Goal: Task Accomplishment & Management: Use online tool/utility

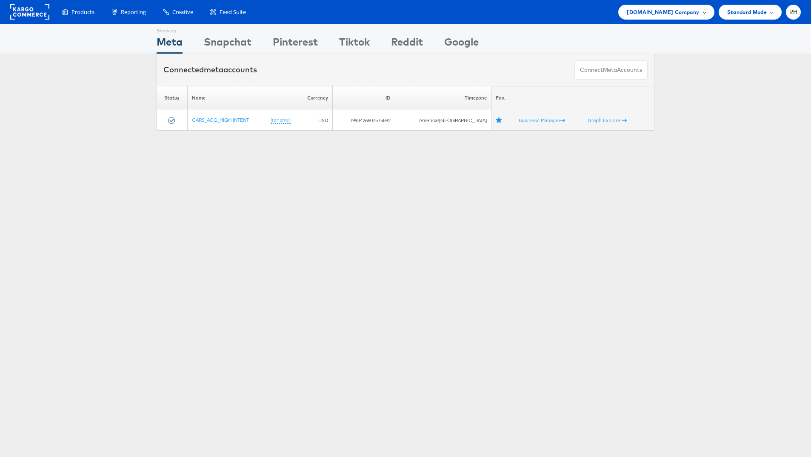
click at [675, 14] on span "Cars.com Company" at bounding box center [663, 12] width 72 height 9
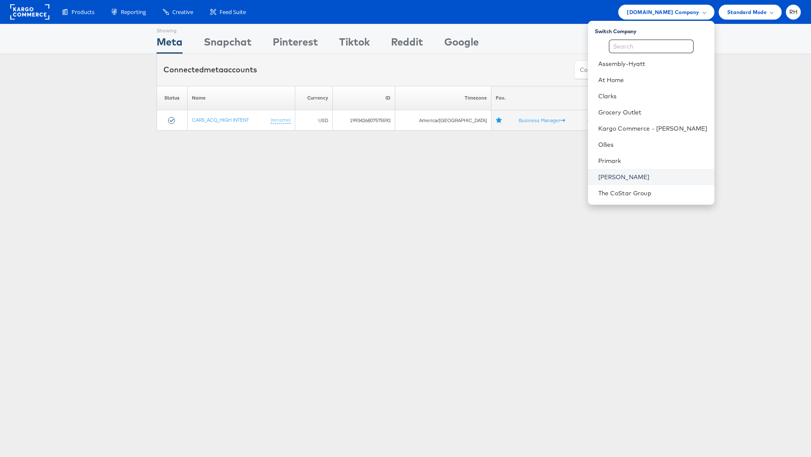
click at [632, 176] on link "[PERSON_NAME]" at bounding box center [652, 177] width 109 height 9
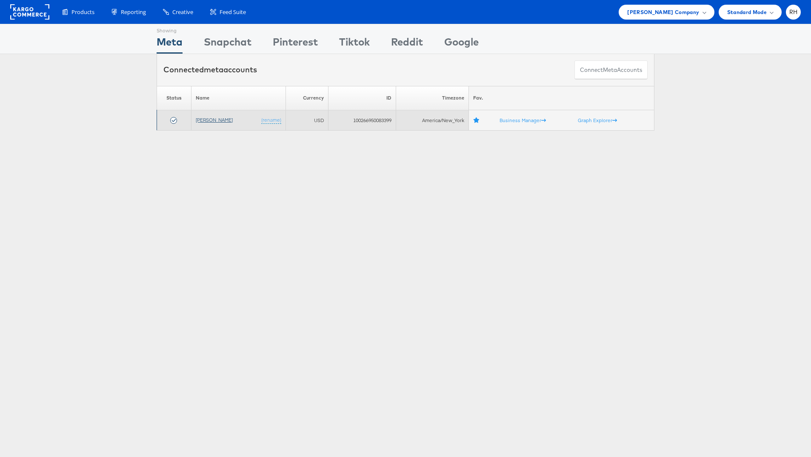
click at [204, 122] on link "[PERSON_NAME]" at bounding box center [214, 120] width 37 height 6
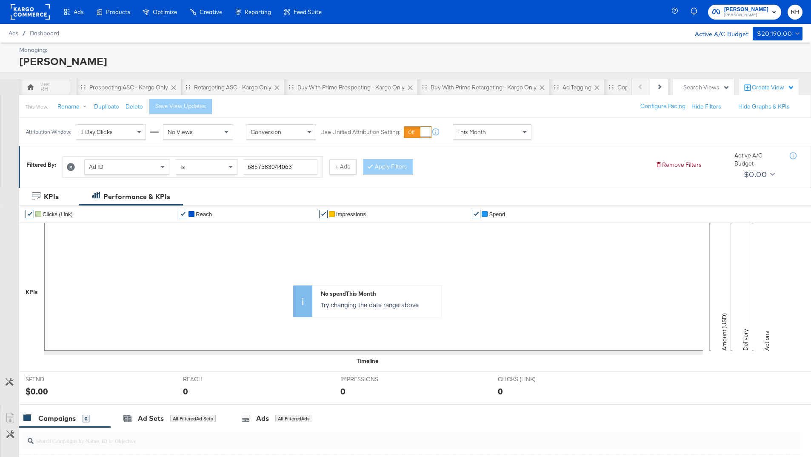
click at [478, 135] on span "This Month" at bounding box center [472, 132] width 29 height 8
click at [562, 137] on div "Oct 3rd 2025" at bounding box center [555, 135] width 14 height 7
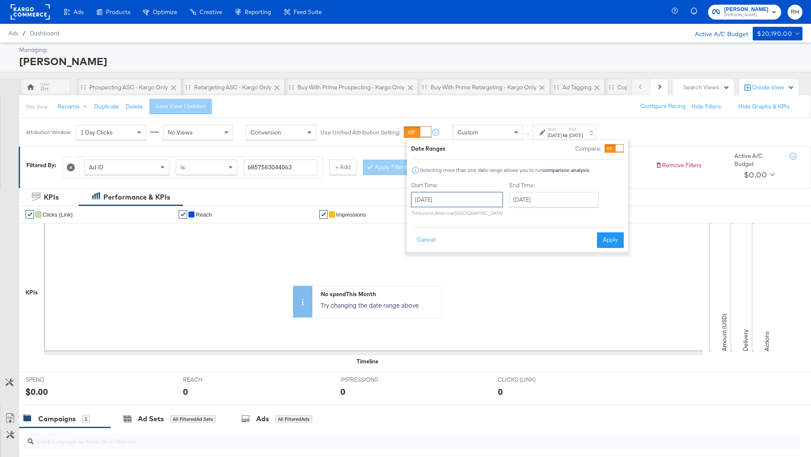
click at [447, 203] on input "October 3rd 2025" at bounding box center [457, 199] width 92 height 15
click at [423, 218] on span "‹" at bounding box center [420, 217] width 13 height 13
click at [430, 240] on td "1" at bounding box center [435, 243] width 14 height 12
type input "September 1st 2025"
click at [541, 205] on input "October 3rd 2025" at bounding box center [553, 199] width 89 height 15
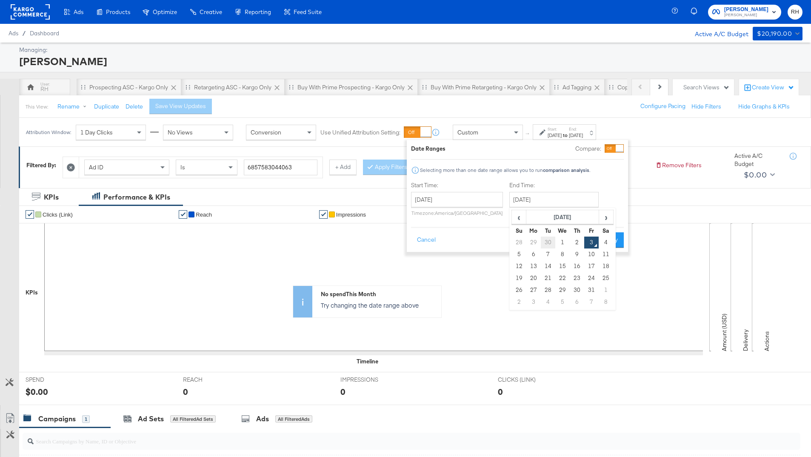
click at [544, 241] on td "30" at bounding box center [548, 243] width 14 height 12
type input "September 30th 2025"
click at [610, 242] on button "Apply" at bounding box center [614, 239] width 27 height 15
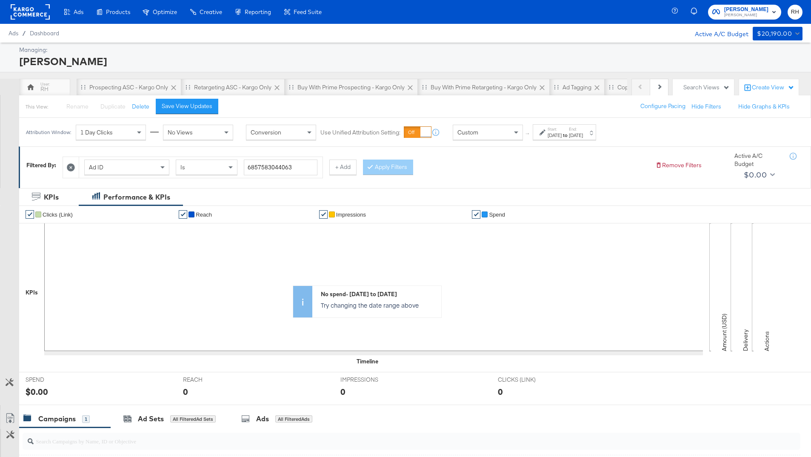
click at [93, 170] on span "Ad ID" at bounding box center [96, 167] width 14 height 8
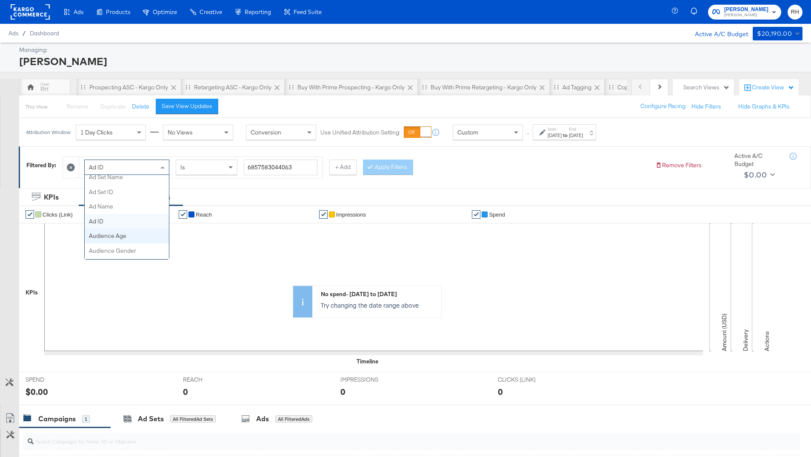
scroll to position [120, 0]
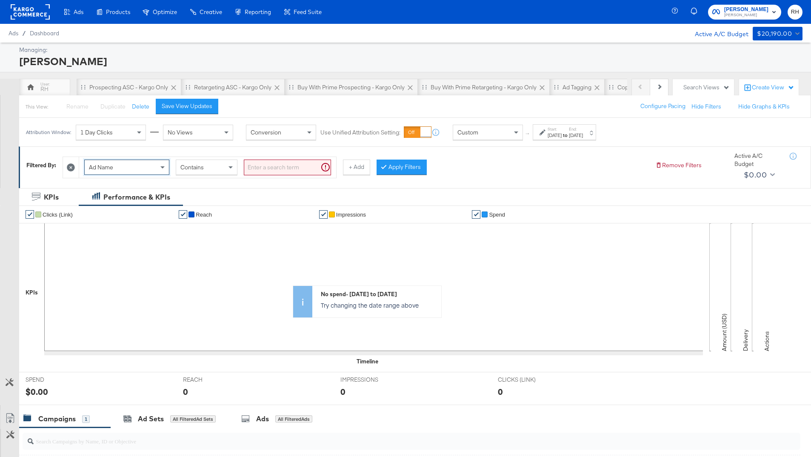
click at [260, 165] on input "search" at bounding box center [287, 168] width 87 height 16
type input "kargo"
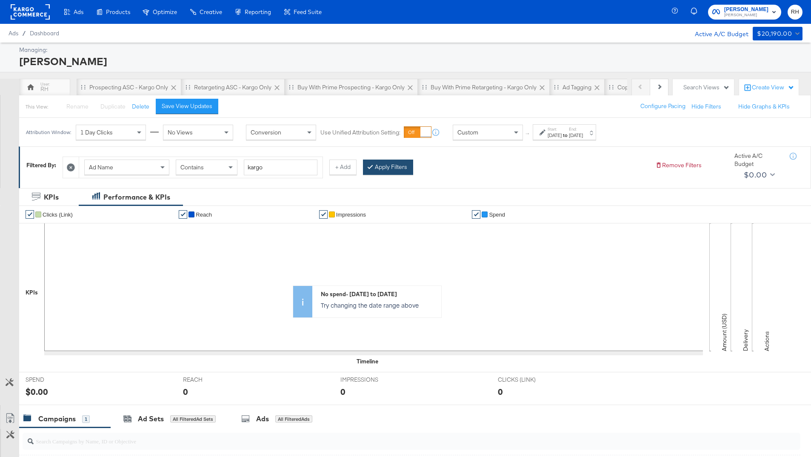
click at [382, 166] on button "Apply Filters" at bounding box center [388, 167] width 50 height 15
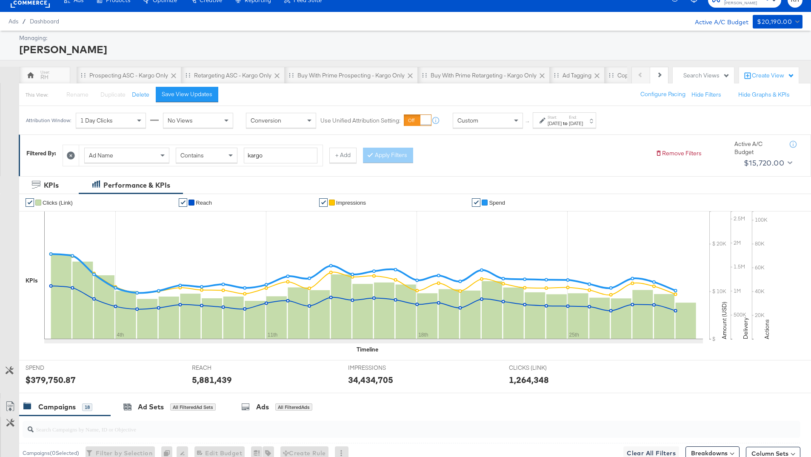
scroll to position [0, 0]
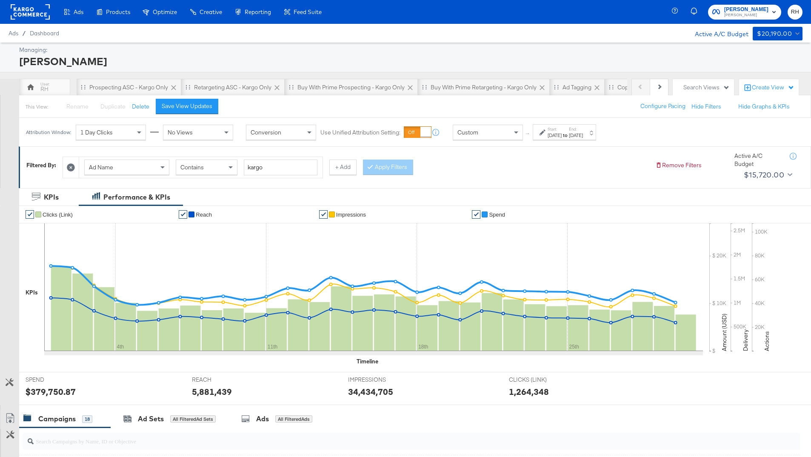
click at [31, 12] on rect at bounding box center [30, 11] width 39 height 15
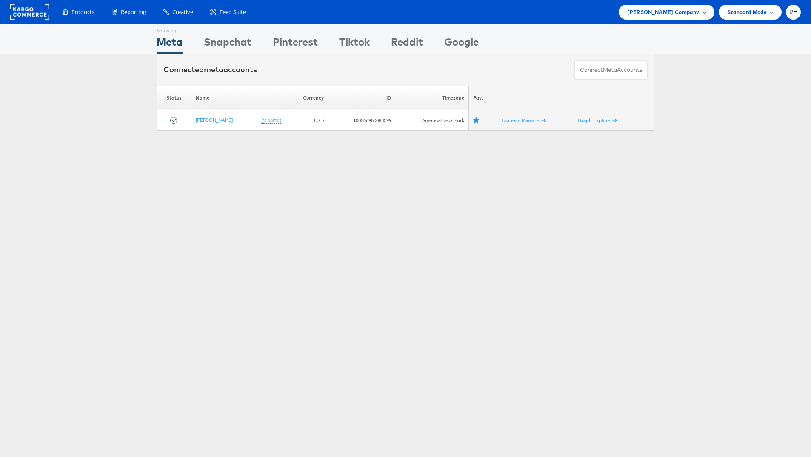
click at [687, 11] on span "Steve Madden Company" at bounding box center [663, 12] width 72 height 9
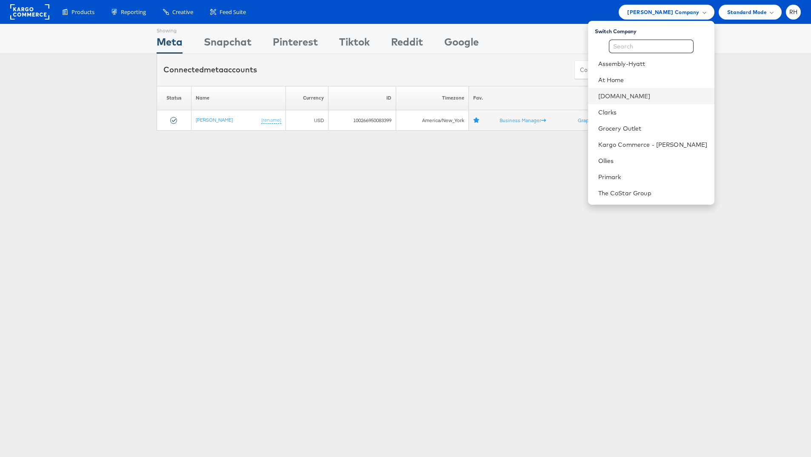
click at [632, 101] on li "Cars.com" at bounding box center [651, 96] width 126 height 16
click at [198, 140] on div "Showing Meta Showing Snapchat Showing Pinterest Showing Tiktok Showing Reddit S…" at bounding box center [405, 237] width 811 height 426
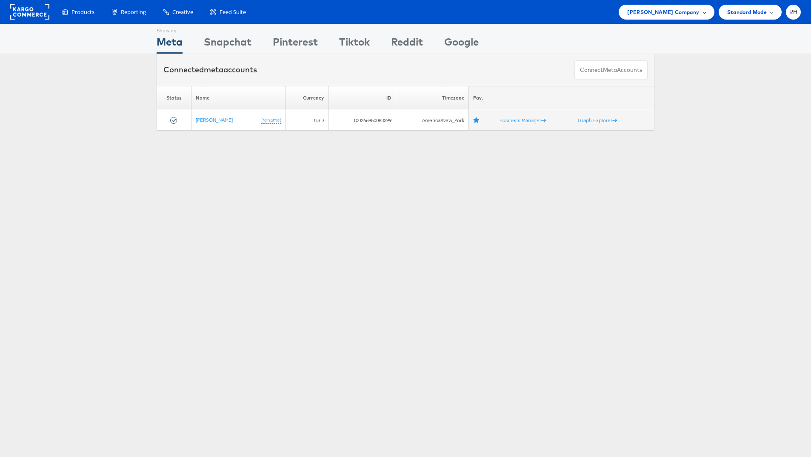
click at [633, 8] on div "Steve Madden Company" at bounding box center [666, 12] width 95 height 15
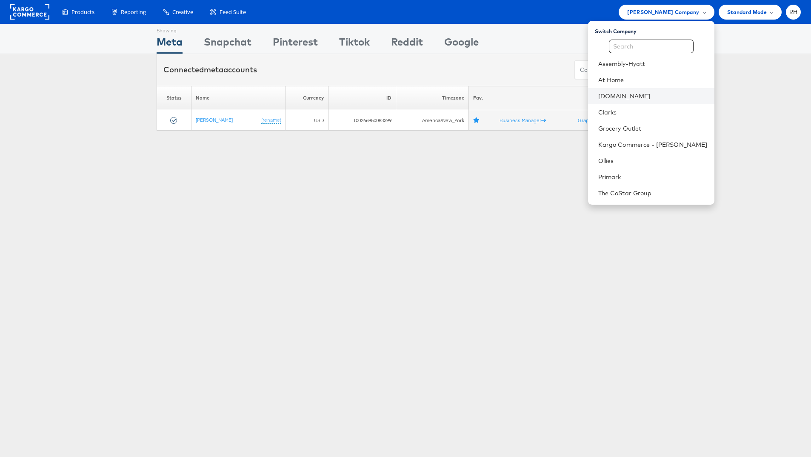
click at [648, 90] on li "Cars.com" at bounding box center [651, 96] width 126 height 16
click at [648, 92] on link "[DOMAIN_NAME]" at bounding box center [652, 96] width 109 height 9
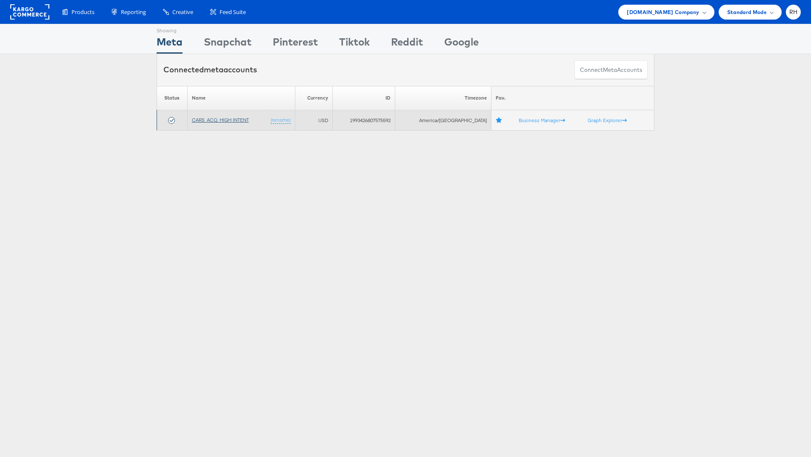
click at [225, 117] on link "CARS_ACQ_HIGH INTENT" at bounding box center [220, 120] width 57 height 6
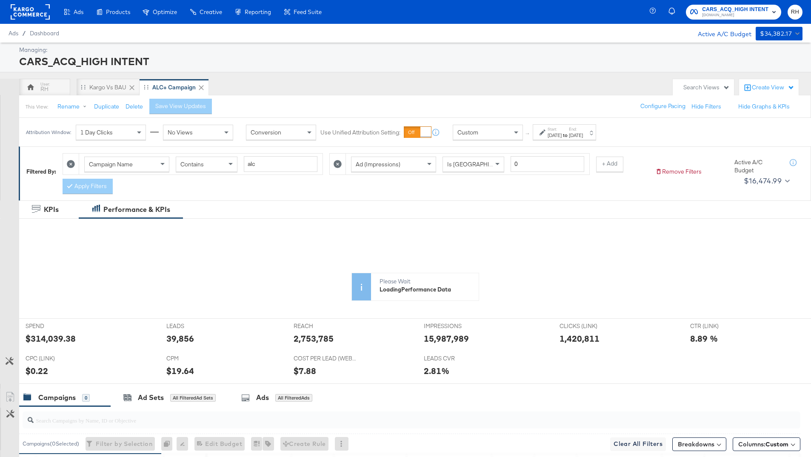
click at [115, 168] on div "Campaign Name" at bounding box center [127, 164] width 84 height 14
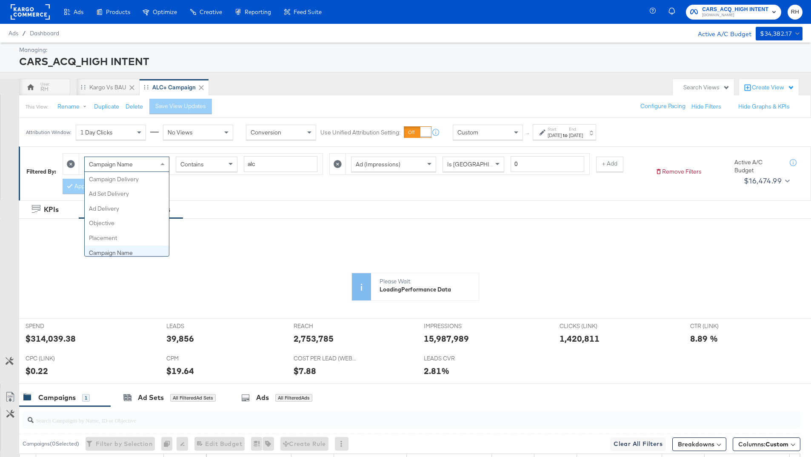
scroll to position [74, 0]
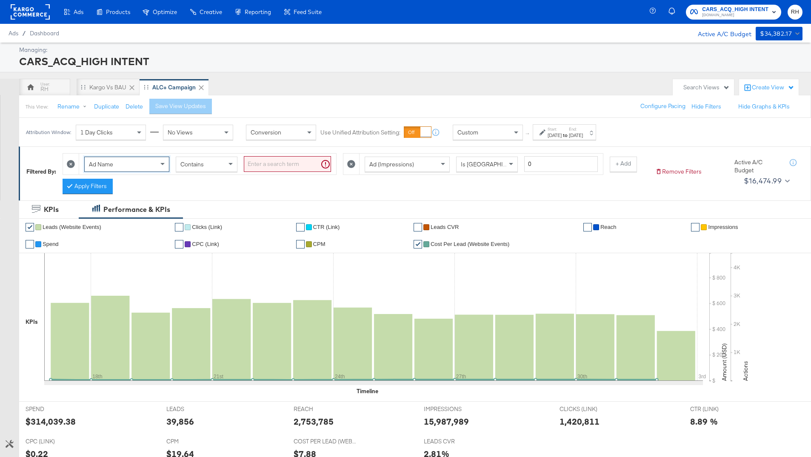
click at [272, 163] on input "search" at bounding box center [287, 164] width 87 height 16
type input "kargo"
click at [335, 165] on icon at bounding box center [338, 164] width 8 height 8
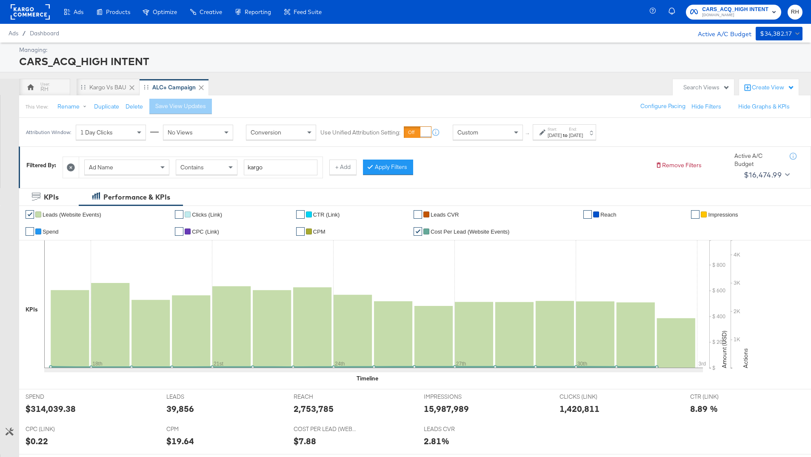
click at [547, 133] on div at bounding box center [544, 132] width 8 height 6
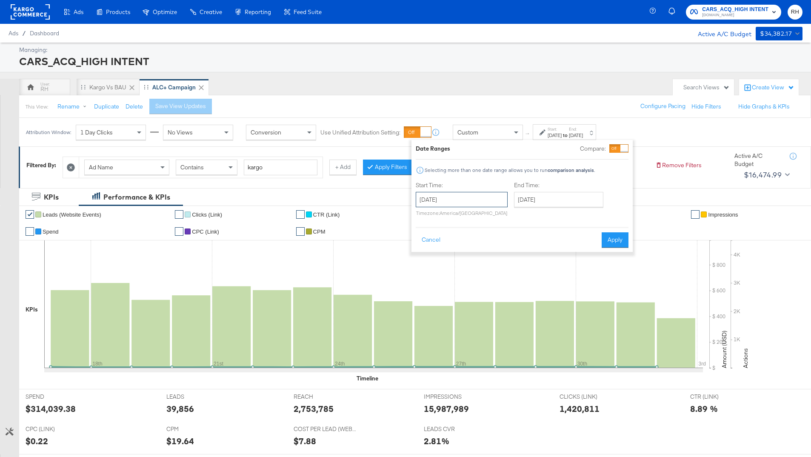
click at [449, 194] on input "September 17th 2025" at bounding box center [462, 199] width 92 height 15
click at [436, 242] on td "1" at bounding box center [440, 243] width 14 height 12
type input "September 1st 2025"
click at [526, 199] on input "October 2nd 2025" at bounding box center [555, 199] width 89 height 15
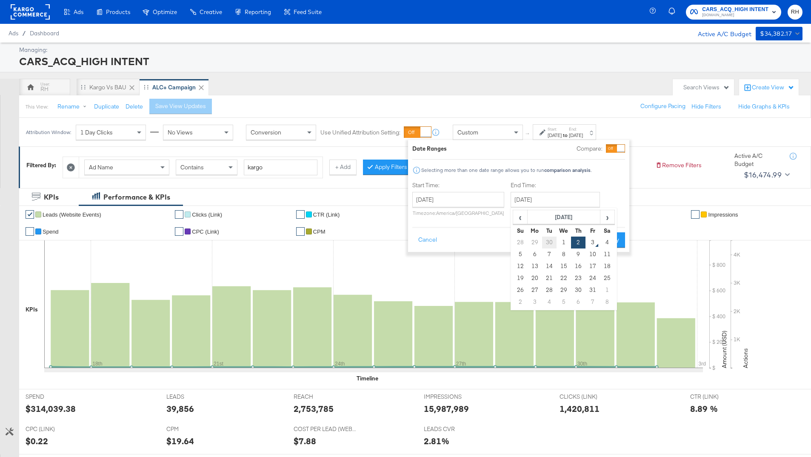
click at [546, 246] on td "30" at bounding box center [549, 243] width 14 height 12
type input "September 30th 2025"
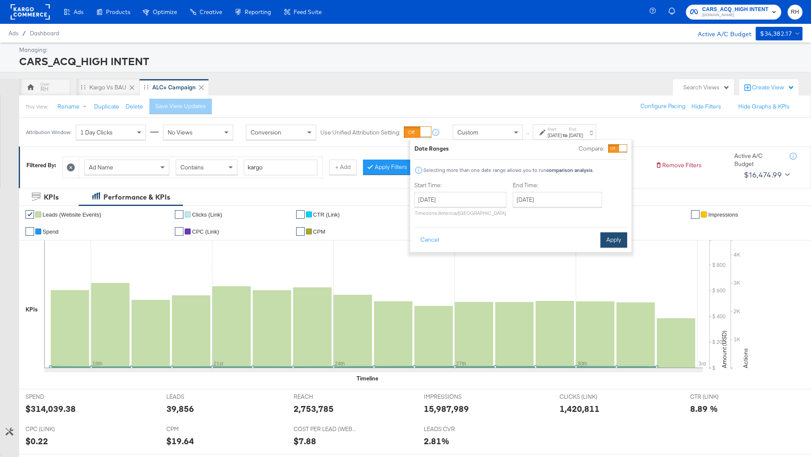
click at [611, 239] on button "Apply" at bounding box center [614, 239] width 27 height 15
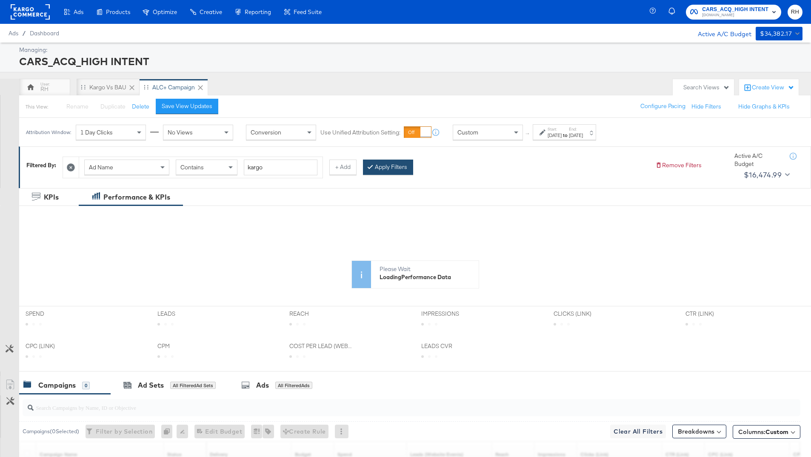
click at [384, 170] on button "Apply Filters" at bounding box center [388, 167] width 50 height 15
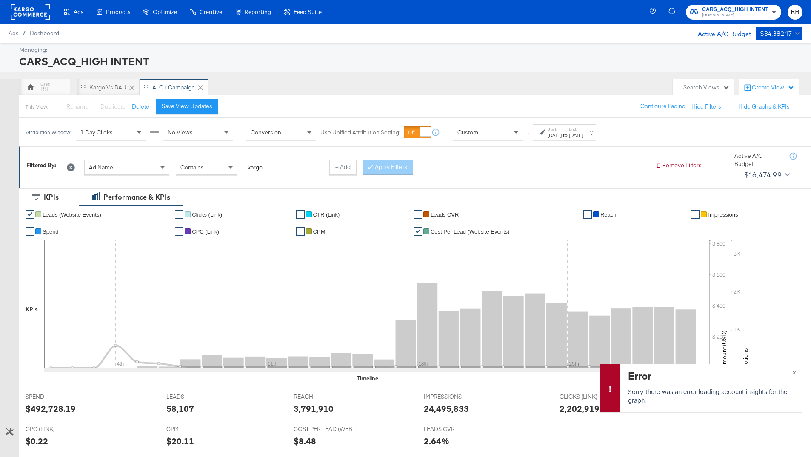
scroll to position [232, 0]
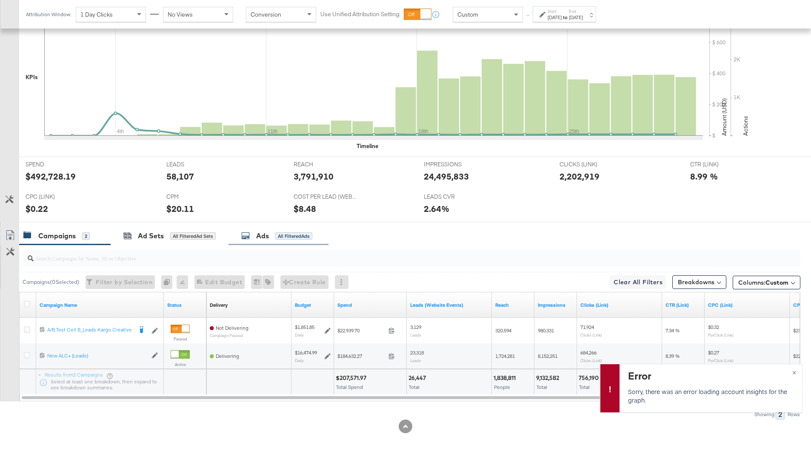
click at [289, 243] on div "Ads All Filtered Ads" at bounding box center [279, 236] width 100 height 18
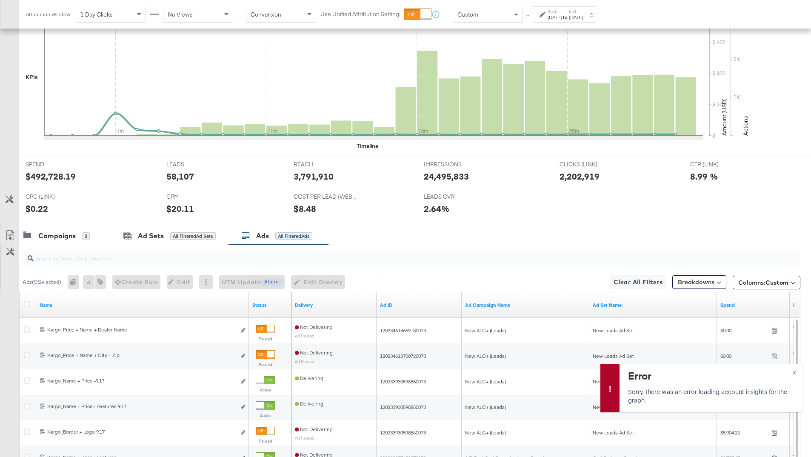
scroll to position [360, 0]
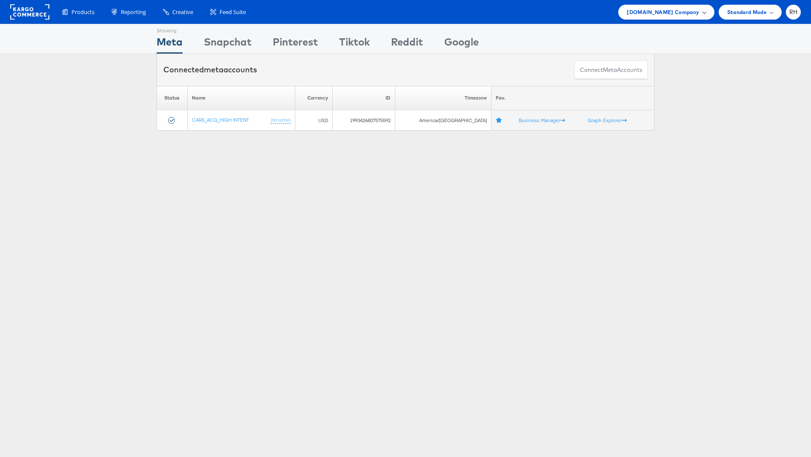
click at [645, 13] on div "Cars.com Company" at bounding box center [666, 12] width 96 height 15
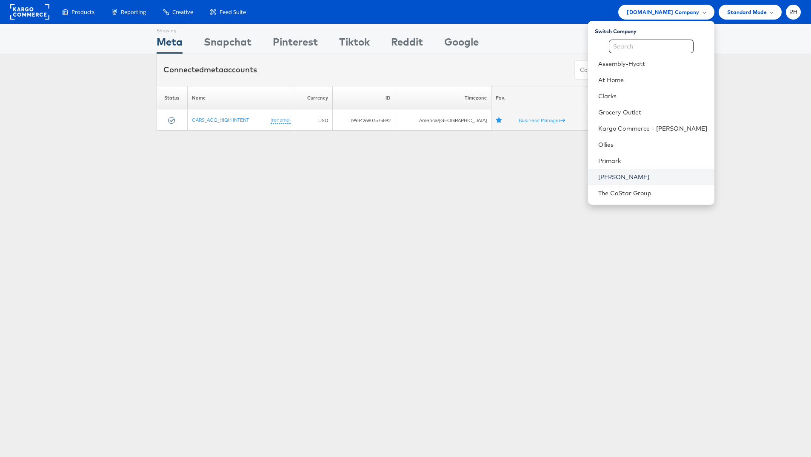
click at [653, 177] on link "[PERSON_NAME]" at bounding box center [652, 177] width 109 height 9
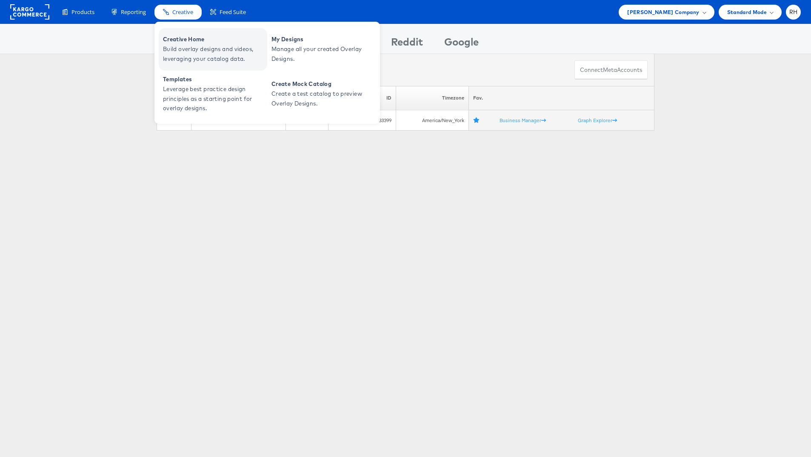
click at [193, 37] on span "Creative Home" at bounding box center [214, 39] width 102 height 10
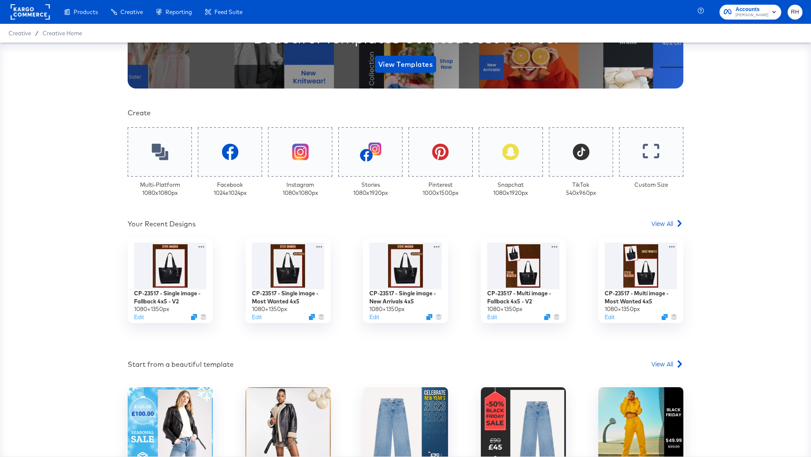
scroll to position [183, 0]
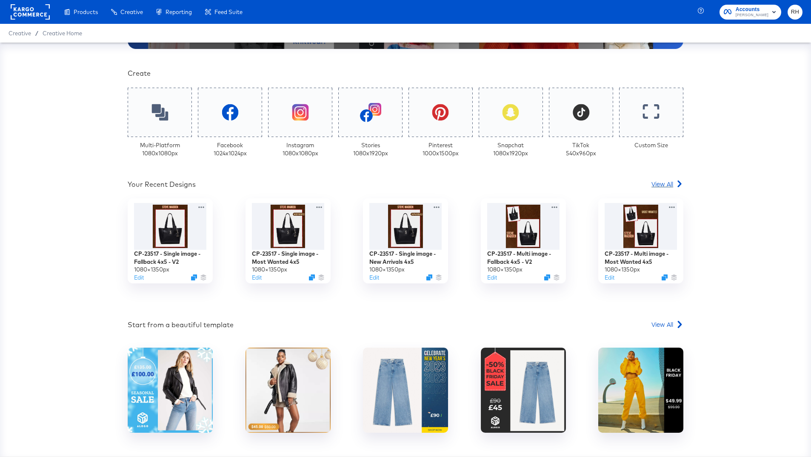
click at [658, 184] on span "View All" at bounding box center [663, 184] width 22 height 9
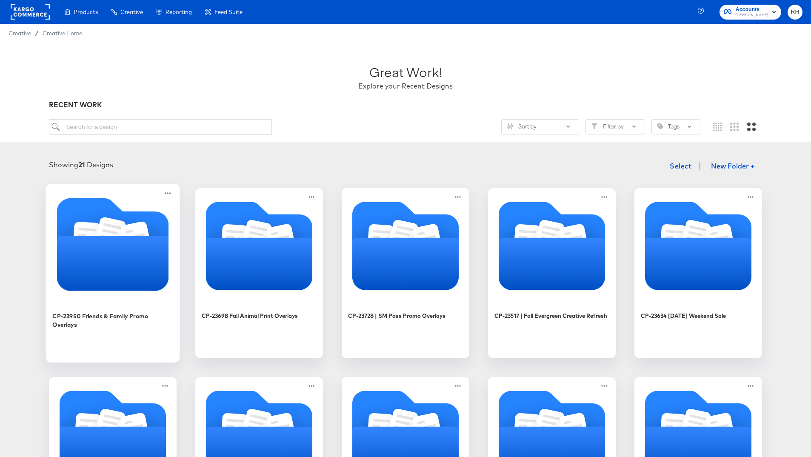
click at [95, 262] on icon "Folder" at bounding box center [113, 263] width 112 height 55
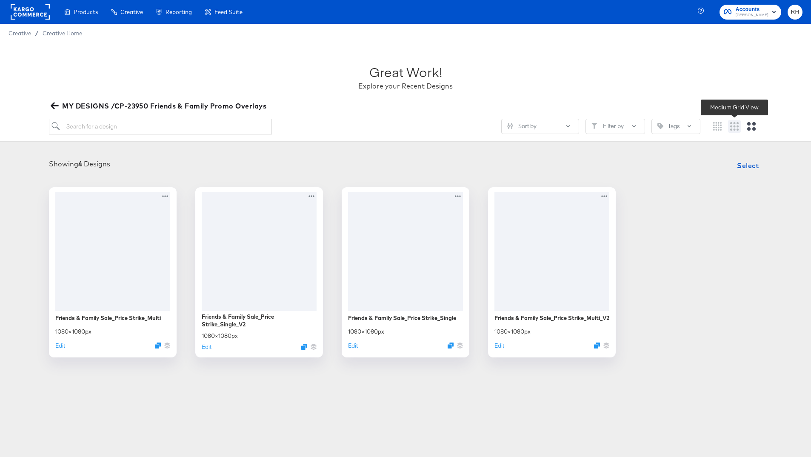
click at [735, 128] on icon "Medium grid" at bounding box center [734, 126] width 9 height 9
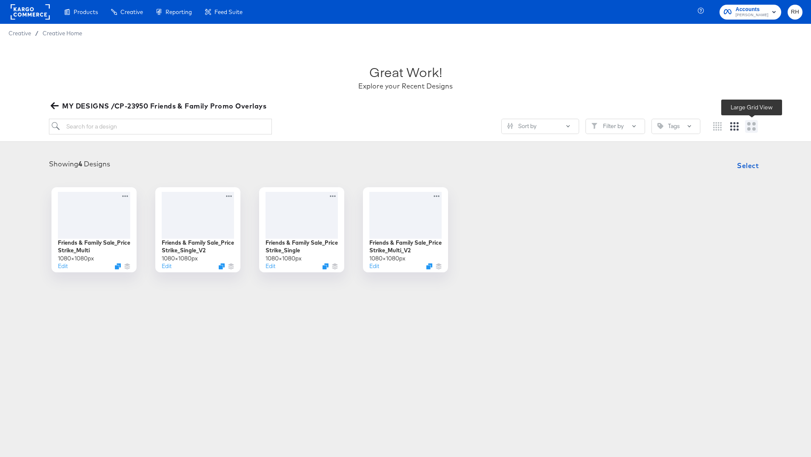
click at [750, 126] on icon "Large grid" at bounding box center [751, 126] width 9 height 9
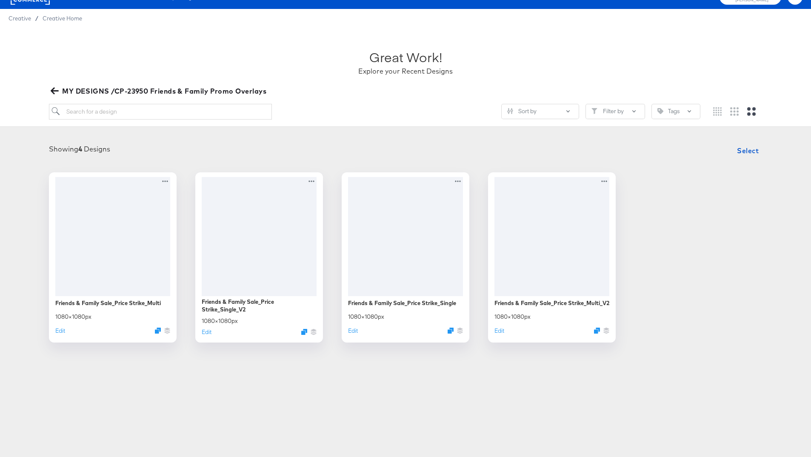
scroll to position [16, 0]
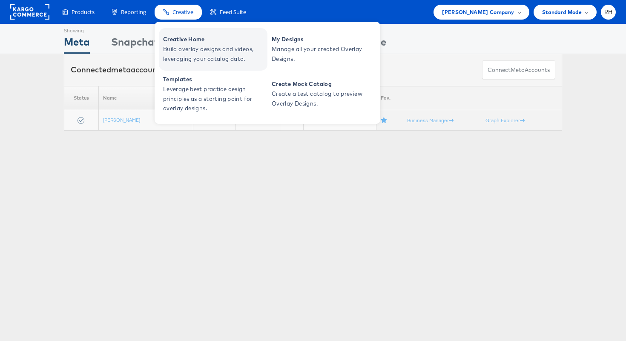
click at [186, 41] on span "Creative Home" at bounding box center [214, 39] width 102 height 10
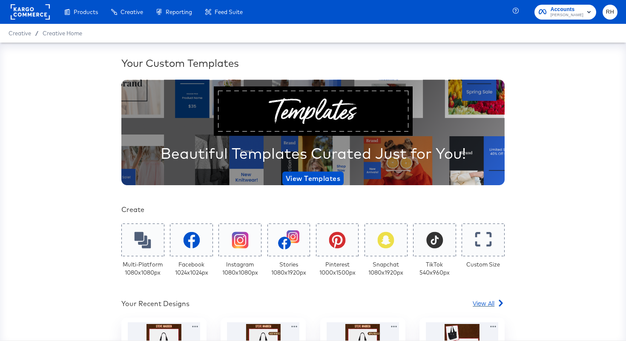
click at [486, 303] on span "View All" at bounding box center [483, 303] width 22 height 9
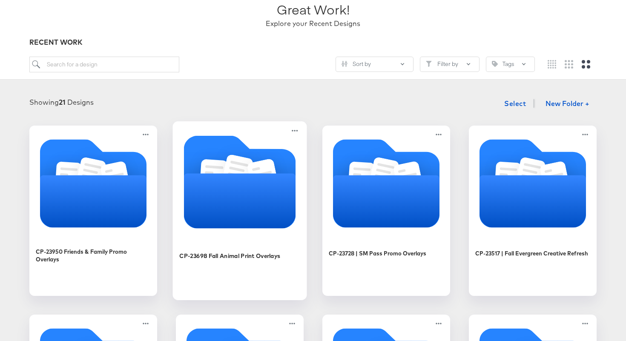
scroll to position [66, 0]
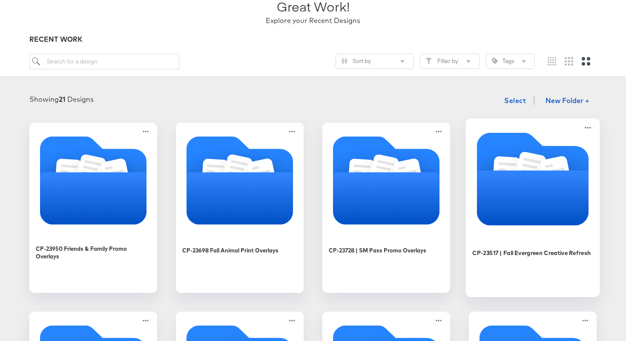
click at [512, 179] on icon "Folder" at bounding box center [533, 197] width 112 height 55
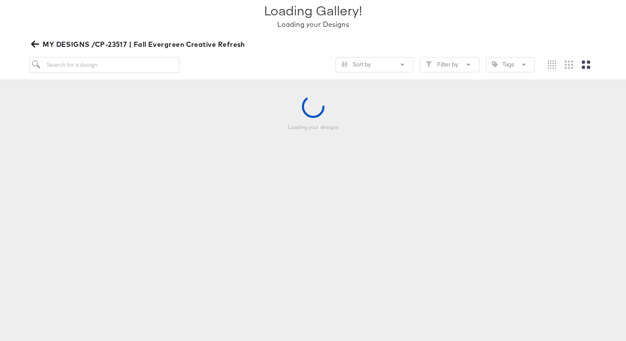
scroll to position [65, 0]
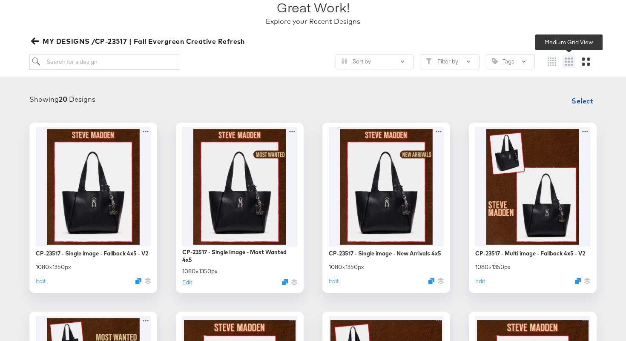
click at [567, 63] on icon "Medium grid" at bounding box center [568, 61] width 9 height 9
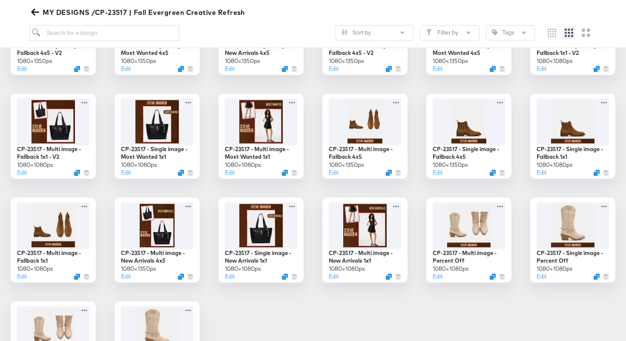
scroll to position [193, 0]
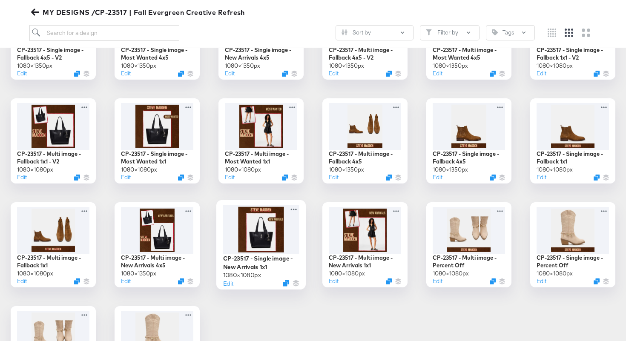
click at [254, 239] on div at bounding box center [261, 229] width 76 height 49
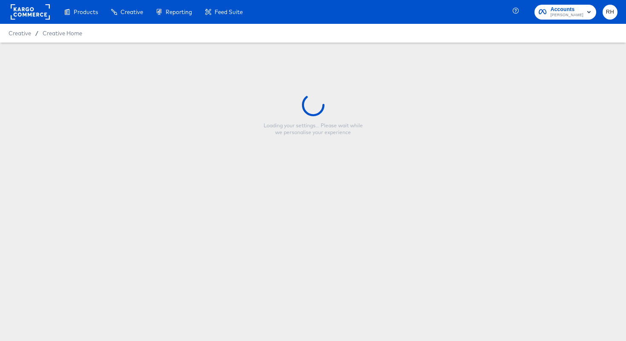
type input "CP-23517 - Single image - New Arrivals 1x1"
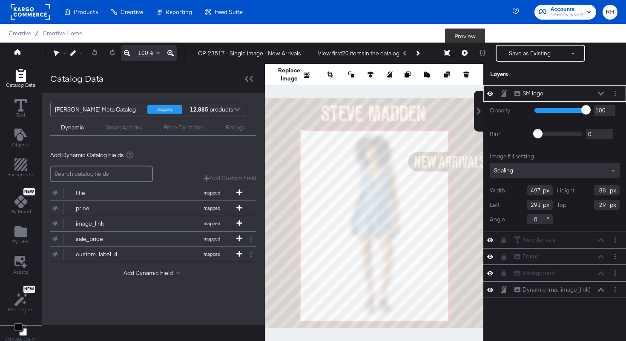
click at [464, 53] on icon at bounding box center [464, 53] width 6 height 6
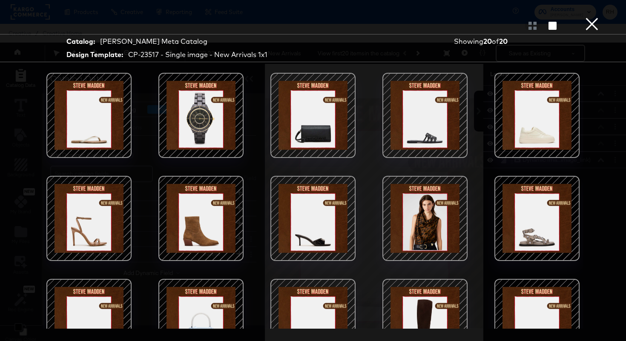
click at [113, 212] on div at bounding box center [89, 218] width 72 height 72
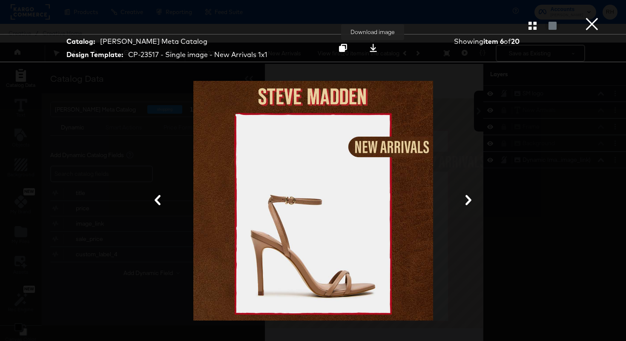
click at [371, 49] on icon at bounding box center [373, 48] width 8 height 8
click at [614, 53] on div "Catalog: Steve Madden Meta Catalog Design Template: CP-23517 - Single image - N…" at bounding box center [313, 48] width 626 height 28
click at [591, 17] on button "×" at bounding box center [591, 8] width 17 height 17
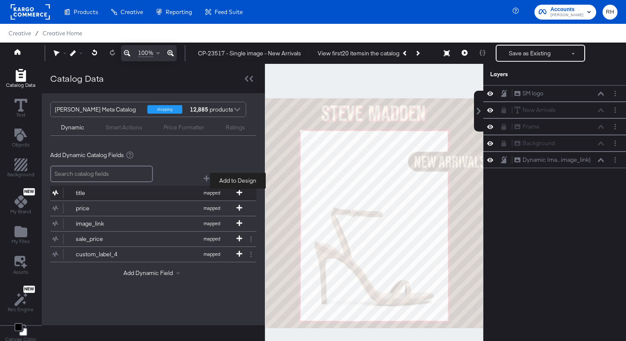
click at [238, 194] on icon at bounding box center [239, 192] width 6 height 6
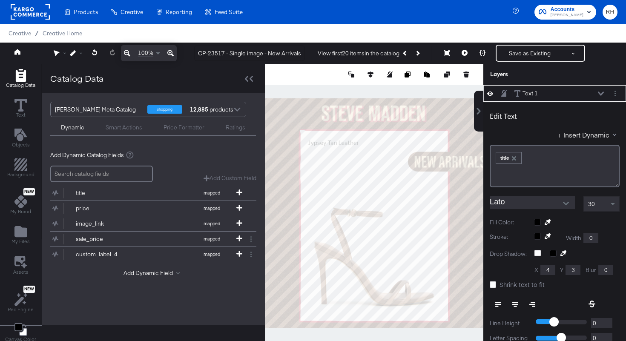
type input "228"
type input "196"
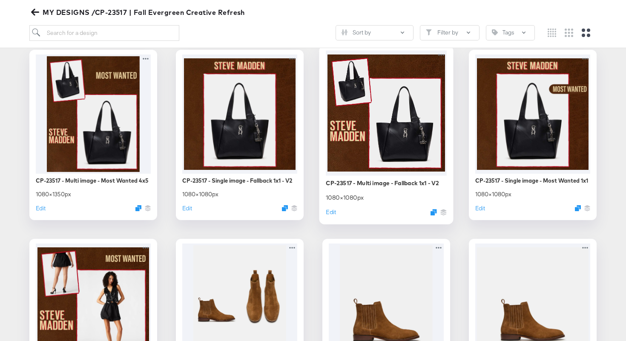
scroll to position [315, 0]
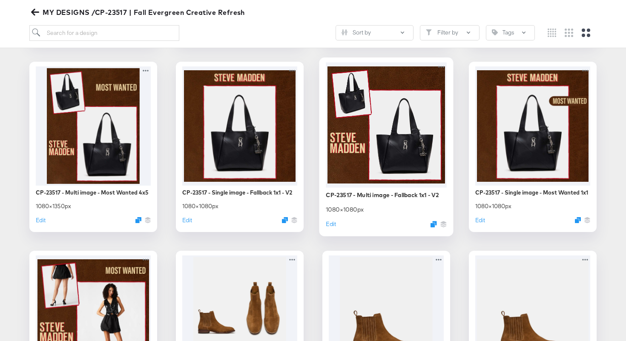
click at [395, 166] on div at bounding box center [386, 124] width 121 height 125
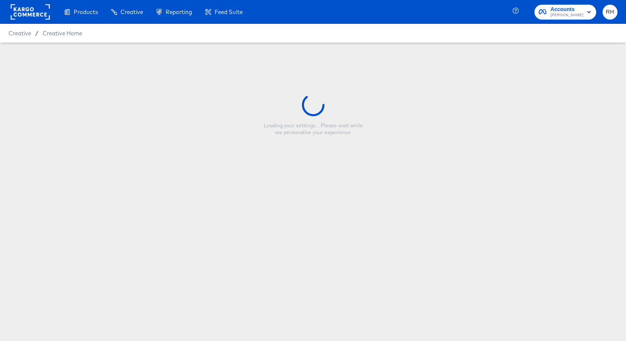
type input "CP-23517 - Multi image - Fallback 1x1 - V2"
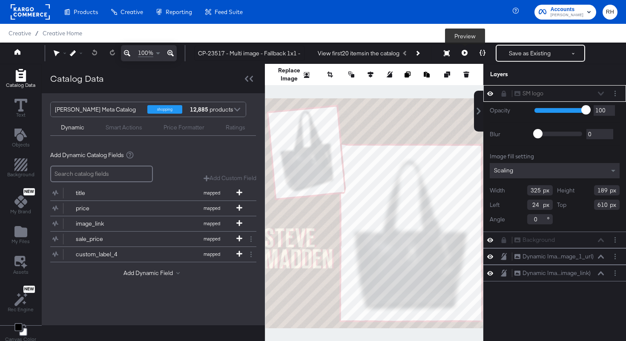
click at [465, 52] on icon at bounding box center [464, 53] width 6 height 6
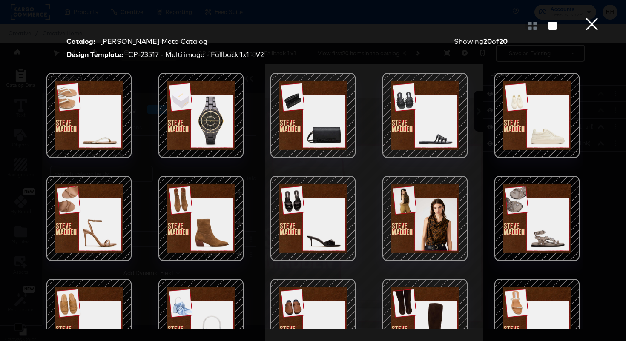
click at [200, 217] on div at bounding box center [201, 218] width 72 height 72
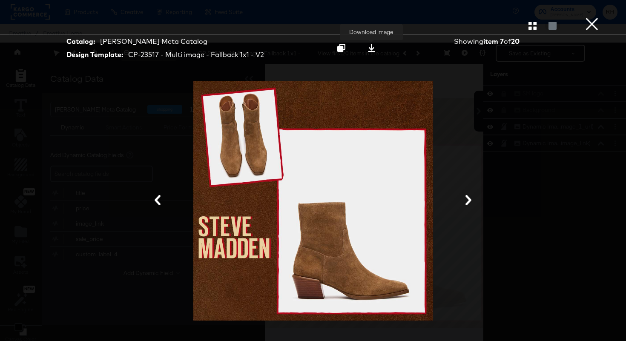
click at [370, 50] on icon at bounding box center [371, 48] width 8 height 8
click at [586, 17] on button "×" at bounding box center [591, 8] width 17 height 17
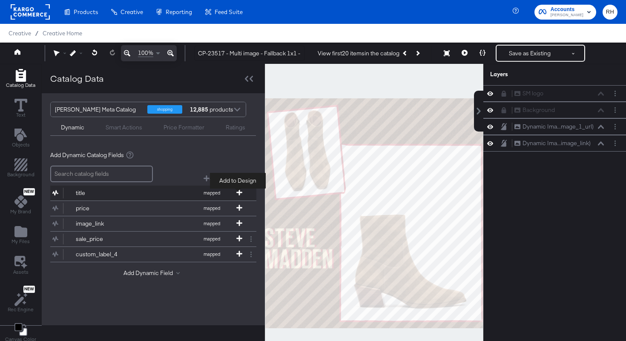
click at [240, 190] on icon at bounding box center [239, 192] width 6 height 6
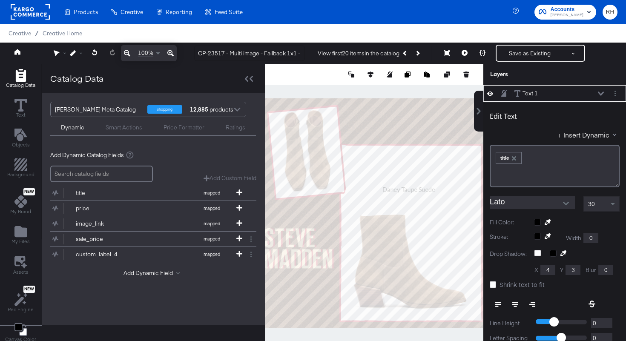
type input "546"
type input "384"
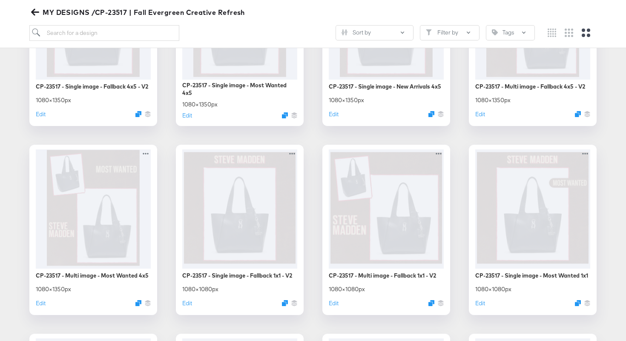
scroll to position [233, 0]
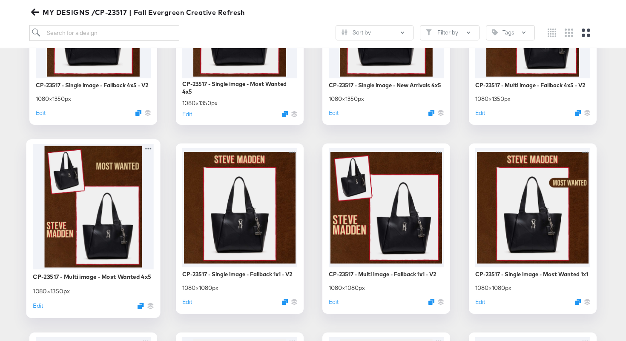
click at [117, 178] on div at bounding box center [93, 206] width 121 height 125
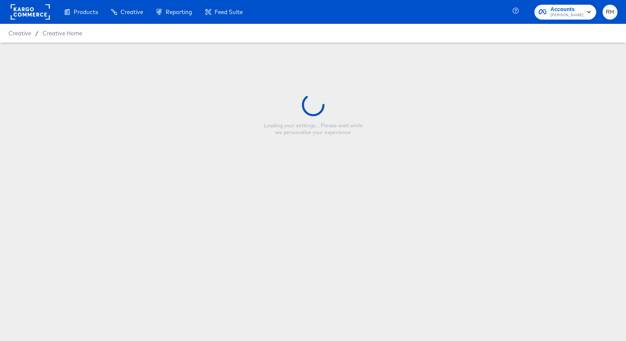
type input "CP-23517 - Multi image - Most Wanted 4x5"
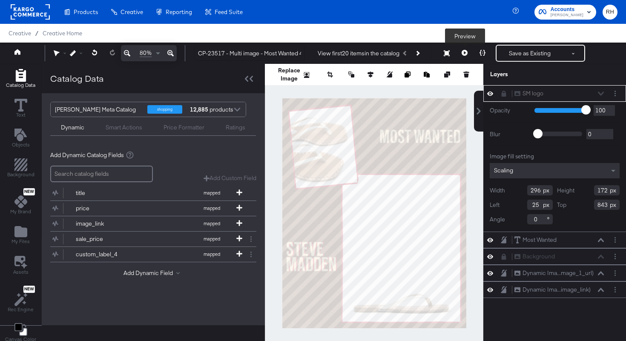
click at [469, 51] on button at bounding box center [464, 53] width 18 height 17
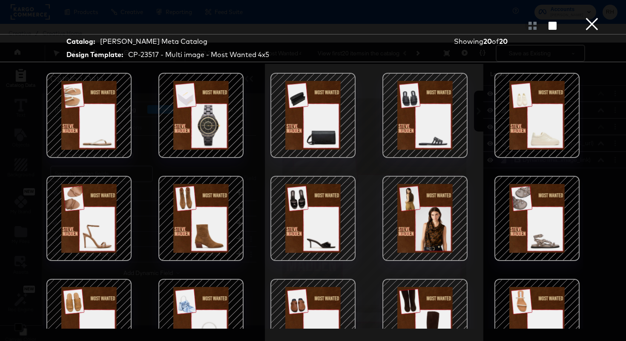
click at [415, 122] on div at bounding box center [425, 115] width 72 height 72
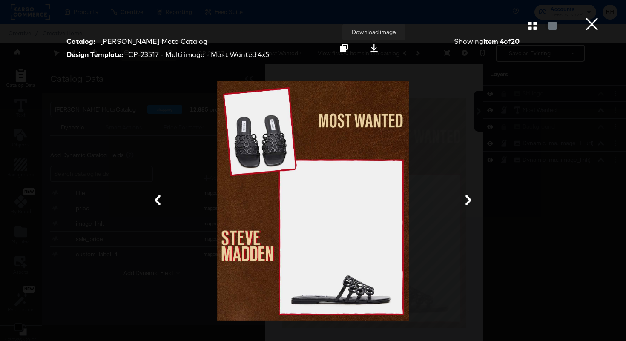
click at [371, 49] on icon at bounding box center [374, 48] width 8 height 8
click at [481, 166] on div at bounding box center [313, 201] width 541 height 256
click at [594, 17] on button "×" at bounding box center [591, 8] width 17 height 17
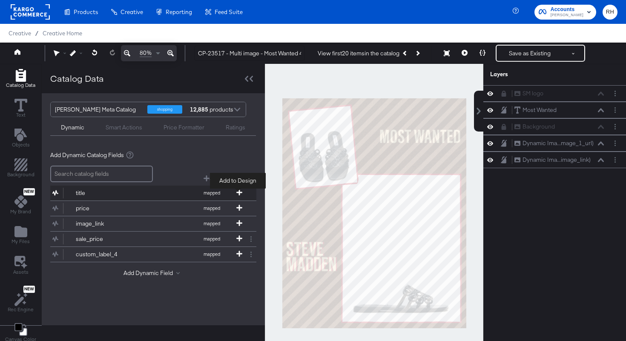
click at [240, 192] on icon at bounding box center [239, 192] width 6 height 6
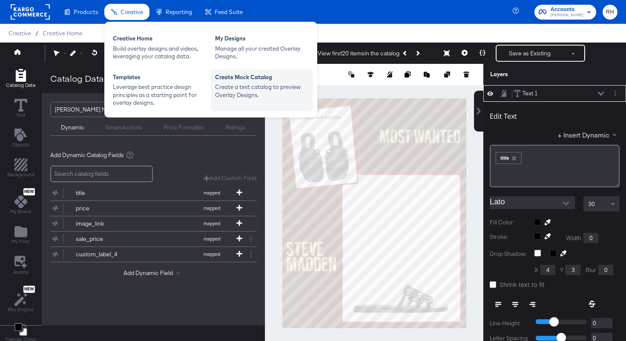
type input "558"
type input "535"
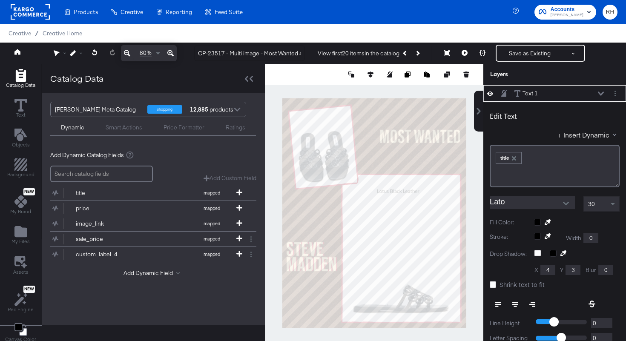
scroll to position [6, 0]
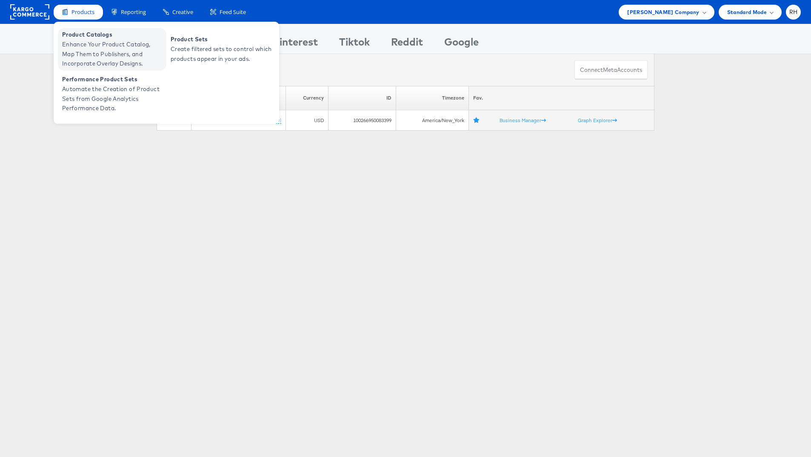
click at [86, 42] on span "Enhance Your Product Catalog, Map Them to Publishers, and Incorporate Overlay D…" at bounding box center [113, 54] width 102 height 29
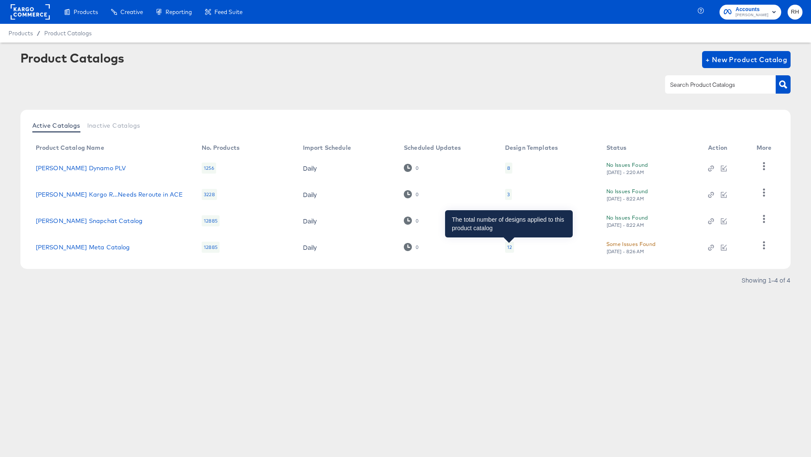
click at [510, 249] on div "12" at bounding box center [509, 247] width 5 height 7
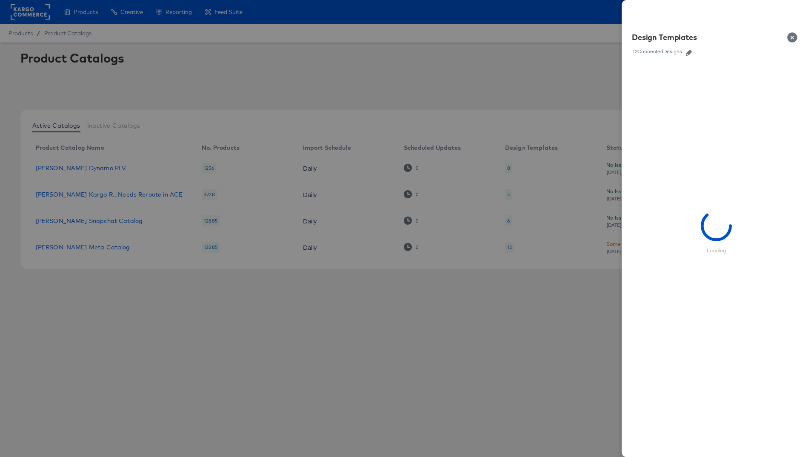
click at [686, 52] on button "button" at bounding box center [689, 53] width 13 height 6
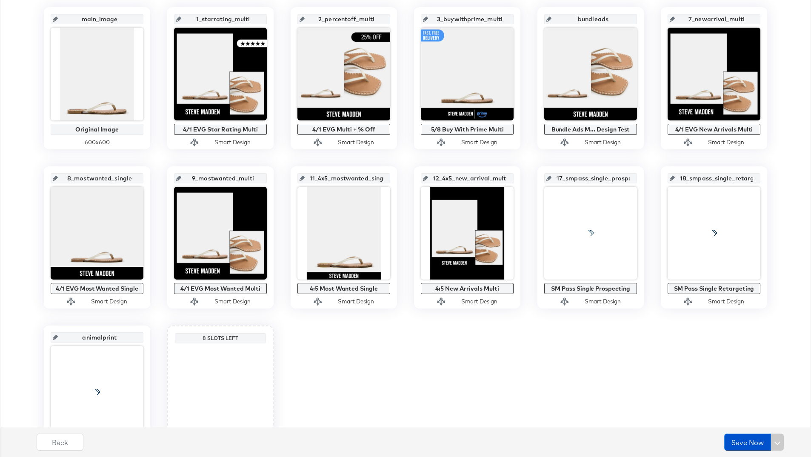
scroll to position [198, 0]
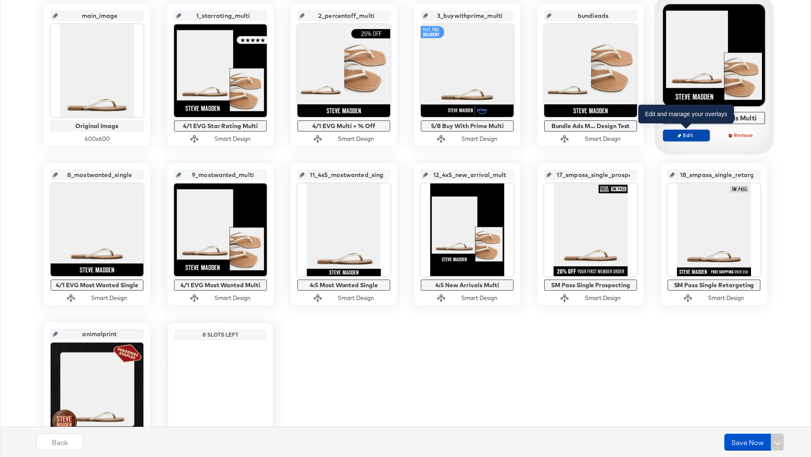
click at [688, 135] on span "Edit" at bounding box center [686, 135] width 39 height 6
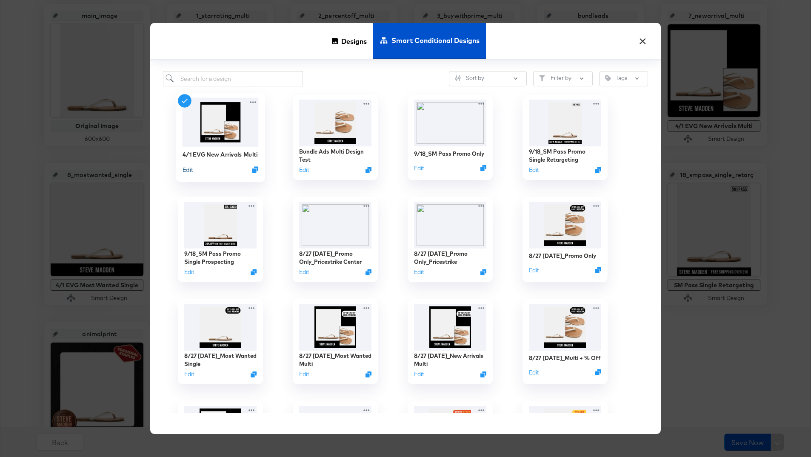
click at [190, 170] on button "Edit" at bounding box center [188, 170] width 10 height 8
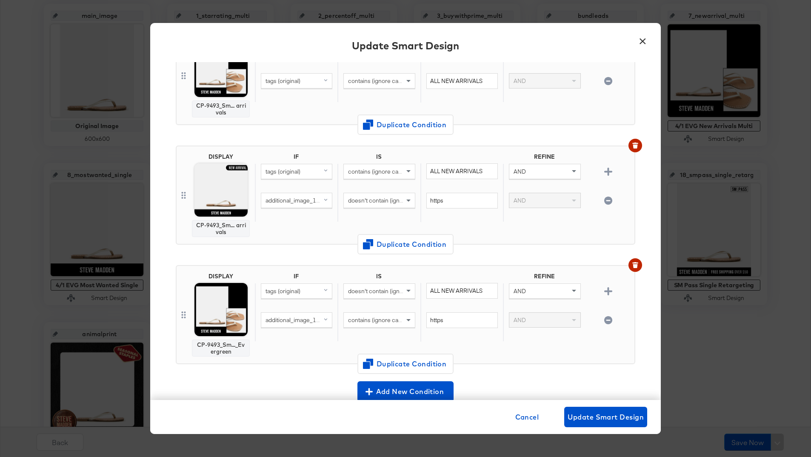
scroll to position [242, 0]
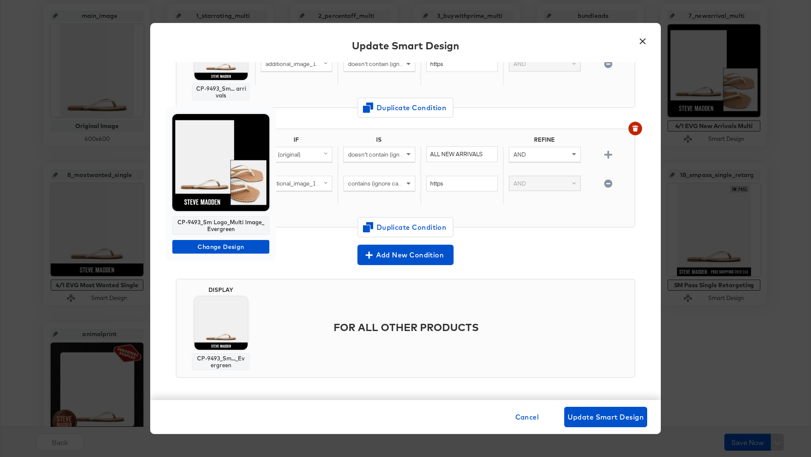
click at [644, 42] on div at bounding box center [405, 228] width 811 height 457
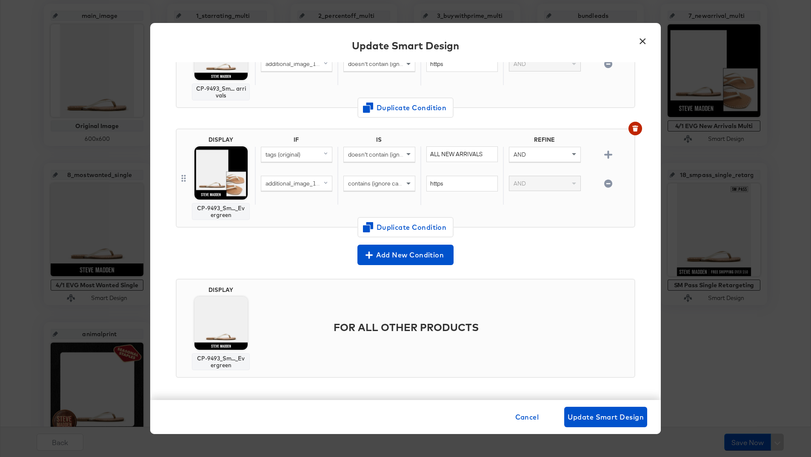
click at [641, 41] on button "×" at bounding box center [642, 38] width 15 height 15
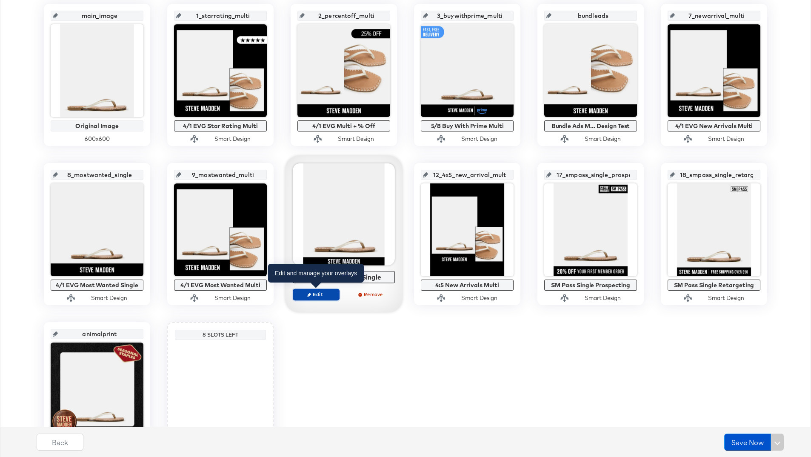
click at [323, 292] on span "Edit" at bounding box center [316, 294] width 39 height 6
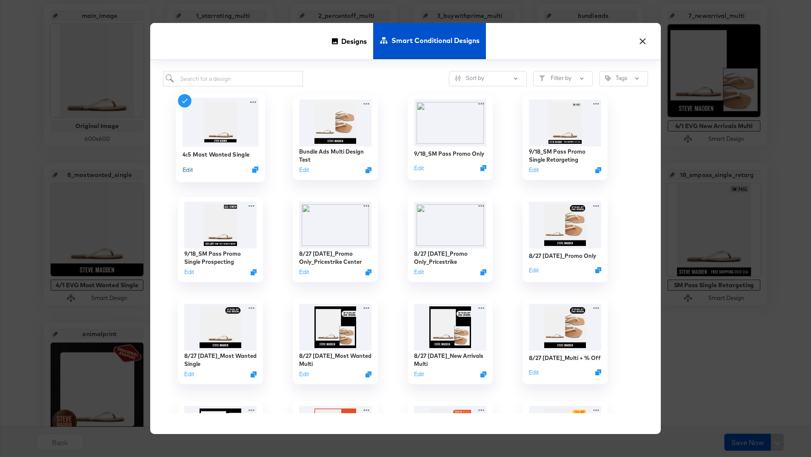
click at [189, 169] on button "Edit" at bounding box center [188, 170] width 10 height 8
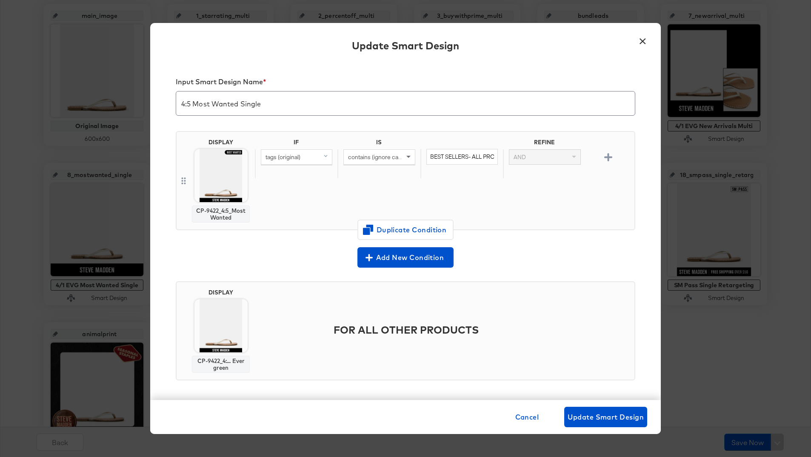
click at [642, 44] on button "×" at bounding box center [642, 38] width 15 height 15
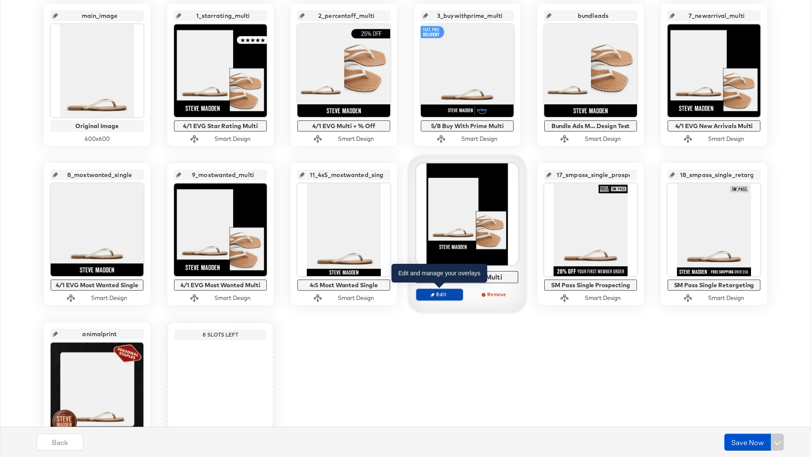
click at [434, 294] on icon "button" at bounding box center [433, 295] width 4 height 4
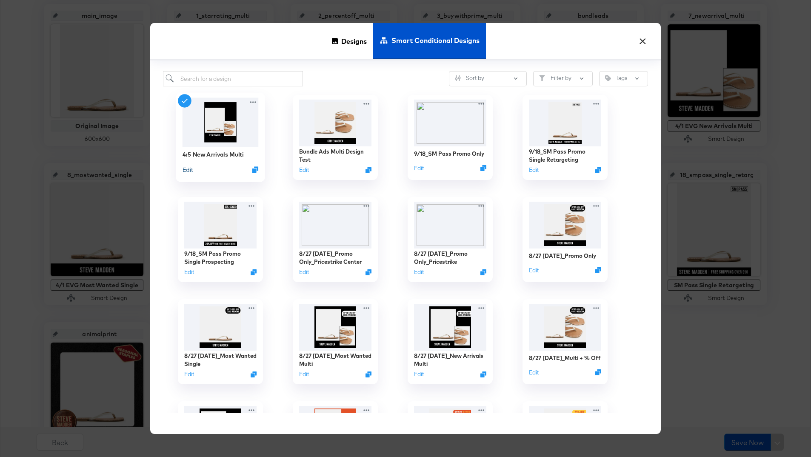
click at [188, 172] on button "Edit" at bounding box center [188, 170] width 10 height 8
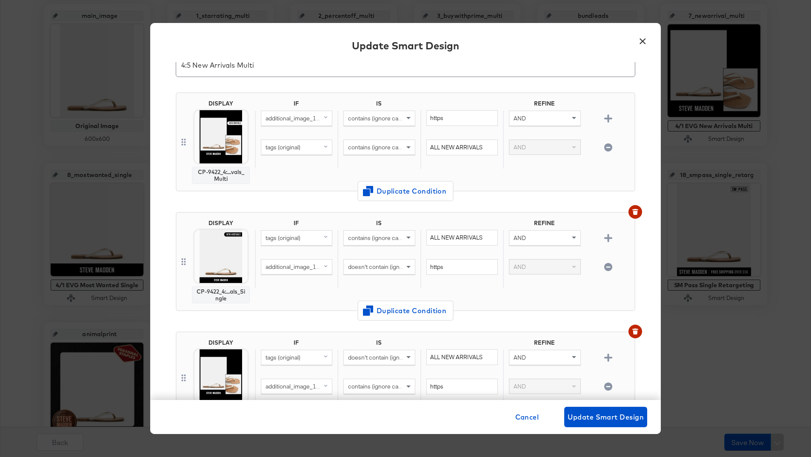
scroll to position [0, 0]
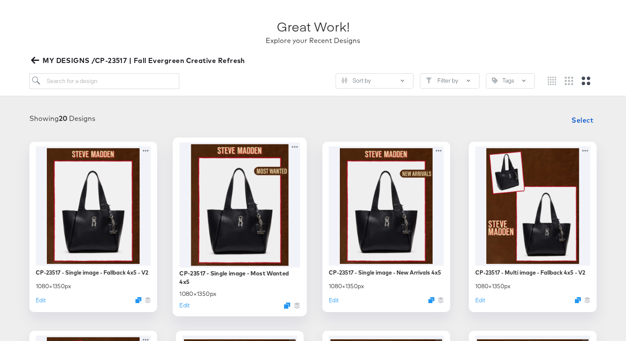
scroll to position [48, 0]
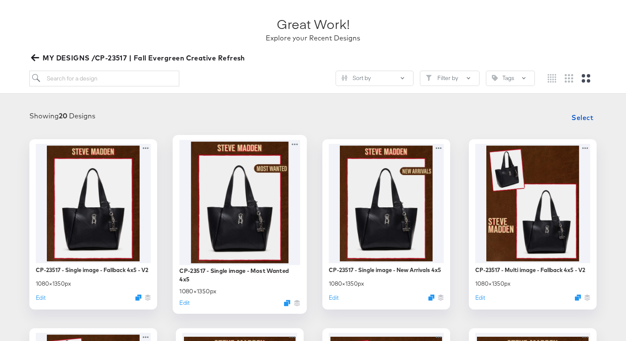
click at [234, 200] on div at bounding box center [239, 202] width 121 height 125
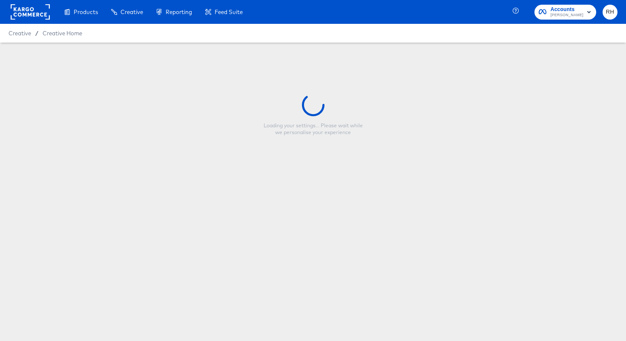
type input "CP-23517 - Single image - Most Wanted 4x5"
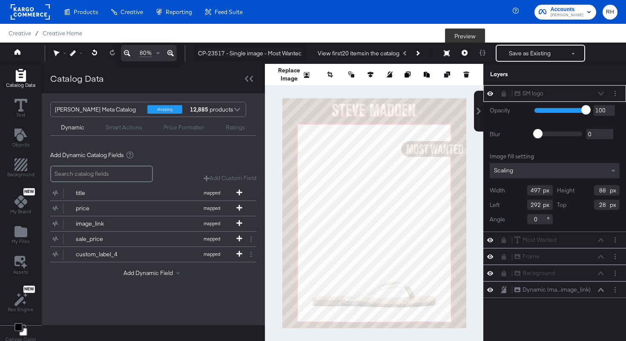
click at [463, 53] on icon at bounding box center [464, 53] width 6 height 6
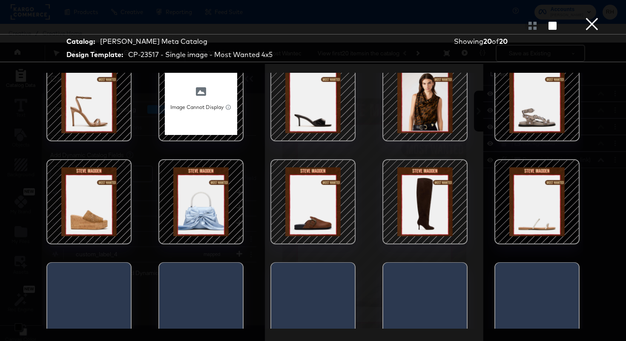
scroll to position [121, 0]
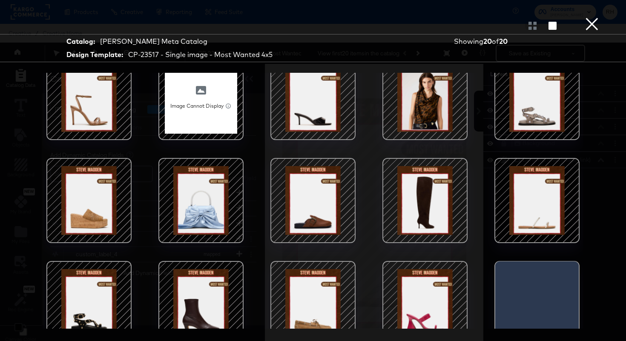
click at [74, 183] on div at bounding box center [89, 200] width 72 height 72
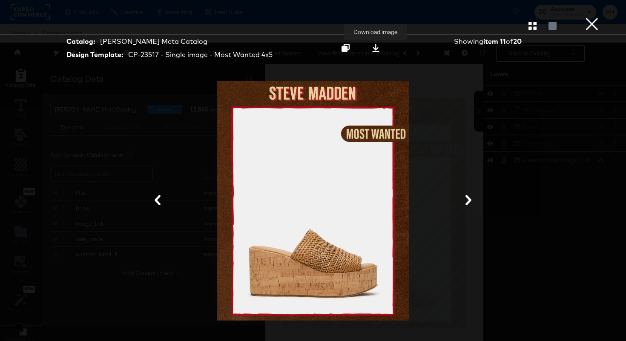
click at [372, 50] on icon at bounding box center [376, 48] width 8 height 8
click at [595, 17] on button "×" at bounding box center [591, 8] width 17 height 17
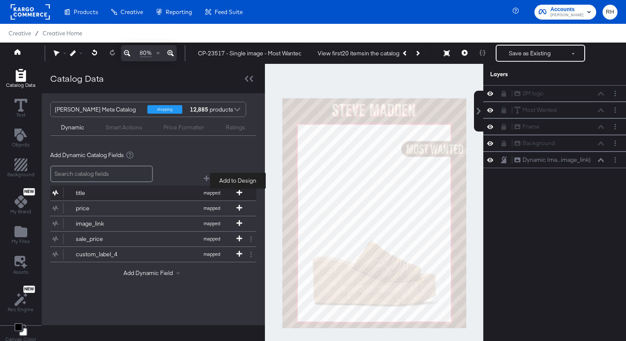
click at [238, 192] on icon at bounding box center [239, 192] width 6 height 6
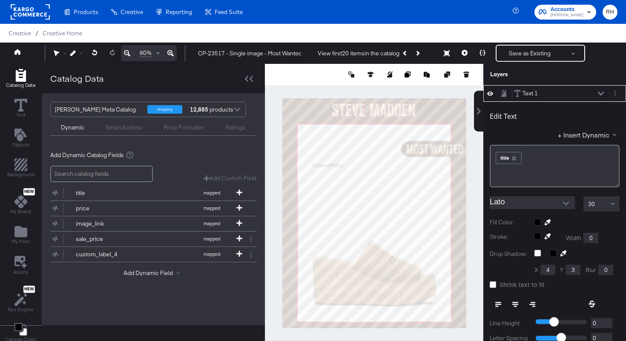
type input "178"
type input "383"
click at [313, 76] on div at bounding box center [374, 74] width 218 height 21
click at [272, 111] on div at bounding box center [374, 213] width 218 height 299
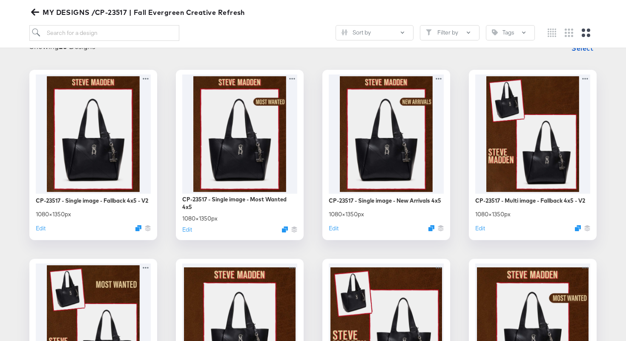
scroll to position [119, 0]
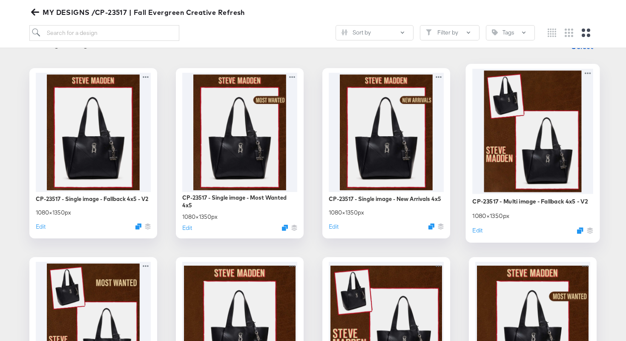
click at [523, 149] on div at bounding box center [532, 131] width 121 height 125
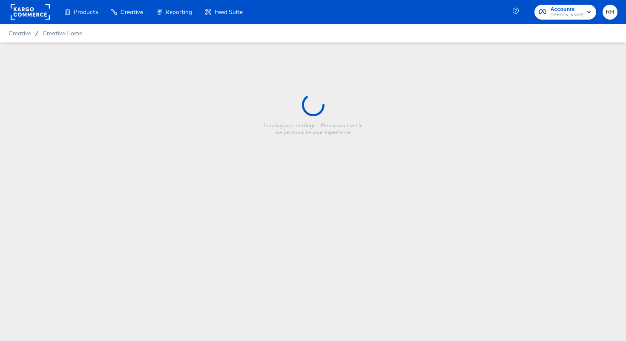
type input "CP-23517 - Multi image - Fallback 4x5 - V2"
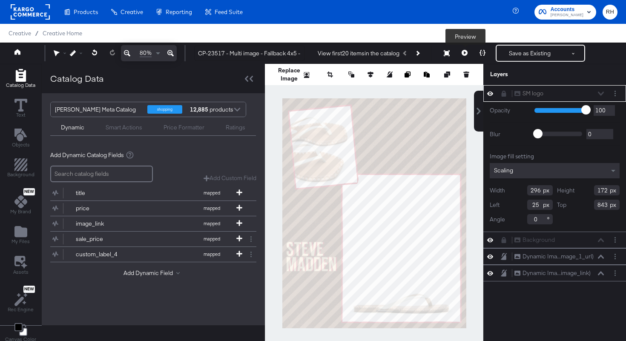
click at [463, 54] on icon at bounding box center [464, 53] width 6 height 6
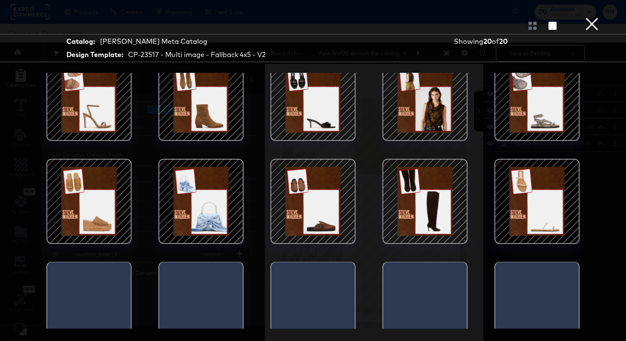
scroll to position [138, 0]
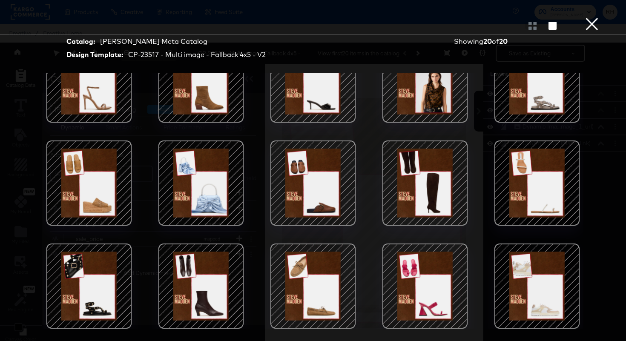
click at [318, 174] on div at bounding box center [313, 183] width 72 height 72
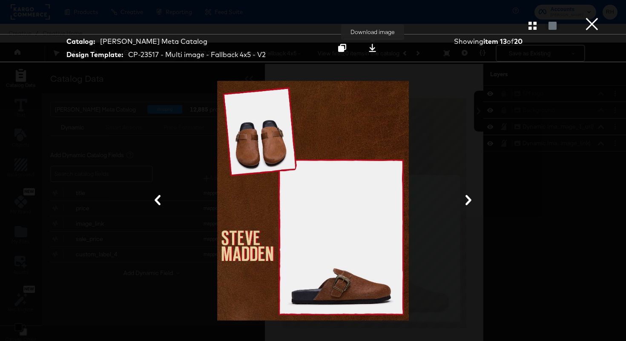
click at [370, 47] on icon at bounding box center [372, 48] width 8 height 8
click at [592, 17] on button "×" at bounding box center [591, 8] width 17 height 17
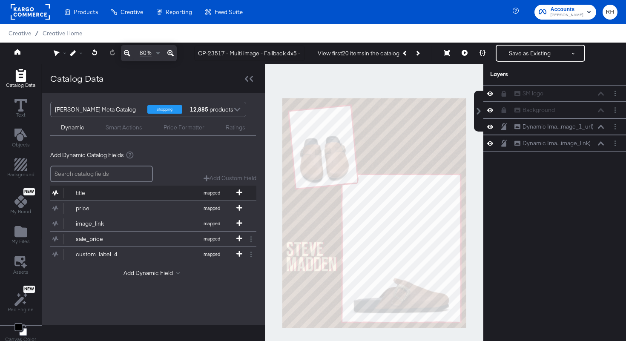
click at [238, 188] on button "title mapped" at bounding box center [147, 193] width 195 height 15
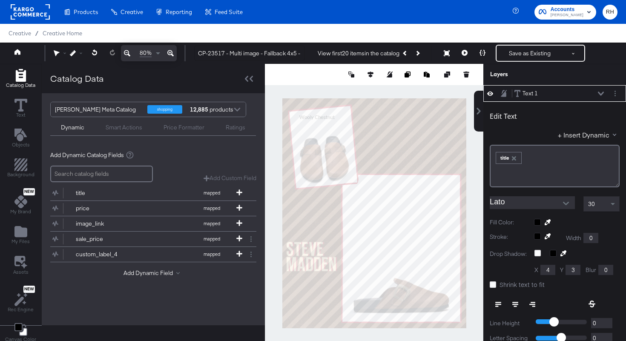
type input "573"
type input "703"
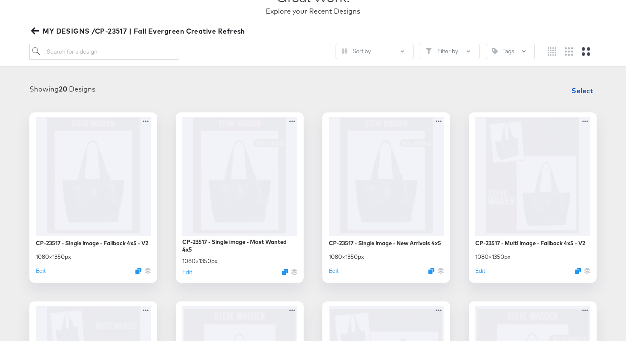
scroll to position [77, 0]
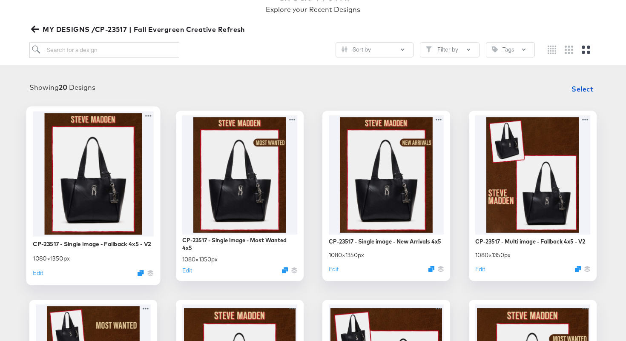
click at [115, 184] on div at bounding box center [93, 173] width 121 height 125
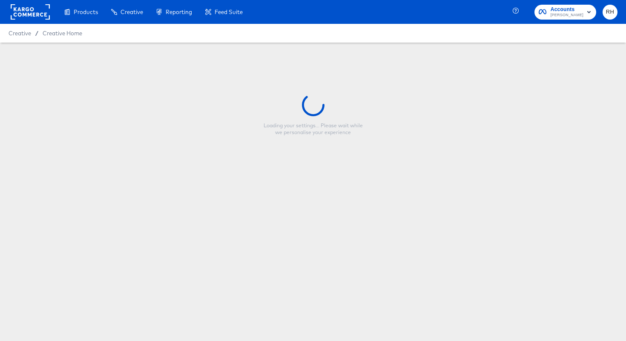
type input "CP-23517 - Single image - Fallback 4x5 - V2"
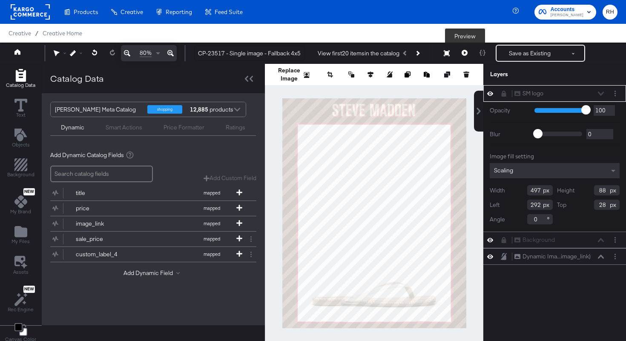
click at [461, 55] on button at bounding box center [464, 53] width 18 height 17
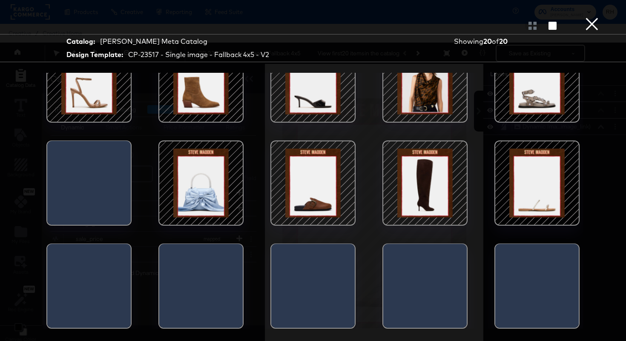
scroll to position [3, 0]
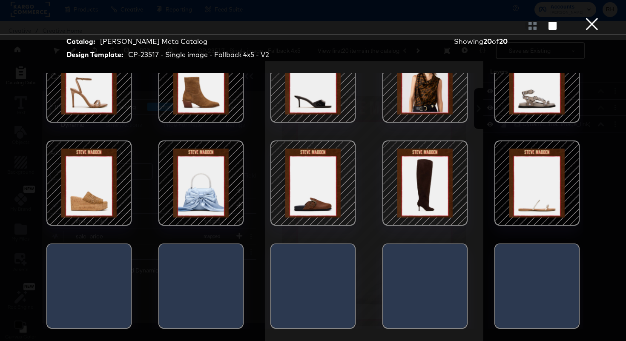
click at [416, 189] on div at bounding box center [425, 183] width 72 height 72
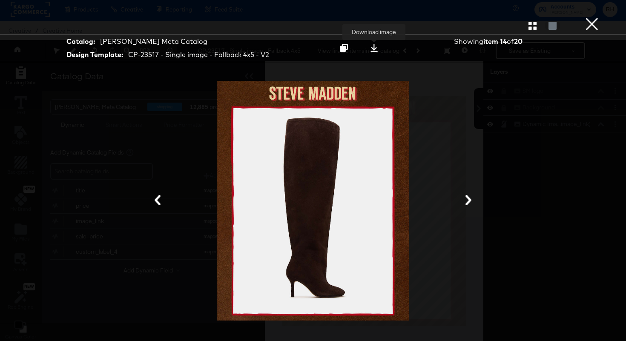
click at [377, 52] on button at bounding box center [374, 47] width 27 height 15
click at [593, 17] on button "×" at bounding box center [591, 8] width 17 height 17
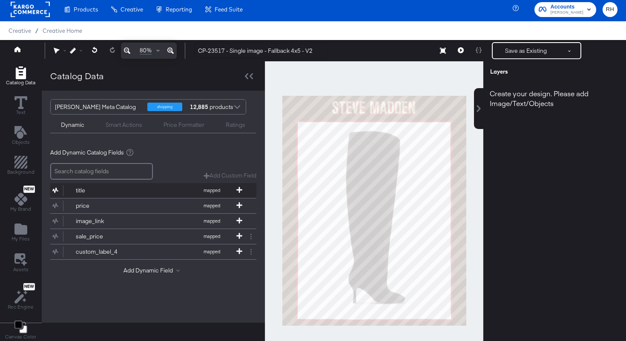
click at [238, 195] on button "title mapped" at bounding box center [147, 190] width 195 height 15
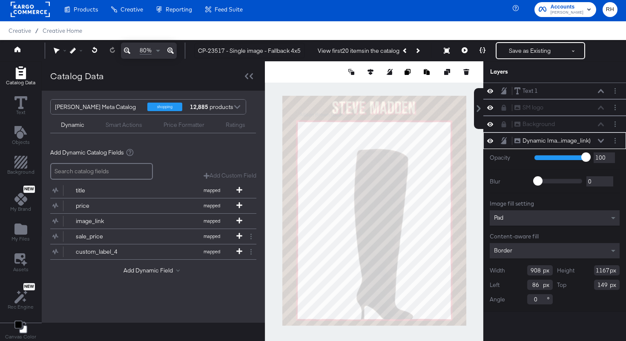
type input "134"
type input "254"
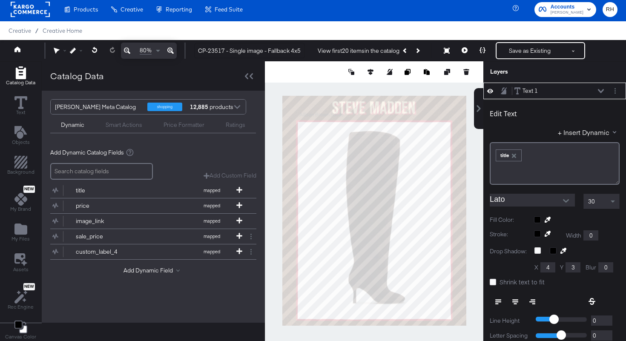
scroll to position [9, 0]
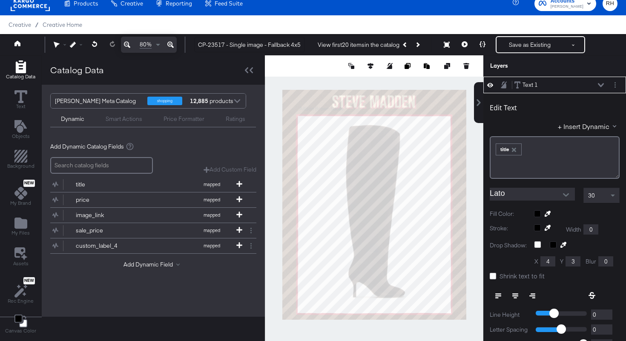
type input "108"
type input "253"
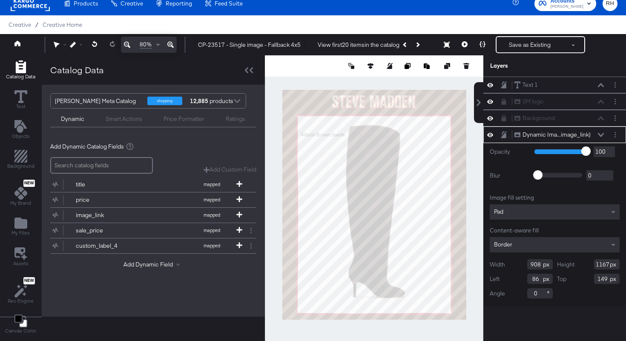
type input "152"
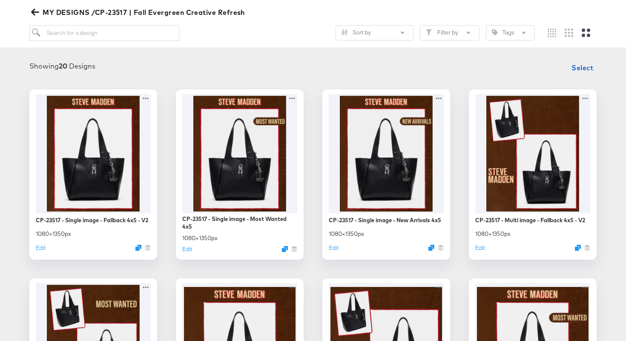
scroll to position [120, 0]
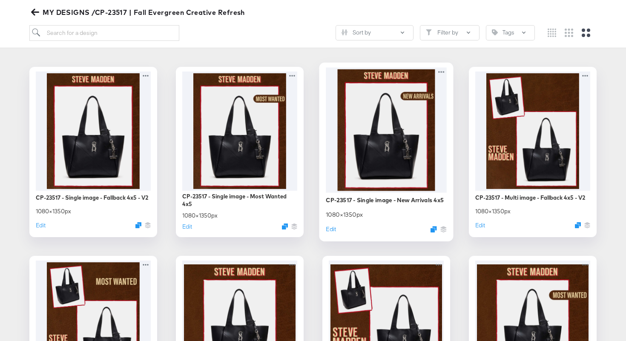
click at [391, 155] on div at bounding box center [386, 129] width 121 height 125
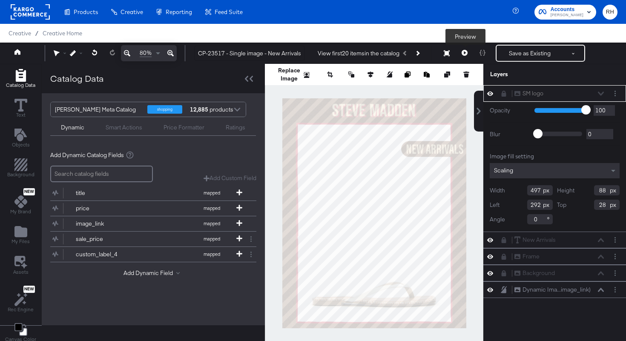
click at [469, 53] on button at bounding box center [464, 53] width 18 height 17
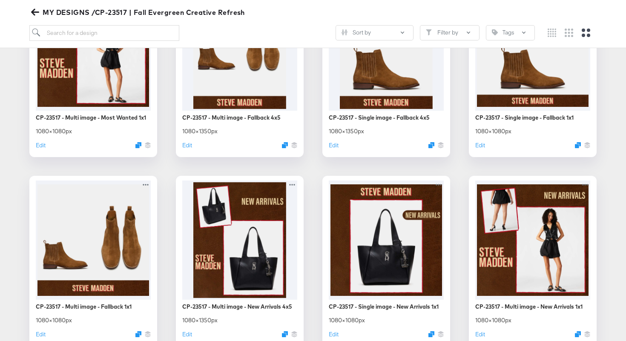
scroll to position [581, 0]
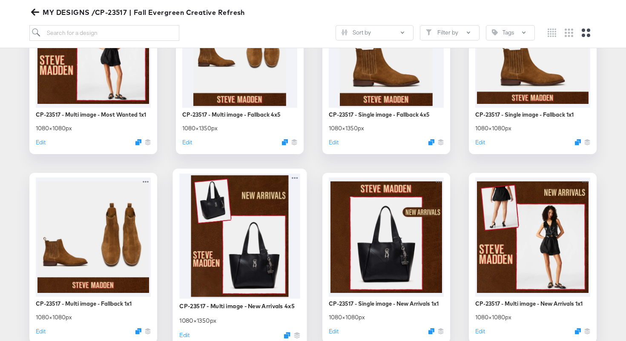
click at [254, 223] on div at bounding box center [239, 235] width 121 height 125
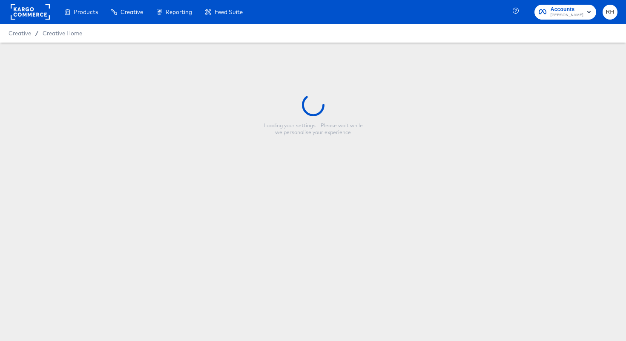
type input "CP-23517 - Multi image - New Arrivals 4x5"
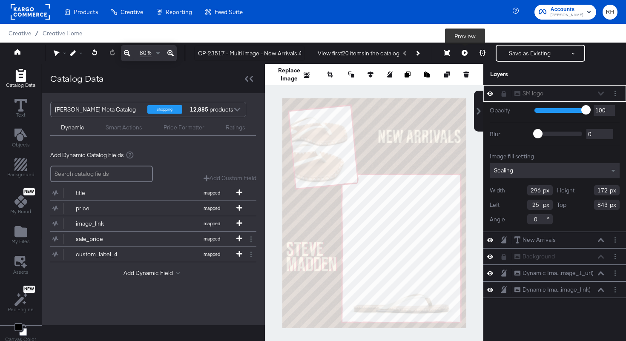
click at [466, 54] on icon at bounding box center [464, 53] width 6 height 6
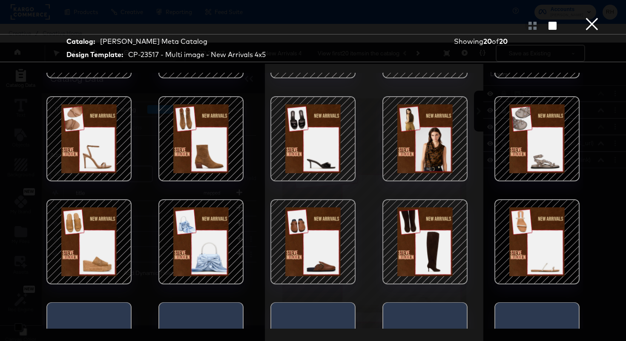
scroll to position [80, 0]
click at [329, 141] on div at bounding box center [313, 138] width 72 height 72
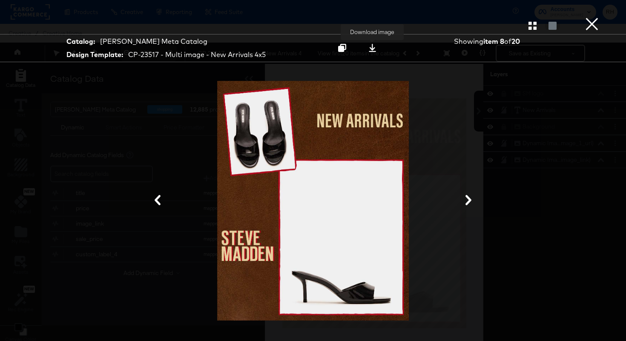
click at [370, 44] on icon at bounding box center [372, 48] width 8 height 8
click at [595, 17] on button "×" at bounding box center [591, 8] width 17 height 17
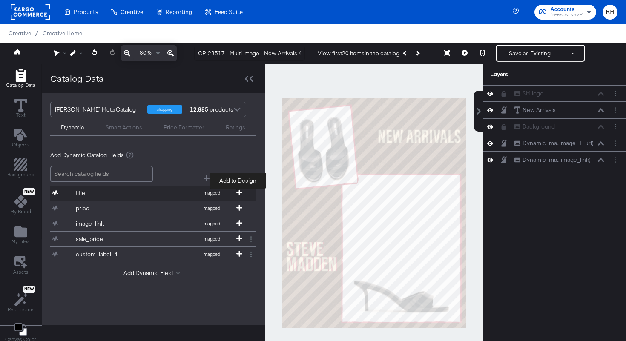
click at [239, 190] on icon at bounding box center [239, 192] width 6 height 6
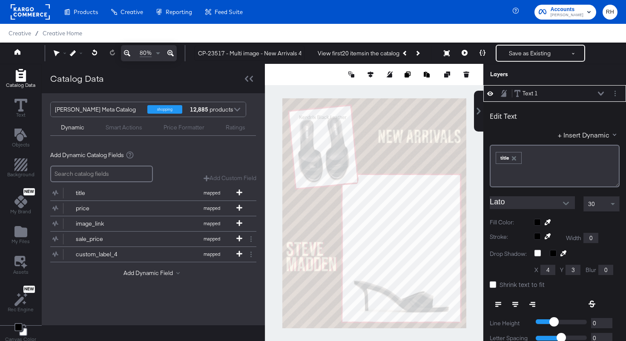
type input "447"
type input "590"
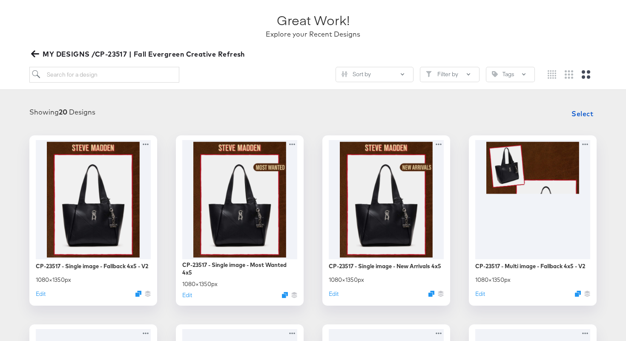
scroll to position [54, 0]
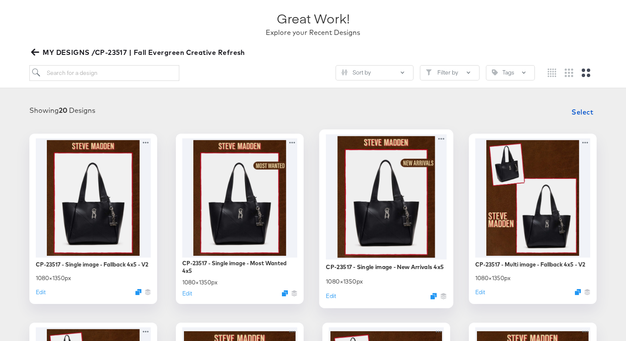
click at [374, 188] on div at bounding box center [386, 196] width 121 height 125
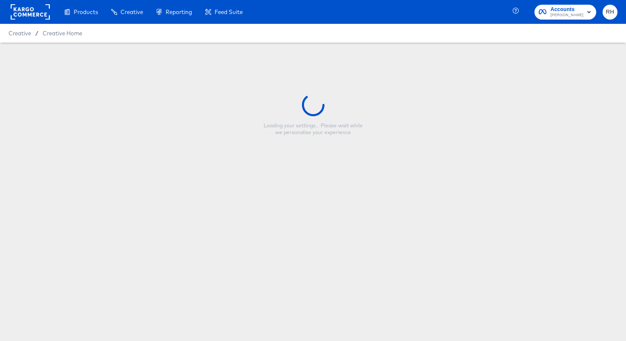
type input "CP-23517 - Single image - New Arrivals 4x5"
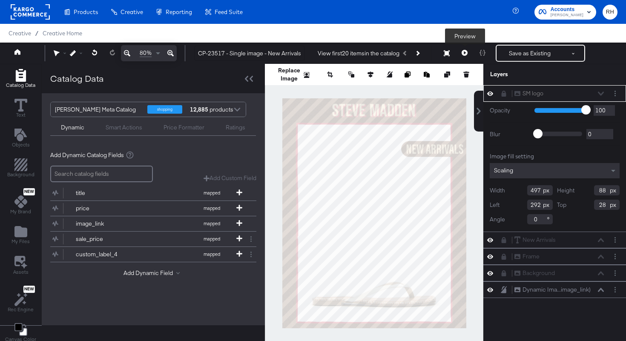
click at [461, 52] on button at bounding box center [464, 53] width 18 height 17
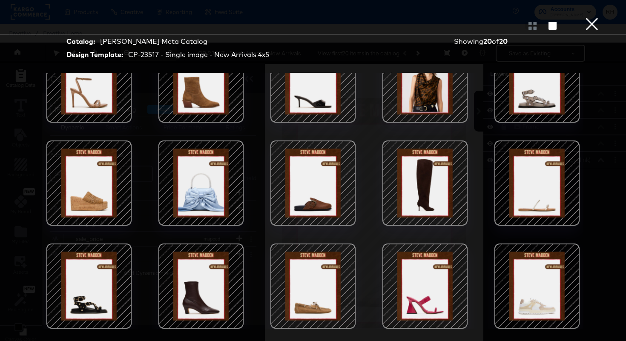
scroll to position [22, 0]
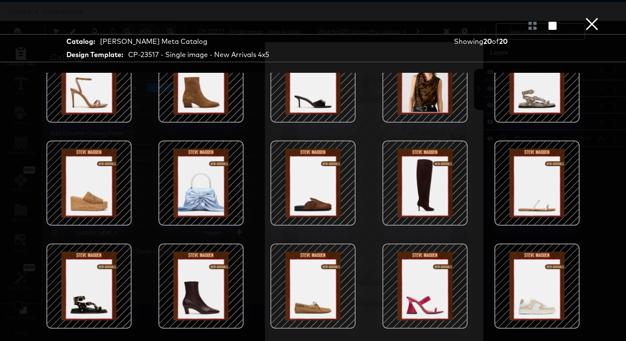
click at [434, 280] on div at bounding box center [425, 286] width 72 height 72
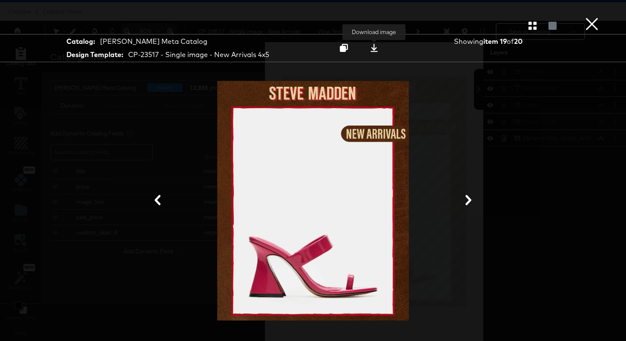
click at [375, 46] on icon at bounding box center [374, 48] width 8 height 8
click at [614, 57] on div "Catalog: Steve Madden Meta Catalog Design Template: CP-23517 - Single image - N…" at bounding box center [313, 48] width 626 height 28
click at [591, 17] on button "×" at bounding box center [591, 8] width 17 height 17
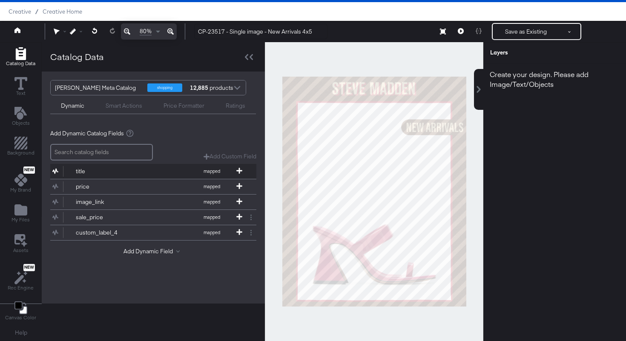
click at [236, 166] on button "title mapped" at bounding box center [147, 171] width 195 height 15
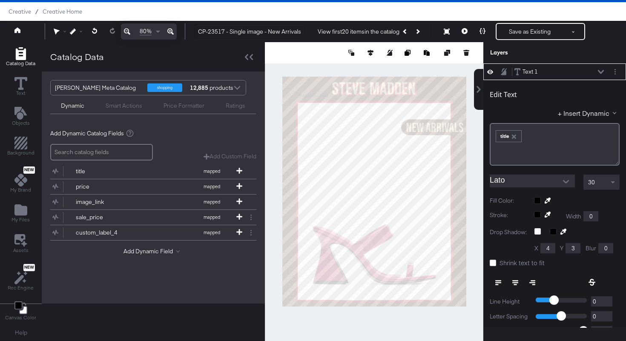
type input "170"
type input "270"
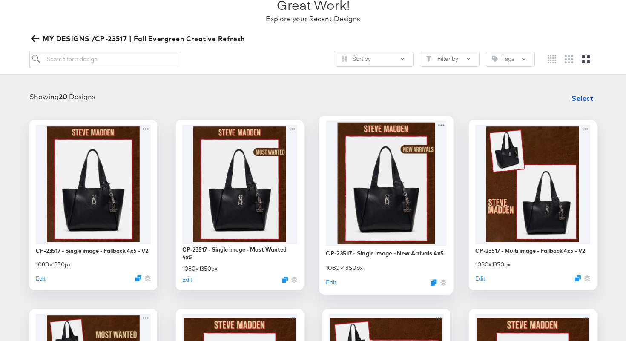
scroll to position [73, 0]
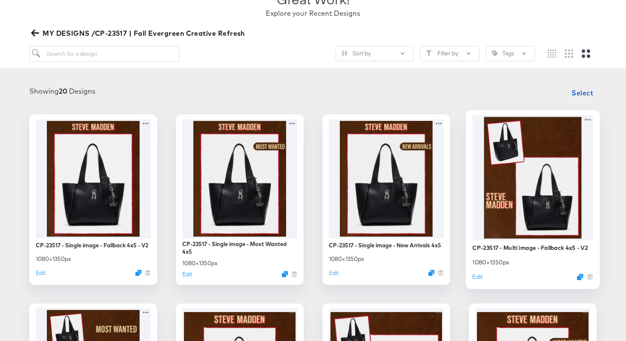
click at [540, 199] on div at bounding box center [532, 177] width 121 height 125
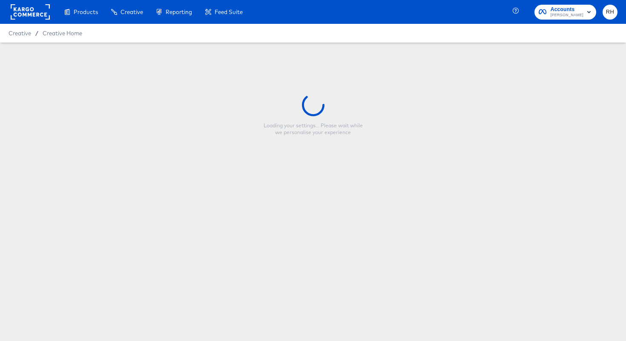
type input "CP-23517 - Multi image - Fallback 4x5 - V2"
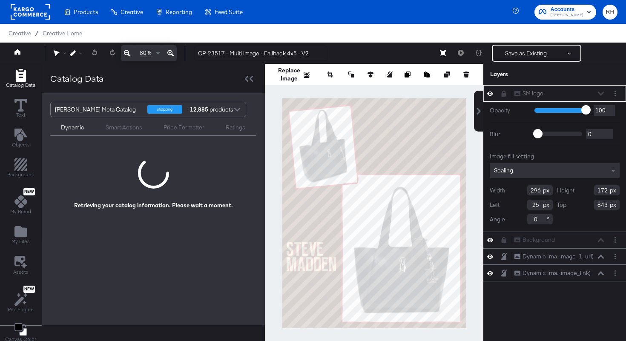
click at [461, 52] on div "Save as Existing See more options Product Scenarios" at bounding box center [516, 53] width 129 height 17
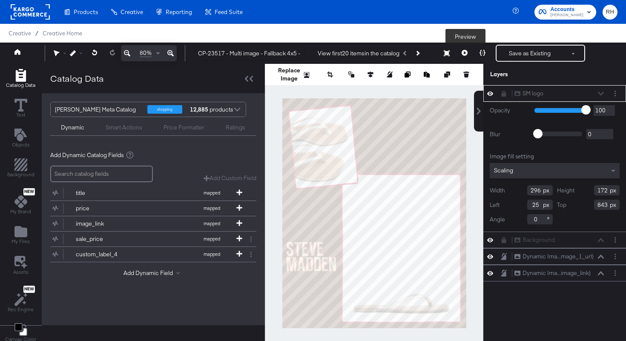
click at [463, 58] on button at bounding box center [464, 53] width 18 height 17
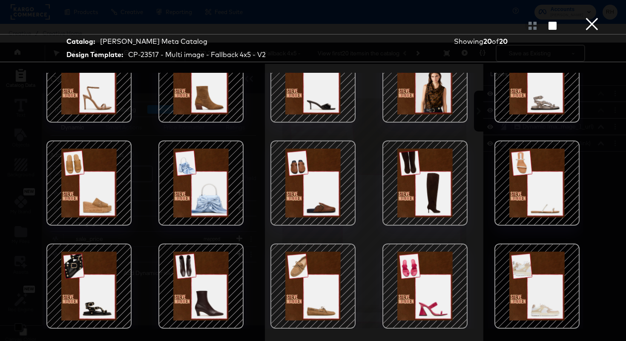
scroll to position [22, 0]
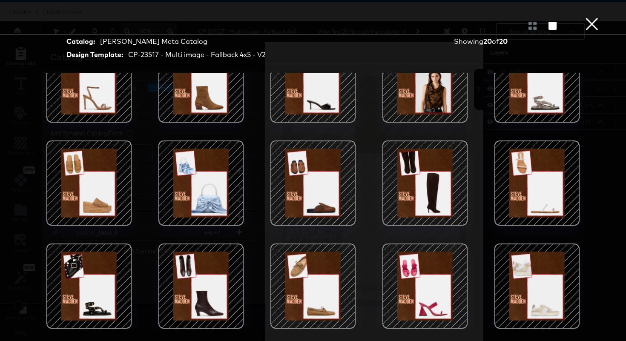
click at [209, 285] on div at bounding box center [201, 286] width 72 height 72
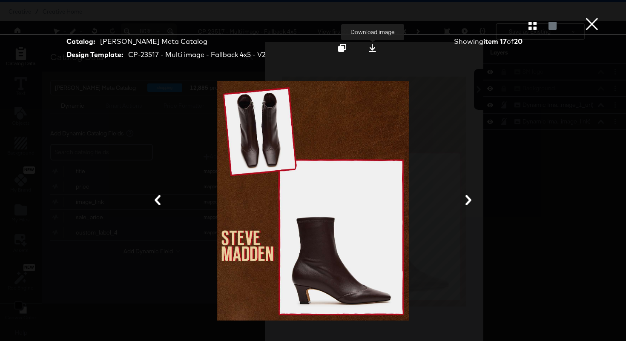
click at [375, 51] on icon at bounding box center [372, 48] width 8 height 8
click at [591, 17] on button "×" at bounding box center [591, 8] width 17 height 17
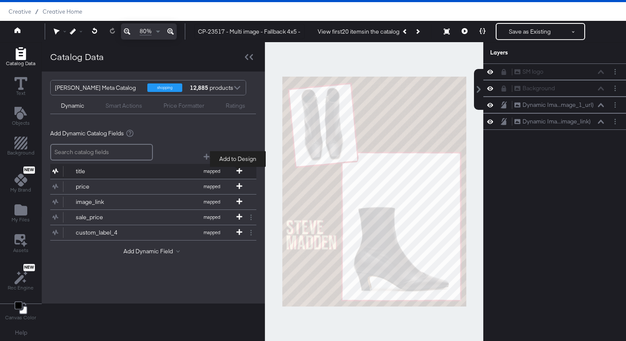
click at [235, 171] on span at bounding box center [239, 171] width 9 height 7
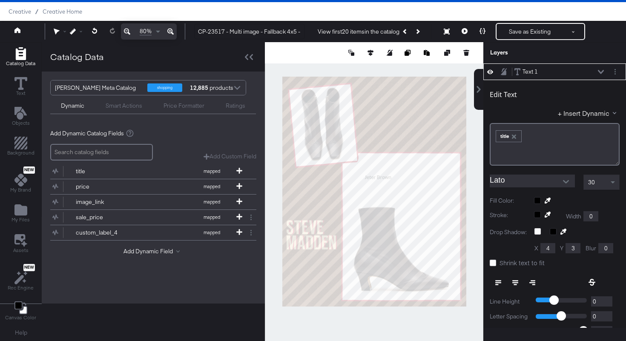
type input "483"
type input "580"
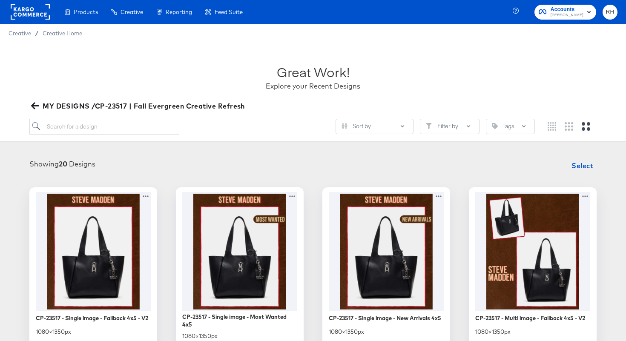
click at [34, 107] on icon "button" at bounding box center [35, 106] width 8 height 8
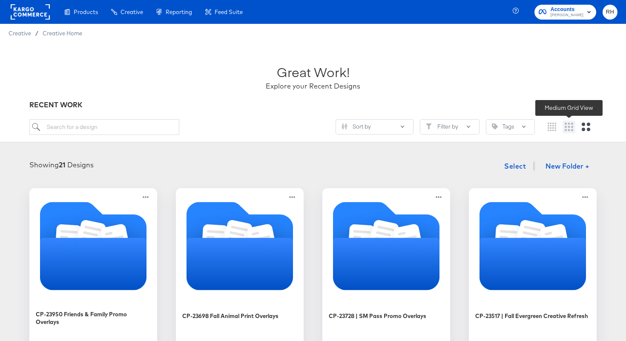
click at [564, 126] on icon "Medium grid" at bounding box center [568, 127] width 9 height 9
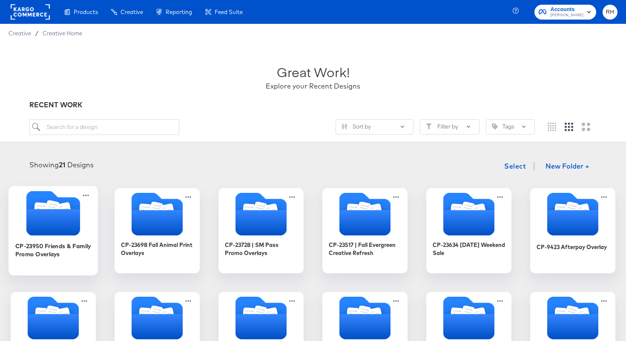
click at [43, 222] on icon "Folder" at bounding box center [53, 222] width 54 height 26
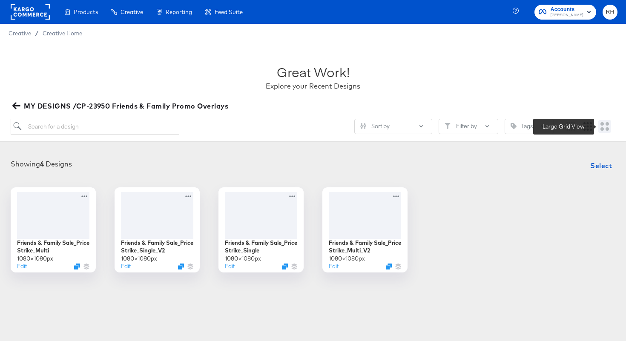
click at [601, 128] on icon "Large grid" at bounding box center [604, 126] width 9 height 9
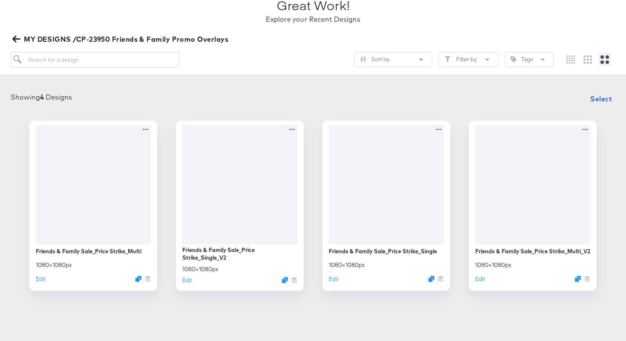
scroll to position [70, 0]
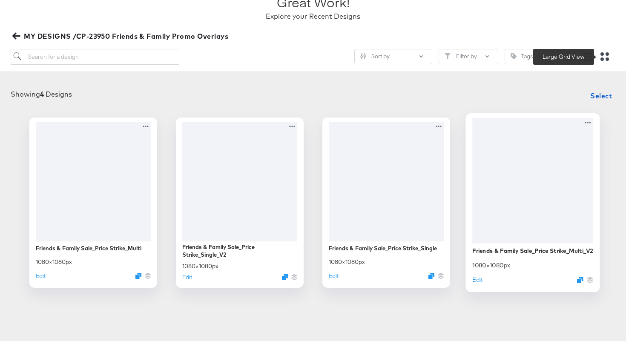
click at [526, 157] on div at bounding box center [532, 180] width 121 height 125
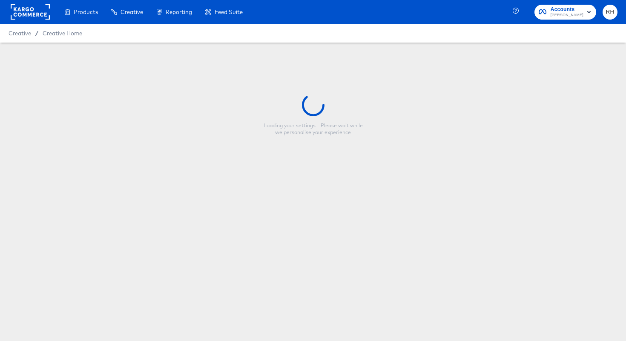
type input "Friends & Family Sale_Price Strike_Multi_V2"
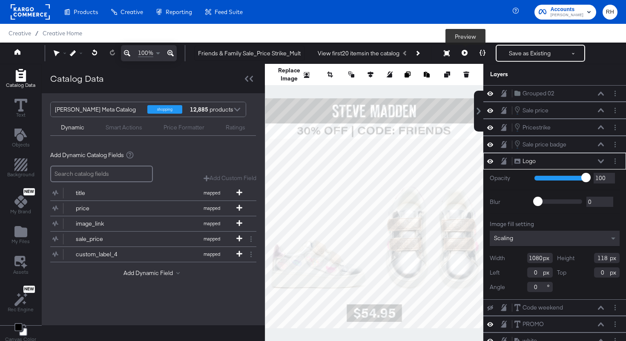
click at [466, 54] on icon at bounding box center [464, 53] width 6 height 6
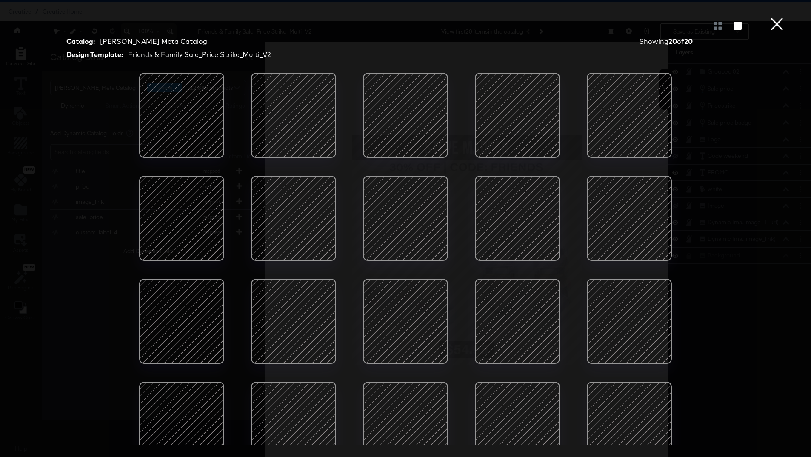
click at [182, 220] on div at bounding box center [182, 218] width 72 height 72
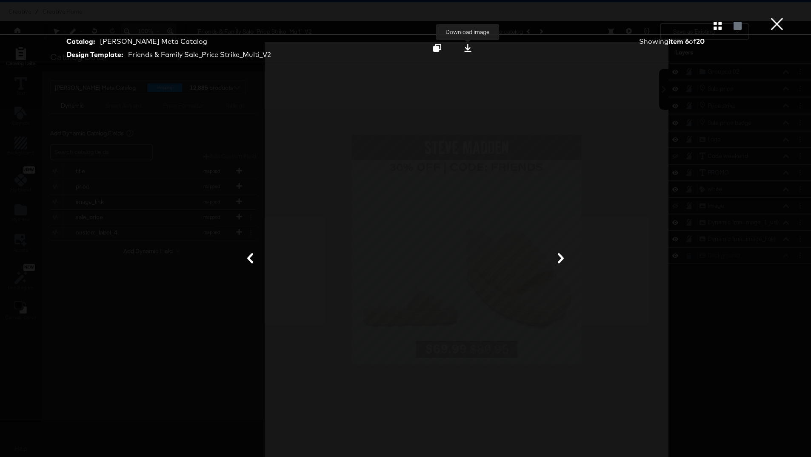
click at [466, 50] on icon at bounding box center [468, 48] width 8 height 8
click at [591, 94] on div at bounding box center [405, 259] width 638 height 372
click at [625, 17] on button "×" at bounding box center [777, 8] width 17 height 17
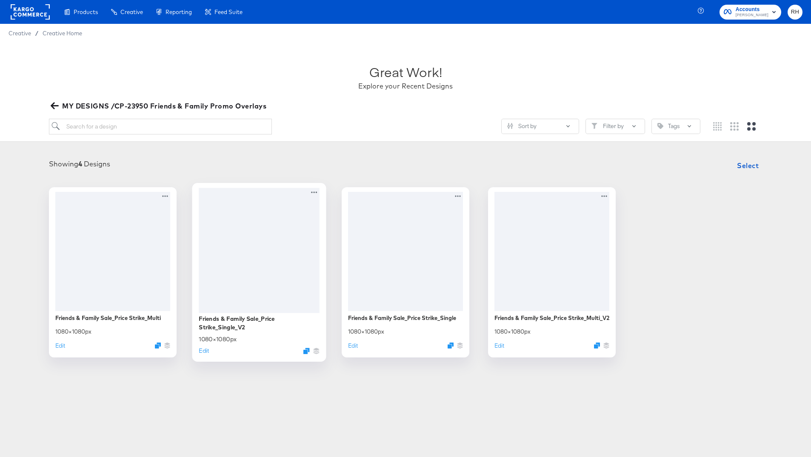
click at [295, 263] on div at bounding box center [259, 250] width 121 height 125
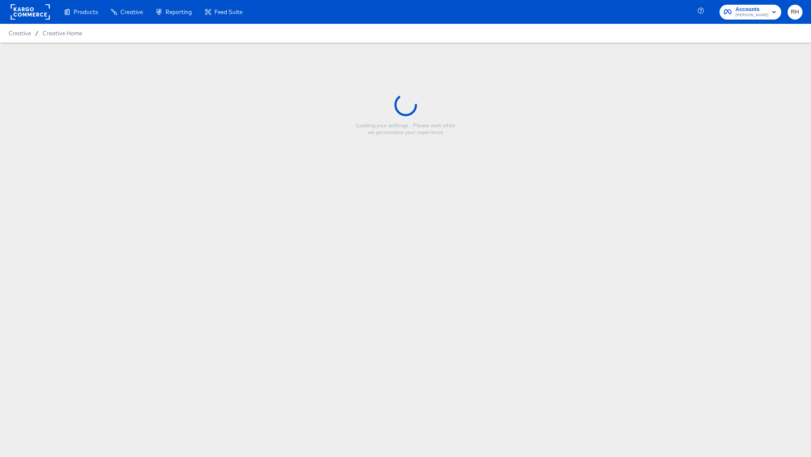
type input "Friends & Family Sale_Price Strike_Single_V2"
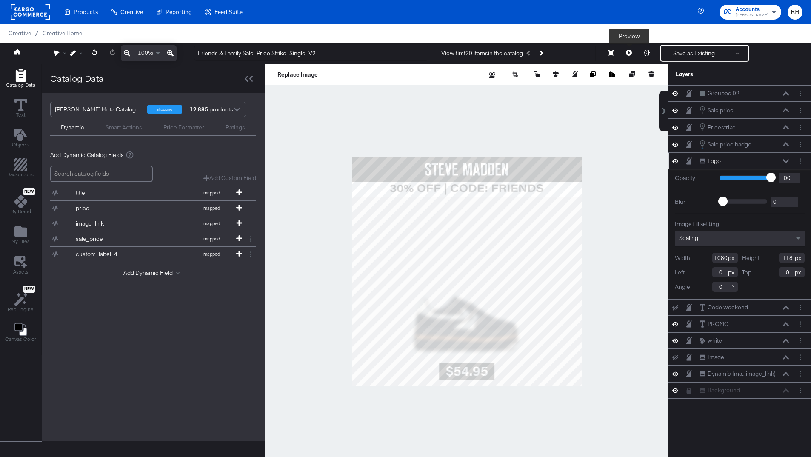
click at [625, 55] on button at bounding box center [629, 53] width 18 height 17
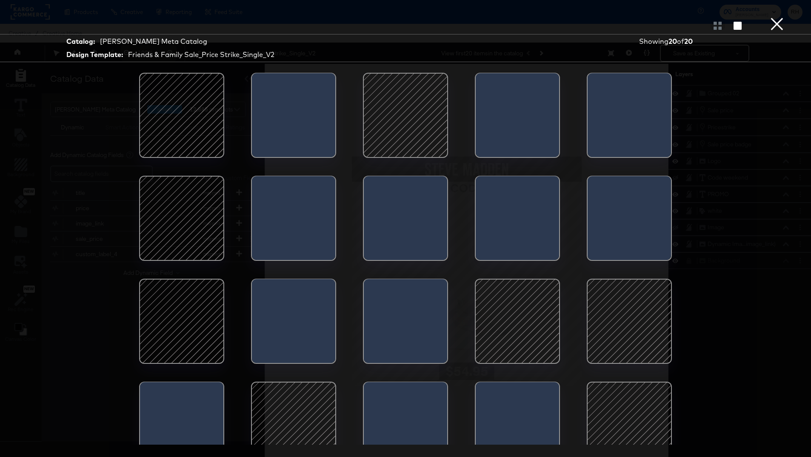
click at [186, 234] on div at bounding box center [182, 218] width 72 height 72
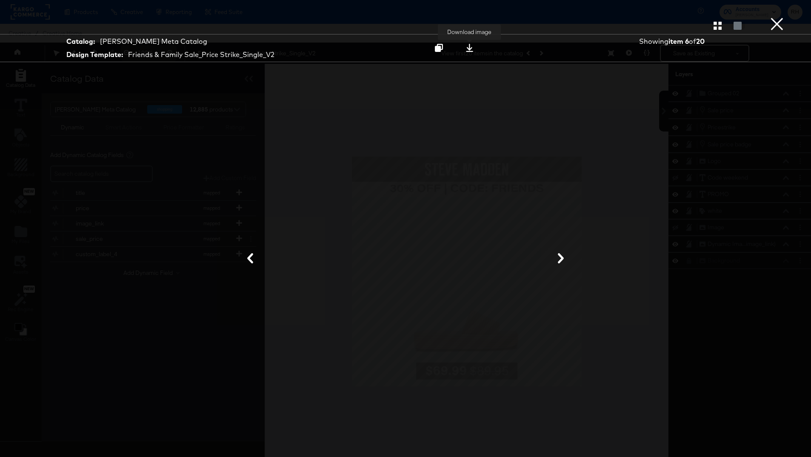
click at [468, 50] on icon at bounding box center [470, 48] width 8 height 8
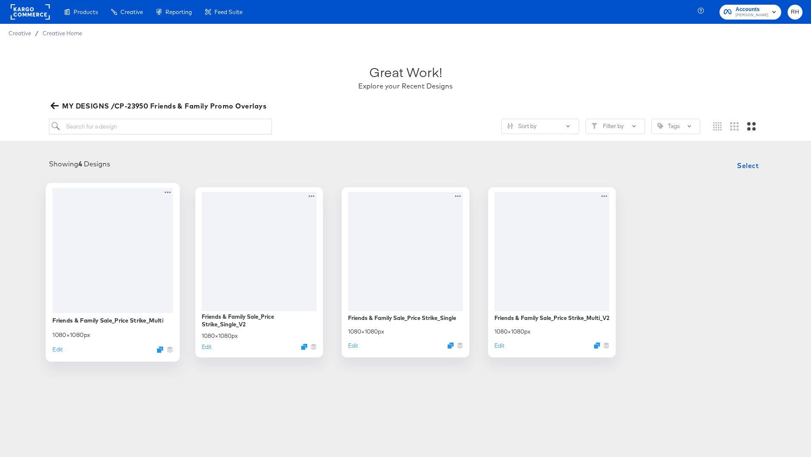
click at [107, 226] on div at bounding box center [112, 250] width 121 height 125
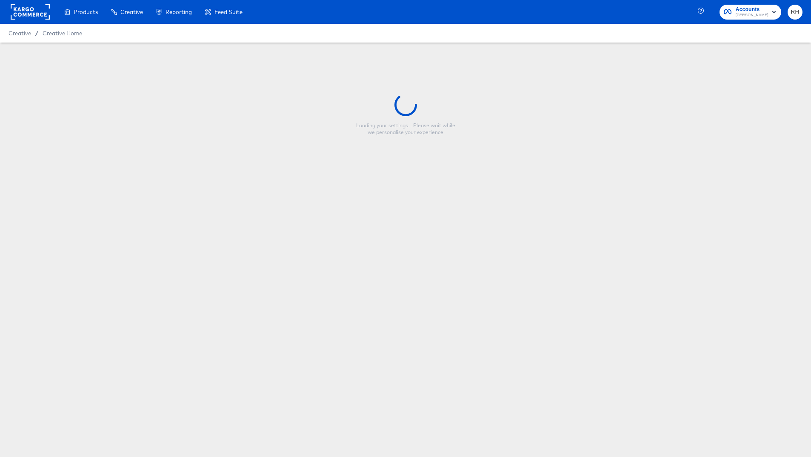
type input "Friends & Family Sale_Price Strike_Multi"
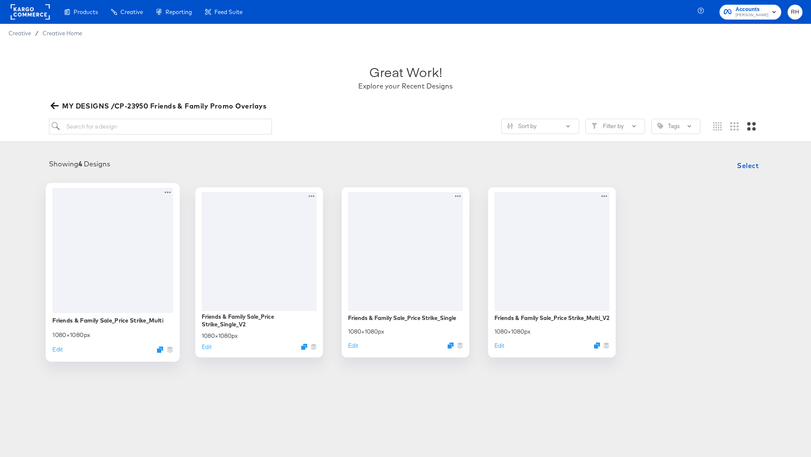
click at [144, 240] on div at bounding box center [112, 250] width 121 height 125
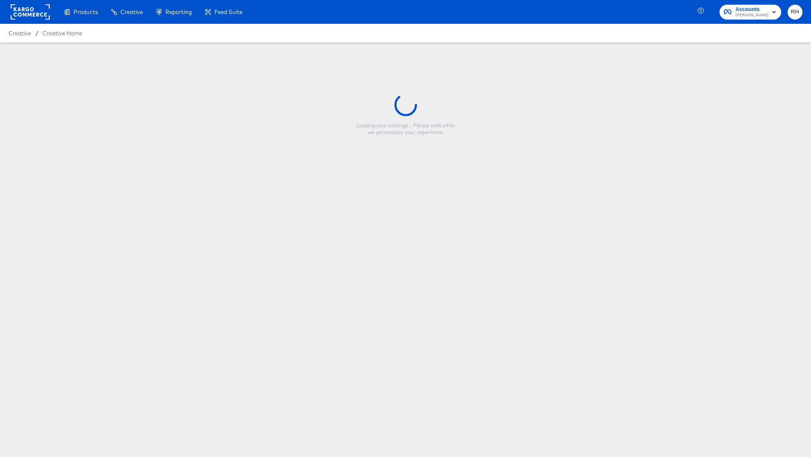
type input "Friends & Family Sale_Price Strike_Multi"
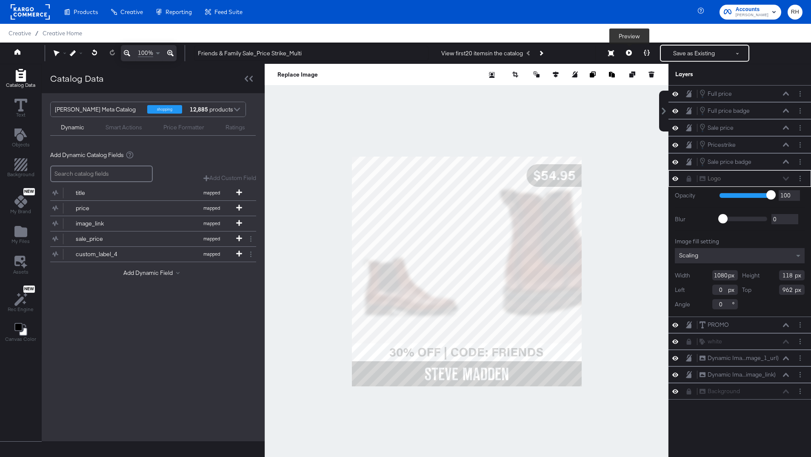
click at [625, 54] on button at bounding box center [629, 53] width 18 height 17
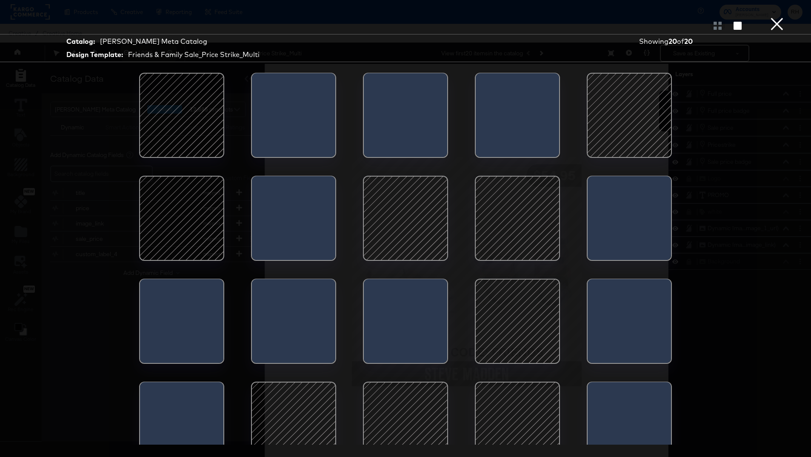
click at [195, 228] on div at bounding box center [182, 218] width 72 height 72
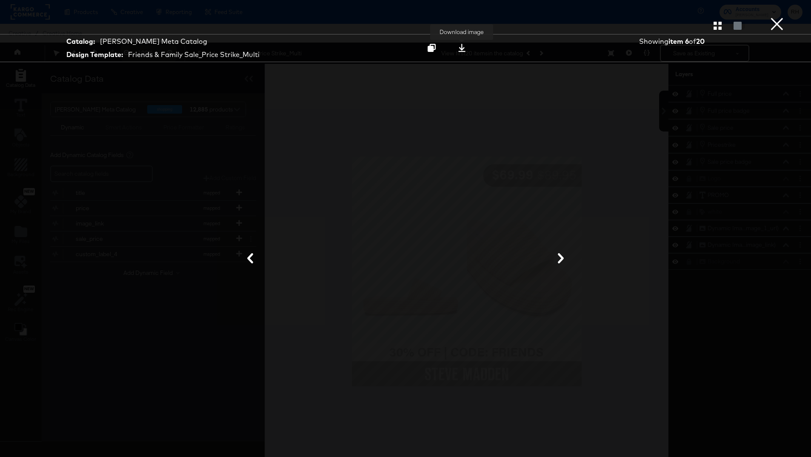
click at [465, 48] on icon at bounding box center [462, 48] width 8 height 8
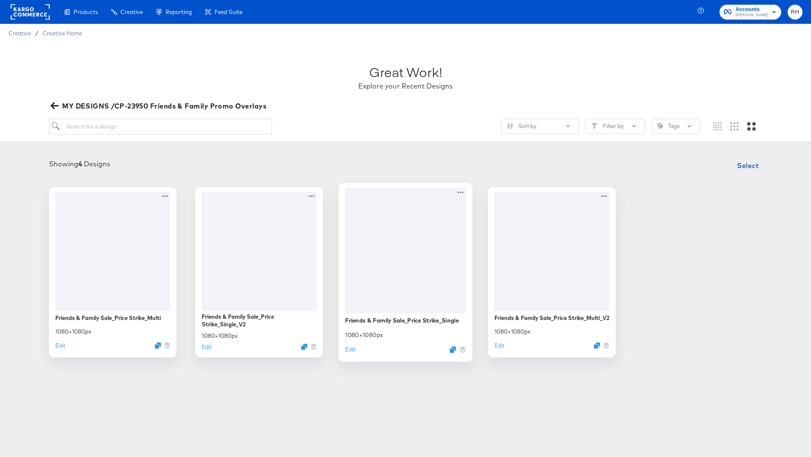
click at [452, 243] on div at bounding box center [405, 250] width 121 height 125
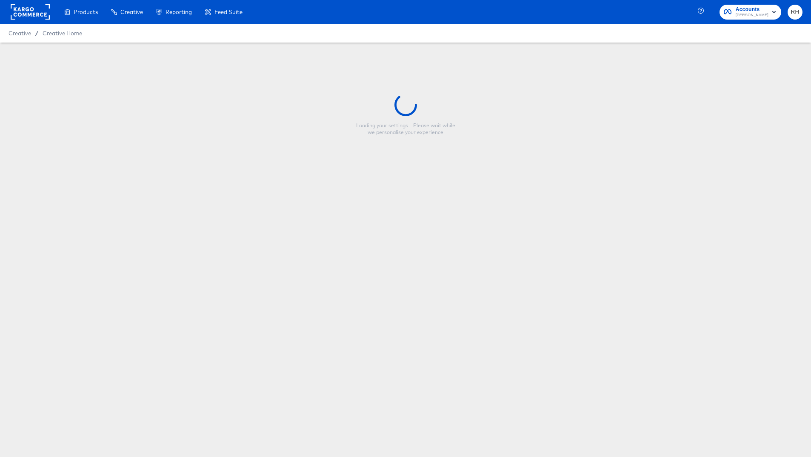
type input "Friends & Family Sale_Price Strike_Single"
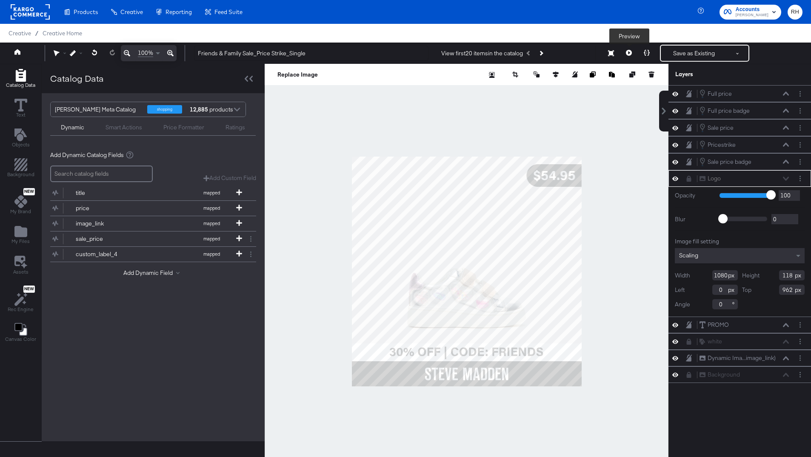
click at [625, 53] on icon at bounding box center [629, 53] width 6 height 6
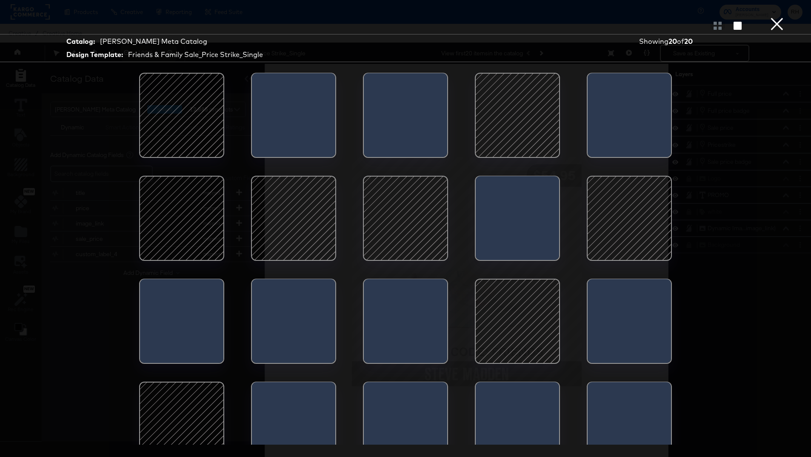
click at [193, 226] on div at bounding box center [182, 218] width 72 height 72
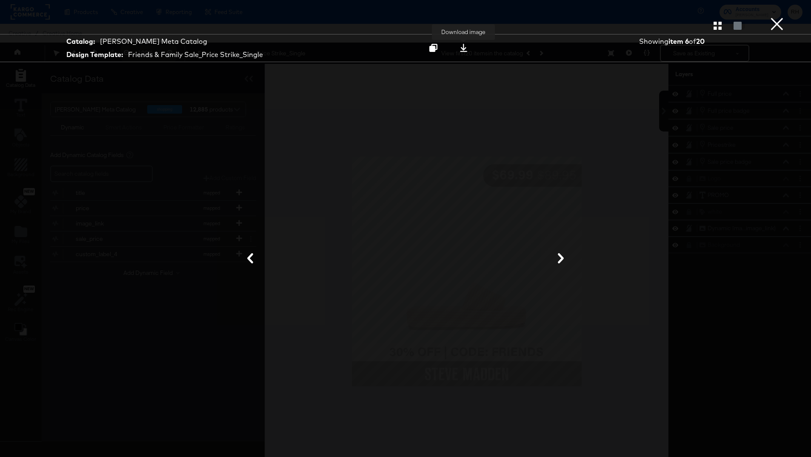
click at [461, 47] on icon at bounding box center [464, 48] width 8 height 8
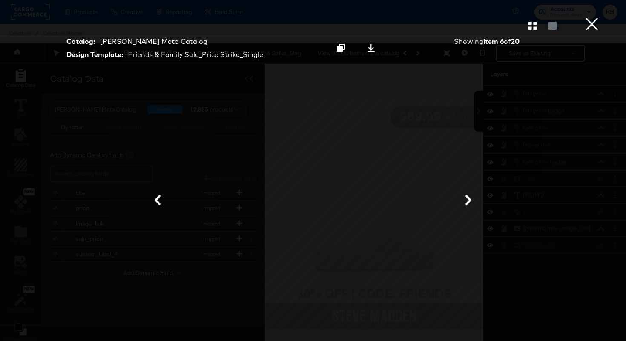
click at [594, 17] on button "×" at bounding box center [591, 8] width 17 height 17
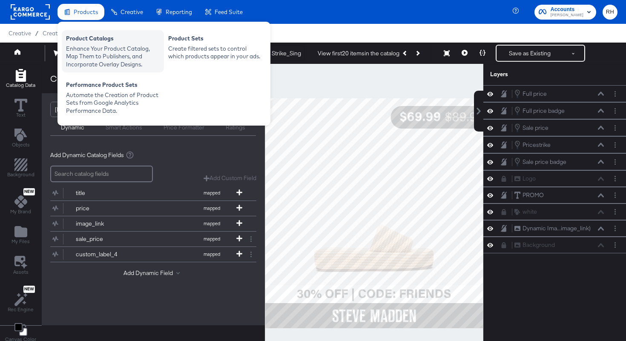
click at [79, 52] on div "Enhance Your Product Catalog, Map Them to Publishers, and Incorporate Overlay D…" at bounding box center [113, 57] width 94 height 24
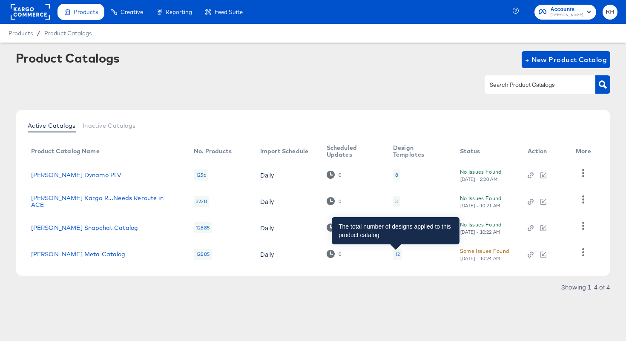
click at [397, 255] on div "12" at bounding box center [397, 254] width 5 height 7
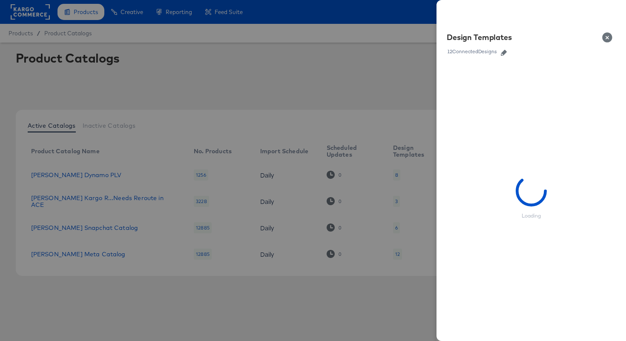
click at [503, 52] on icon "button" at bounding box center [504, 53] width 6 height 6
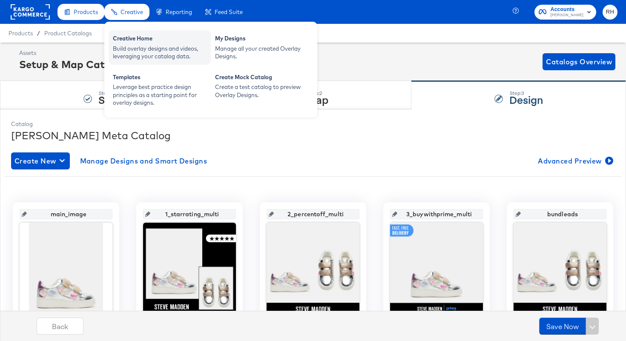
click at [134, 50] on div "Build overlay designs and videos, leveraging your catalog data." at bounding box center [160, 53] width 94 height 16
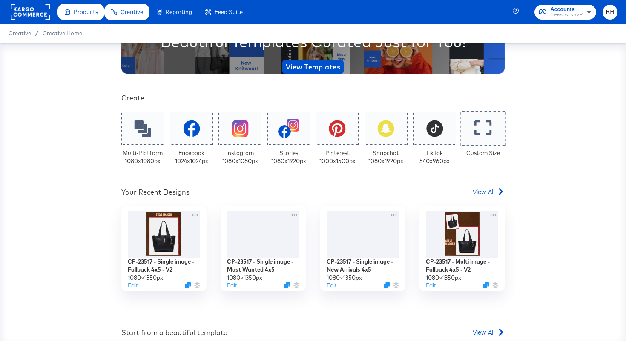
scroll to position [137, 0]
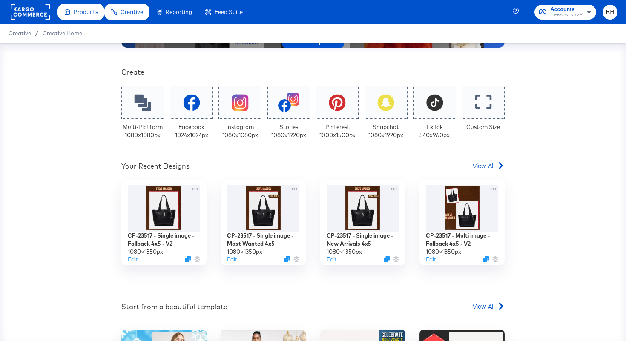
click at [484, 168] on span "View All" at bounding box center [483, 165] width 22 height 9
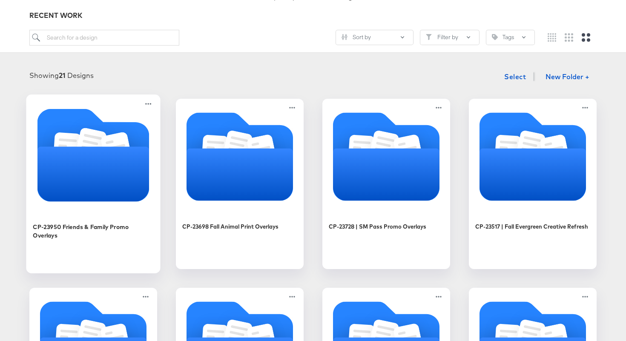
click at [128, 166] on icon "Folder" at bounding box center [93, 173] width 112 height 55
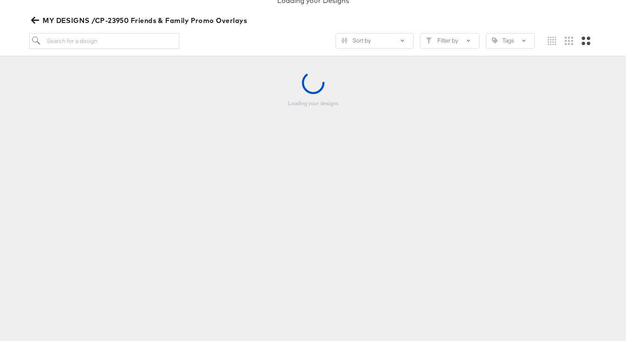
scroll to position [89, 0]
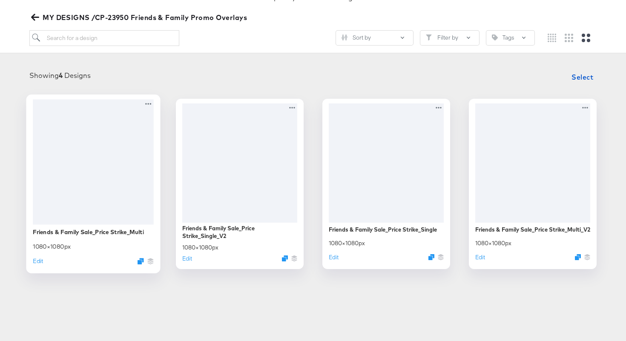
click at [102, 142] on div at bounding box center [93, 161] width 121 height 125
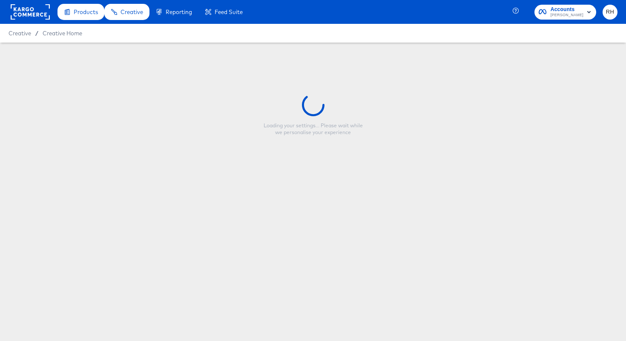
type input "Friends & Family Sale_Price Strike_Multi"
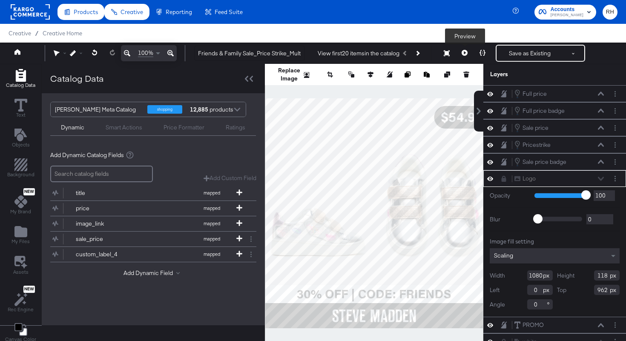
click at [467, 58] on button at bounding box center [464, 53] width 18 height 17
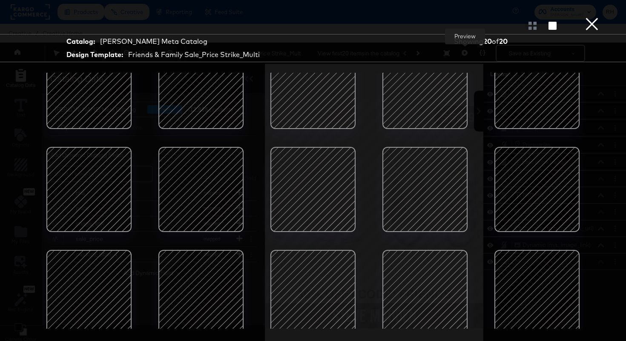
scroll to position [138, 0]
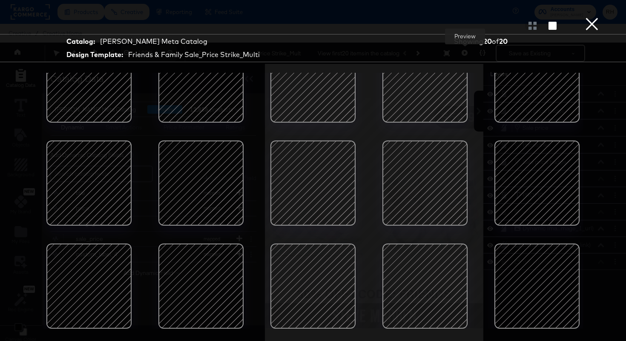
click at [541, 274] on div at bounding box center [537, 286] width 72 height 72
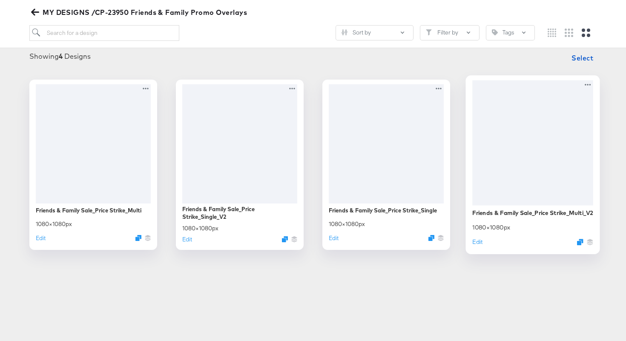
scroll to position [90, 0]
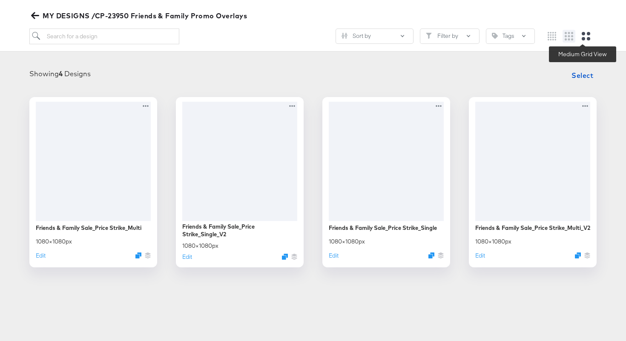
click at [569, 41] on button at bounding box center [568, 36] width 13 height 13
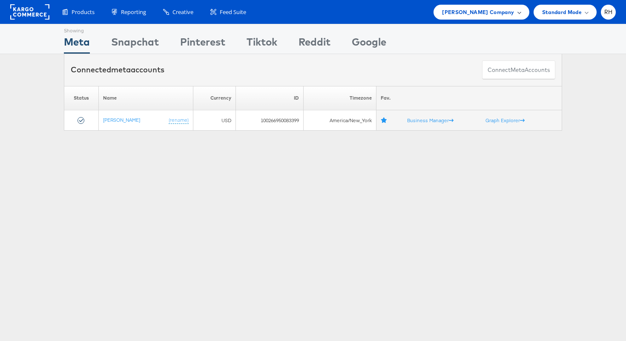
click at [486, 14] on span "[PERSON_NAME] Company" at bounding box center [478, 12] width 72 height 9
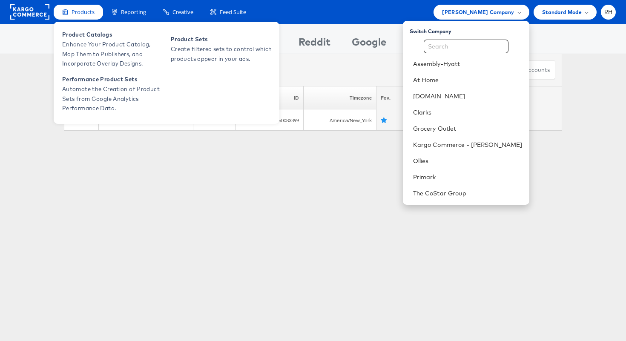
click at [65, 9] on icon at bounding box center [65, 12] width 6 height 7
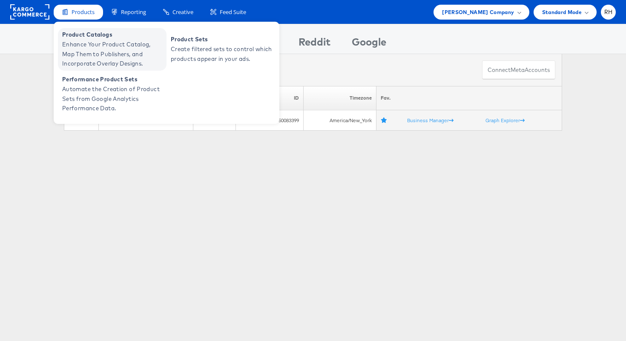
click at [78, 50] on span "Enhance Your Product Catalog, Map Them to Publishers, and Incorporate Overlay D…" at bounding box center [113, 54] width 102 height 29
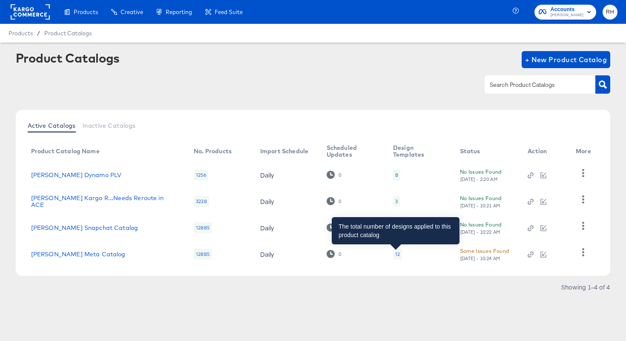
click at [395, 254] on div "12" at bounding box center [397, 254] width 5 height 7
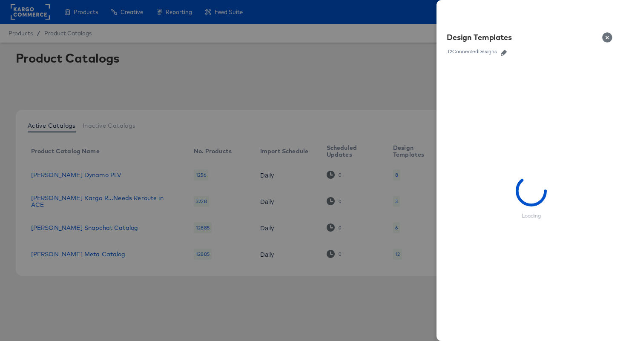
click at [505, 54] on icon "button" at bounding box center [504, 53] width 6 height 6
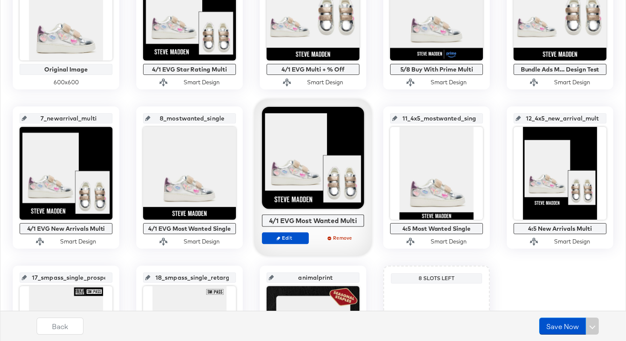
scroll to position [239, 0]
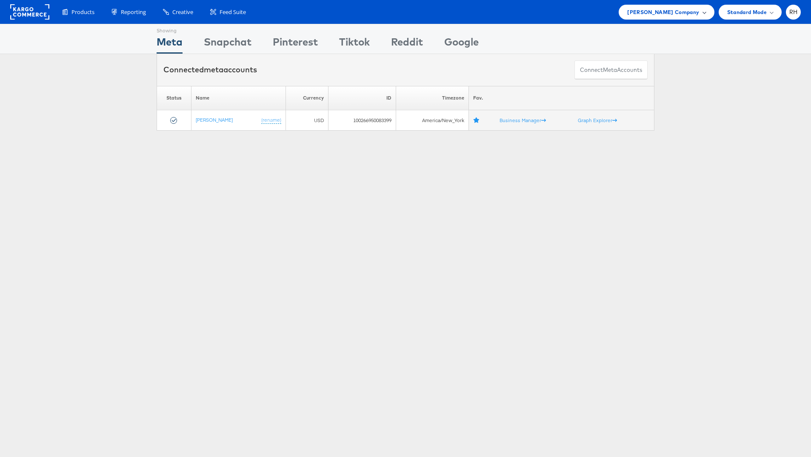
click at [649, 11] on span "[PERSON_NAME] Company" at bounding box center [663, 12] width 72 height 9
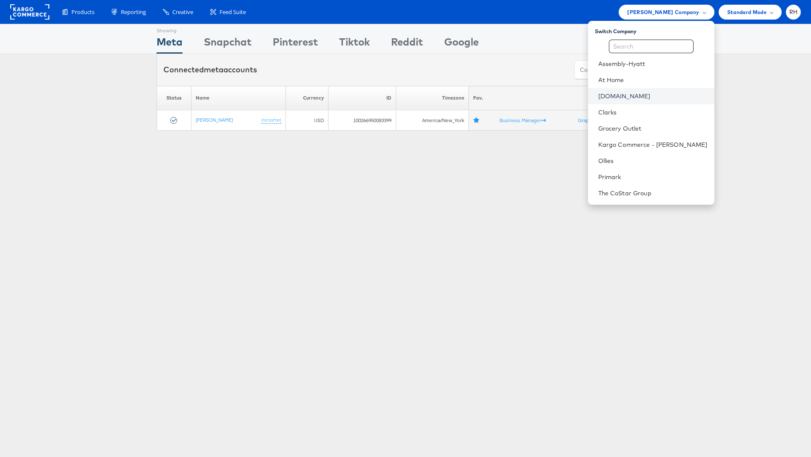
click at [667, 99] on link "[DOMAIN_NAME]" at bounding box center [652, 96] width 109 height 9
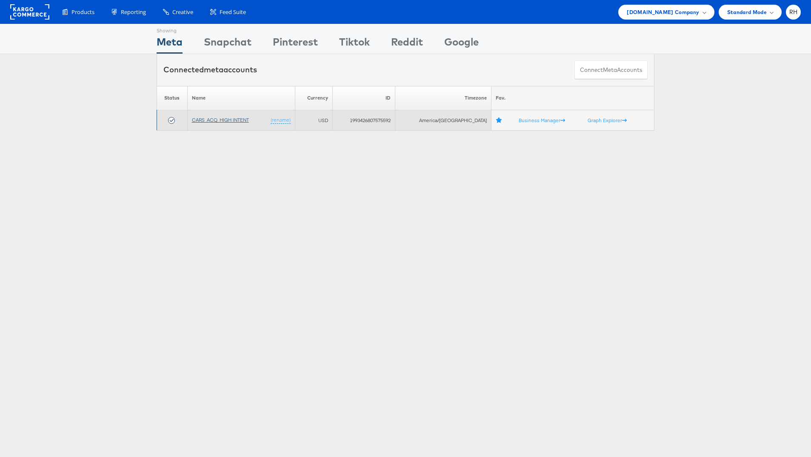
click at [226, 120] on link "CARS_ACQ_HIGH INTENT" at bounding box center [220, 120] width 57 height 6
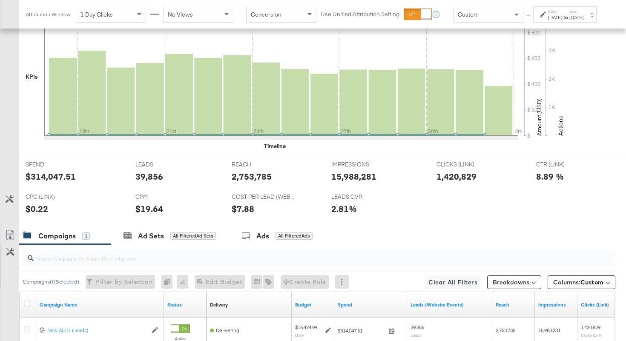
scroll to position [288, 0]
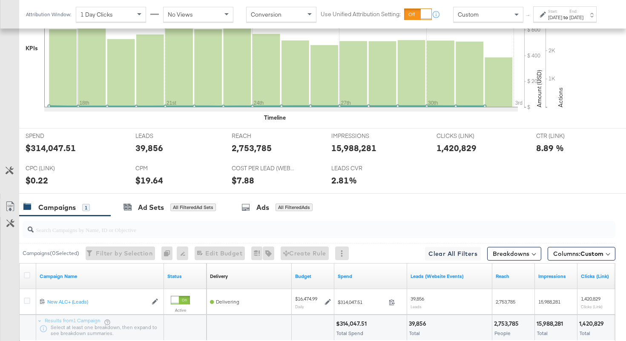
click at [246, 151] on div "2,753,785" at bounding box center [252, 148] width 40 height 12
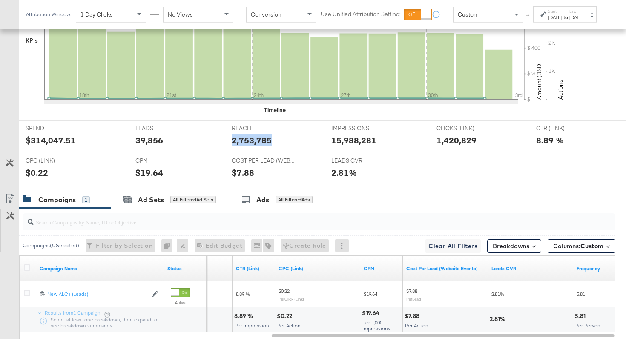
scroll to position [350, 0]
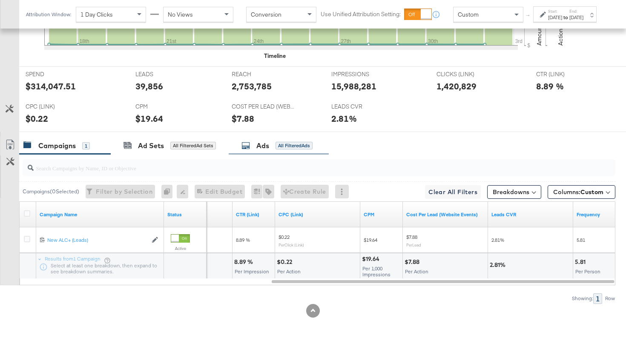
click at [295, 145] on div "All Filtered Ads" at bounding box center [293, 146] width 37 height 8
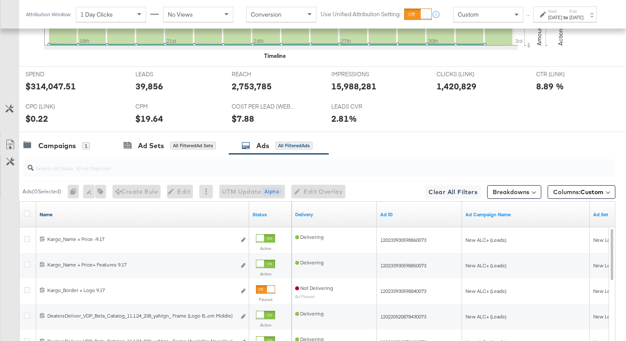
click at [203, 214] on link "Name" at bounding box center [143, 214] width 206 height 7
click at [203, 214] on link "Name ↓" at bounding box center [143, 214] width 206 height 7
click at [559, 188] on span "Columns: Custom" at bounding box center [578, 192] width 50 height 9
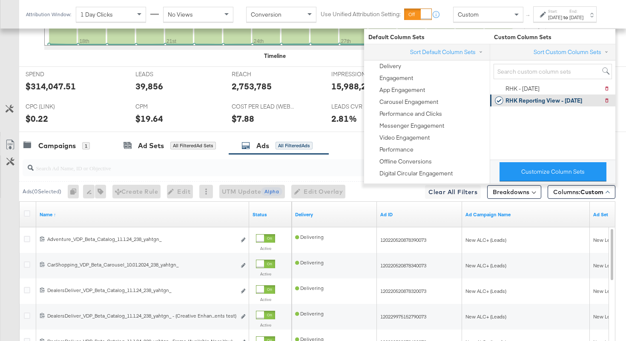
click at [524, 105] on div "RHK Reporting View - 9.10.25" at bounding box center [538, 100] width 87 height 12
click at [345, 142] on div "Campaigns 1 Ad Sets All Filtered Ad Sets Ads All Filtered Ads" at bounding box center [322, 146] width 607 height 18
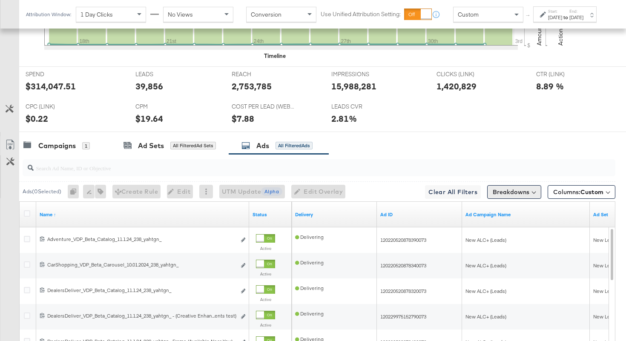
click at [500, 192] on button "Breakdowns" at bounding box center [514, 192] width 54 height 14
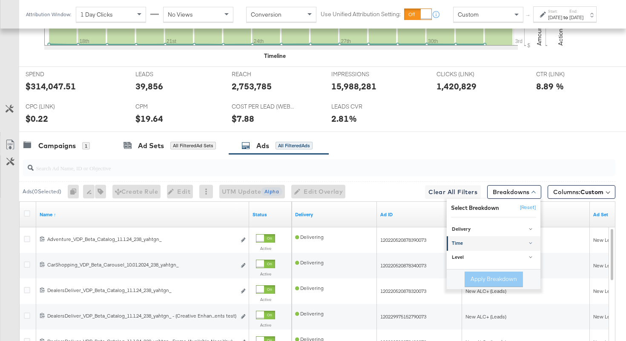
click at [489, 247] on link "Time" at bounding box center [493, 243] width 94 height 14
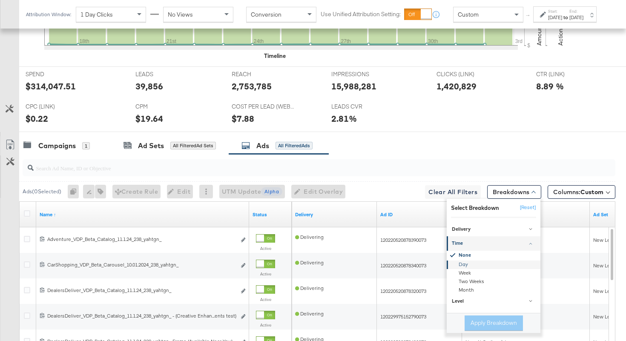
click at [467, 265] on div "Day" at bounding box center [494, 264] width 92 height 9
click at [481, 323] on button "Apply Breakdown" at bounding box center [493, 322] width 58 height 15
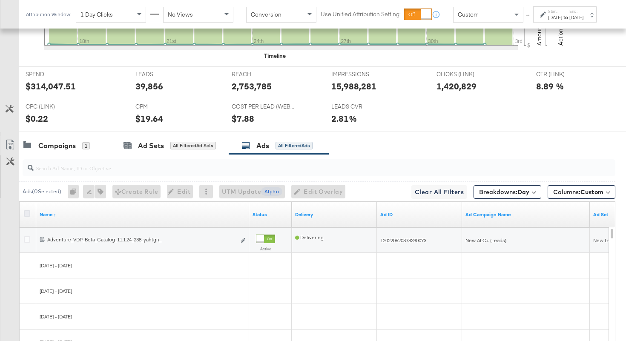
click at [25, 212] on icon at bounding box center [27, 213] width 6 height 6
click at [0, 0] on input "checkbox" at bounding box center [0, 0] width 0 height 0
click at [5, 146] on link "Export as CSV" at bounding box center [9, 145] width 19 height 19
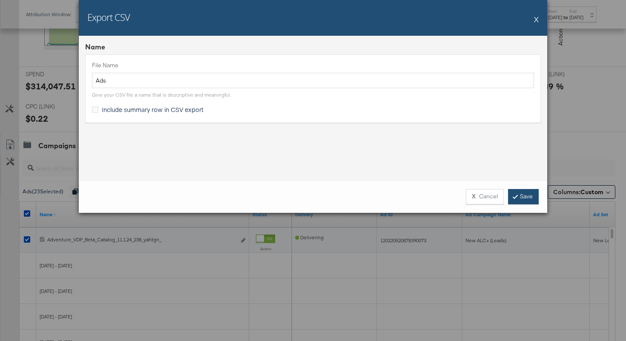
click at [523, 194] on link "Save" at bounding box center [523, 196] width 31 height 15
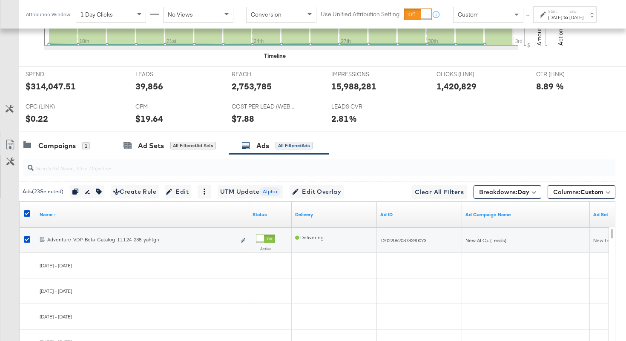
scroll to position [0, 0]
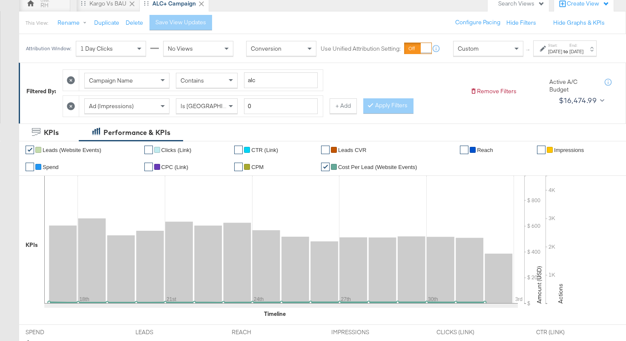
scroll to position [74, 0]
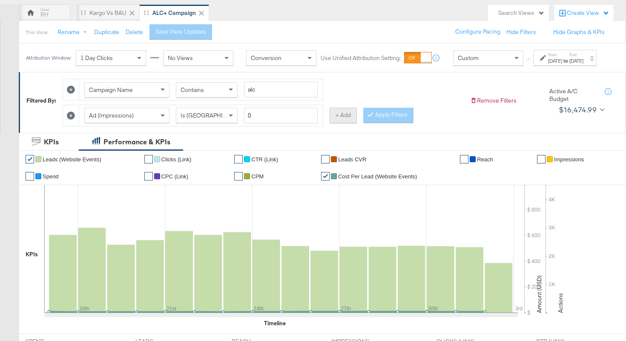
click at [332, 123] on button "+ Add" at bounding box center [342, 115] width 27 height 15
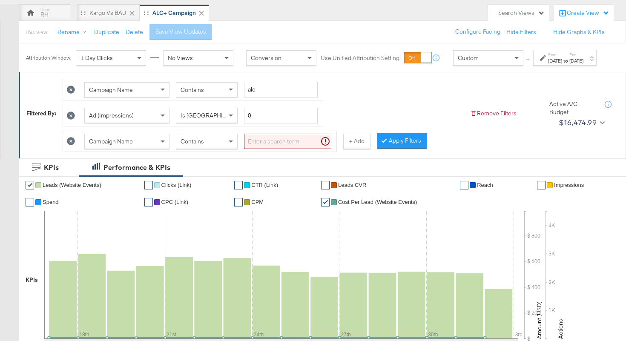
click at [143, 145] on div "Campaign Name" at bounding box center [127, 141] width 84 height 14
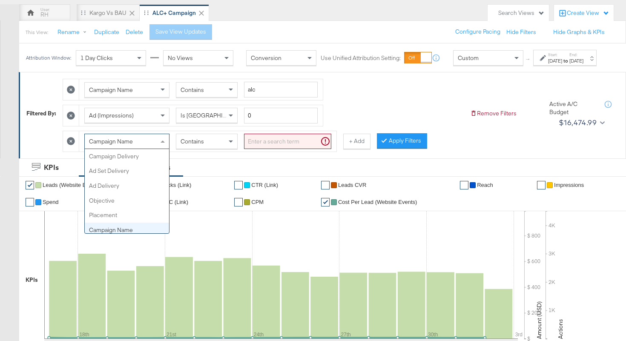
scroll to position [74, 0]
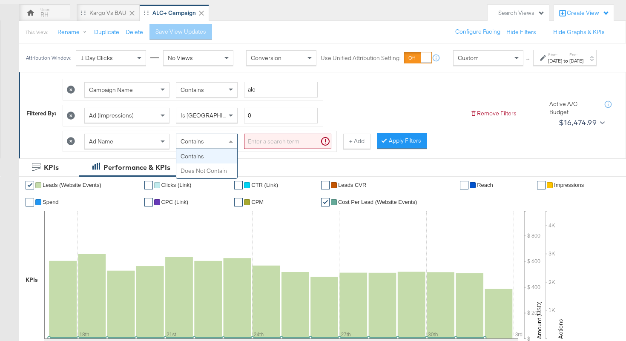
click at [212, 149] on div "Contains" at bounding box center [206, 141] width 61 height 14
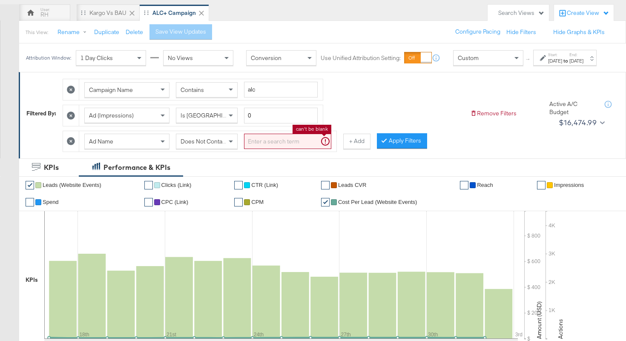
click at [259, 145] on input "search" at bounding box center [287, 142] width 87 height 16
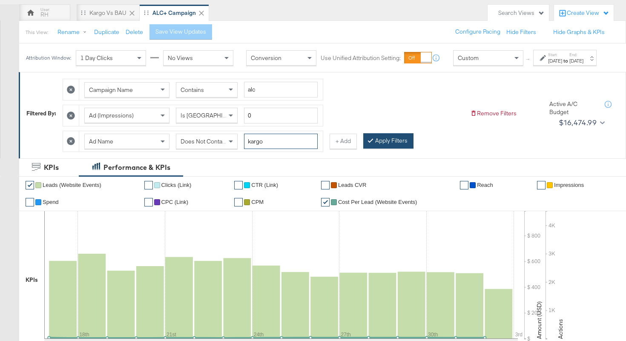
type input "kargo"
click at [379, 149] on button "Apply Filters" at bounding box center [388, 140] width 50 height 15
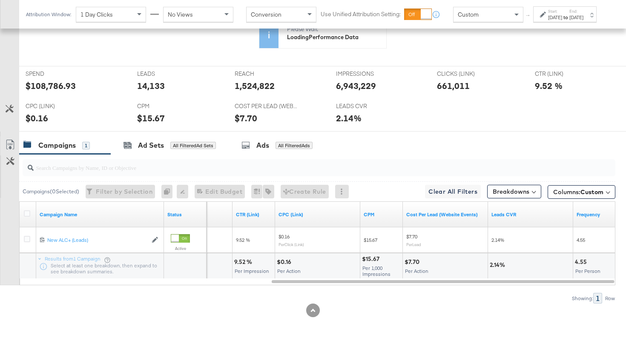
scroll to position [376, 0]
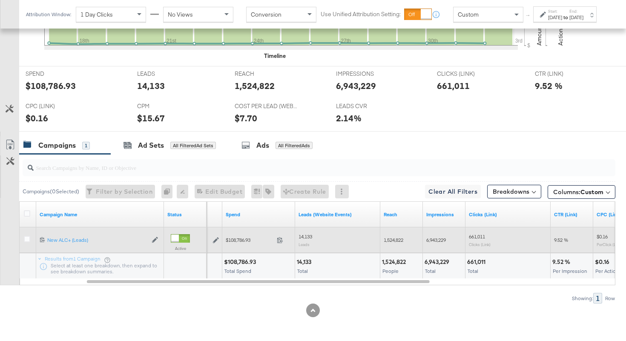
click at [396, 240] on span "1,524,822" at bounding box center [393, 240] width 20 height 6
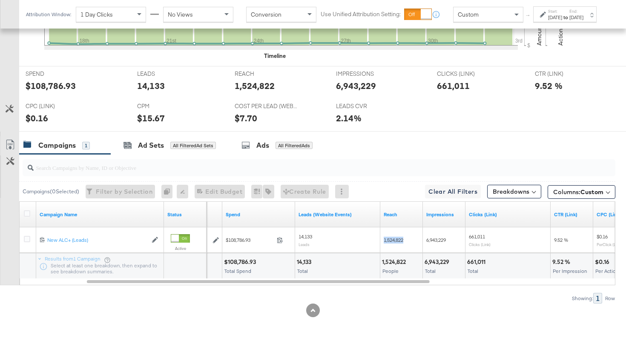
copy span "1,524,822"
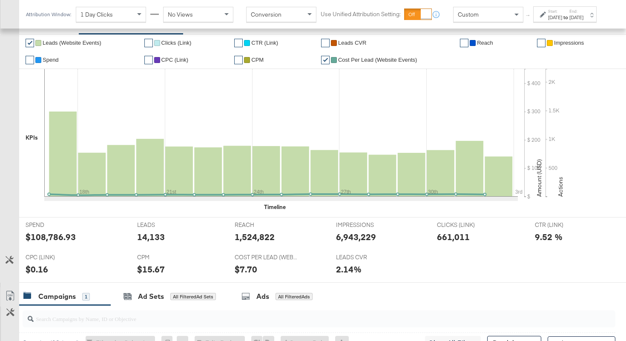
scroll to position [129, 0]
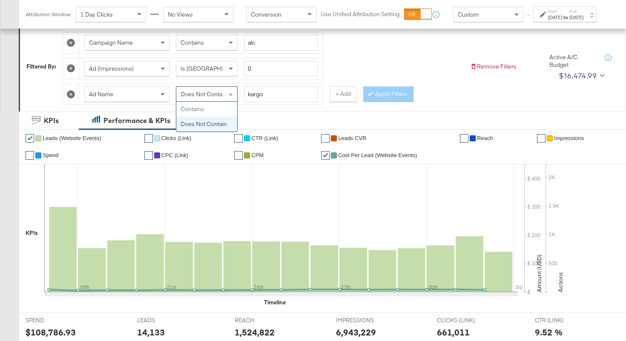
click at [229, 97] on span at bounding box center [231, 94] width 11 height 14
click at [388, 95] on button "Apply Filters" at bounding box center [388, 93] width 50 height 15
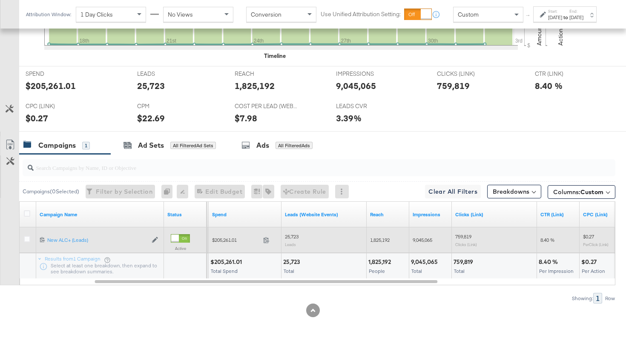
scroll to position [375, 0]
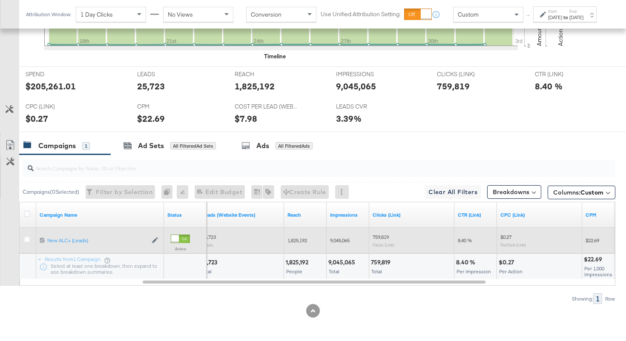
click at [306, 241] on span "1,825,192" at bounding box center [297, 240] width 20 height 6
copy span "1,825,192"
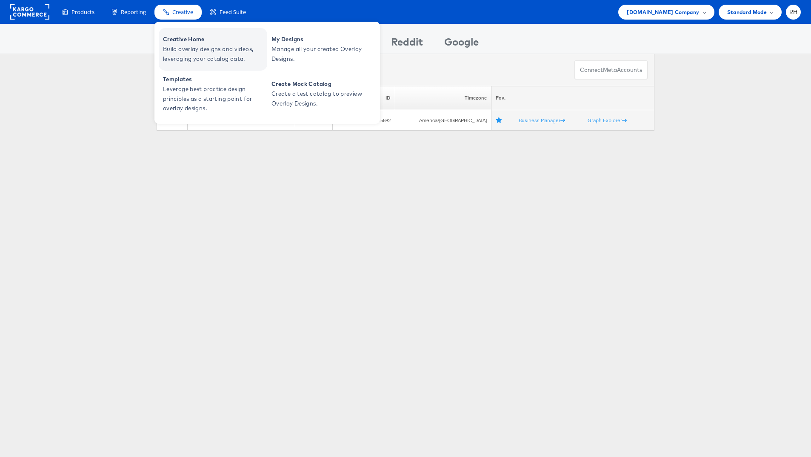
click at [176, 36] on span "Creative Home" at bounding box center [214, 39] width 102 height 10
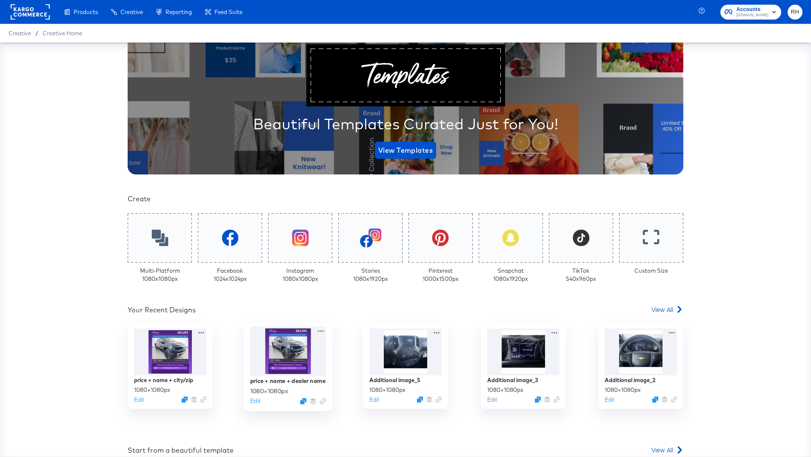
scroll to position [88, 0]
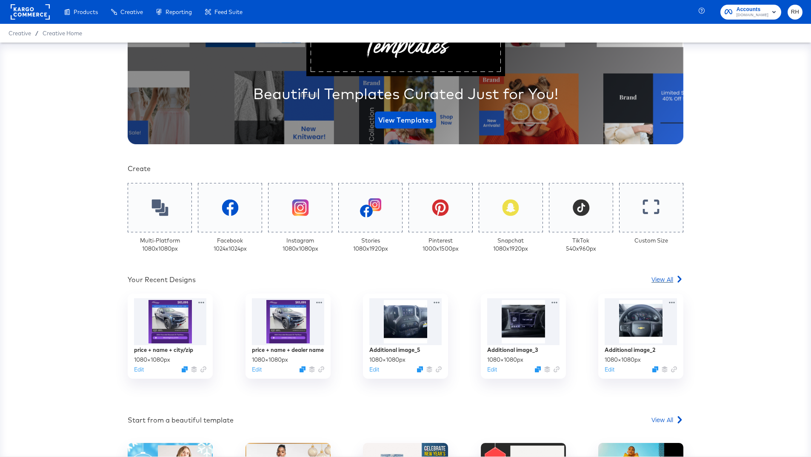
click at [667, 278] on span "View All" at bounding box center [663, 279] width 22 height 9
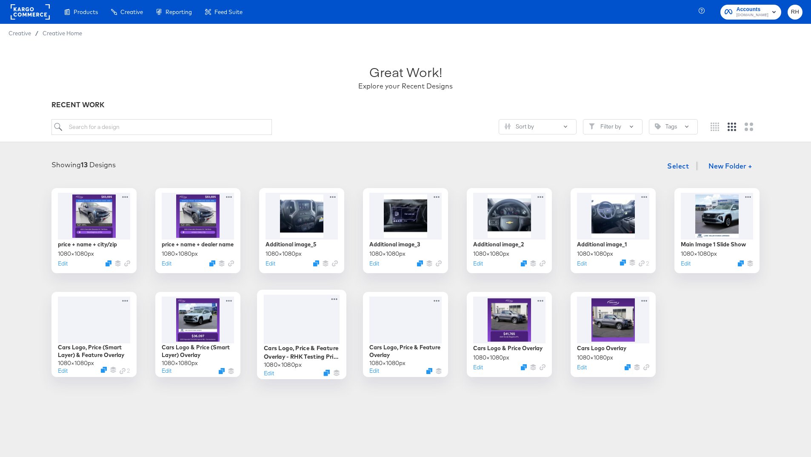
click at [303, 327] on div at bounding box center [302, 319] width 76 height 49
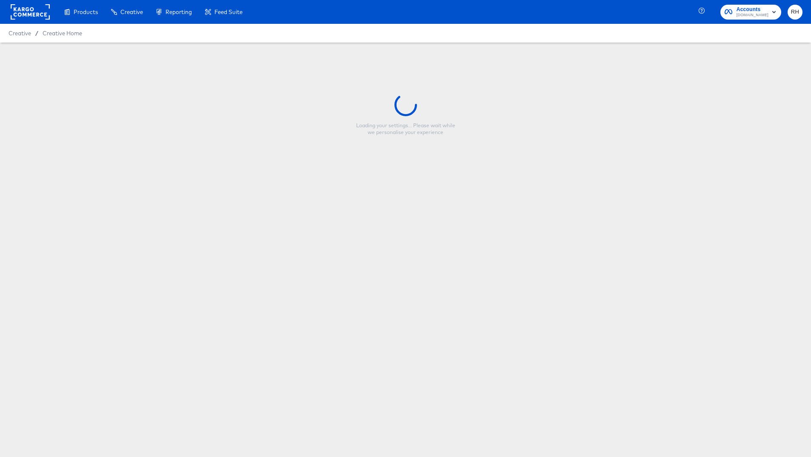
type input "Cars Logo, Price & Feature Overlay - RHK Testing Price Smart Layer"
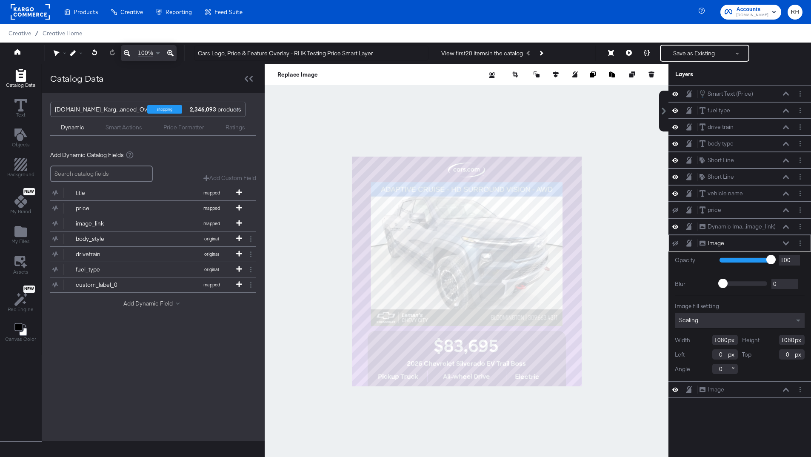
click at [148, 303] on button "Add Dynamic Field" at bounding box center [153, 304] width 60 height 8
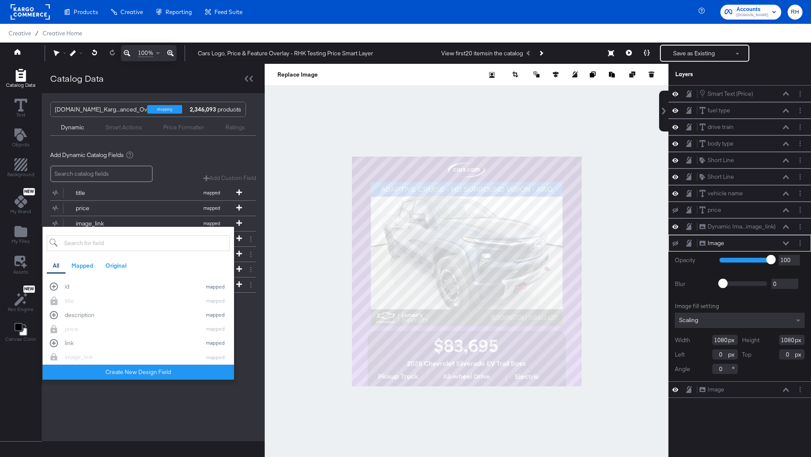
click at [83, 247] on input "search" at bounding box center [138, 243] width 183 height 16
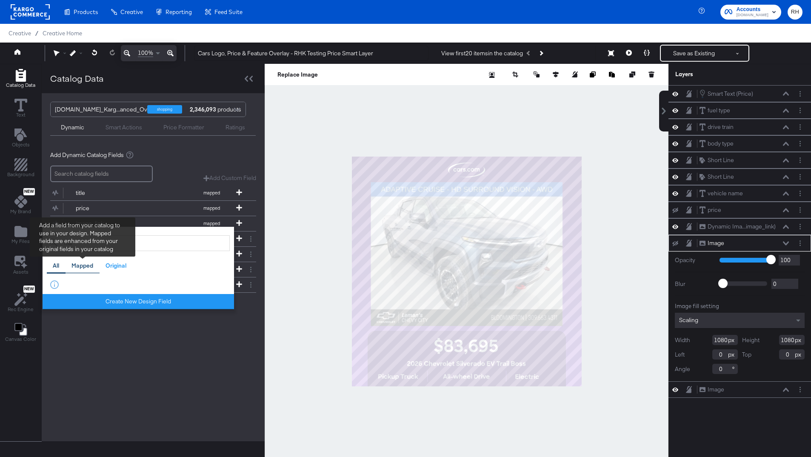
click at [84, 263] on div "Mapped" at bounding box center [83, 266] width 22 height 8
click at [54, 266] on div "All" at bounding box center [56, 266] width 6 height 8
click at [79, 246] on input "mil" at bounding box center [138, 243] width 183 height 16
type input "m"
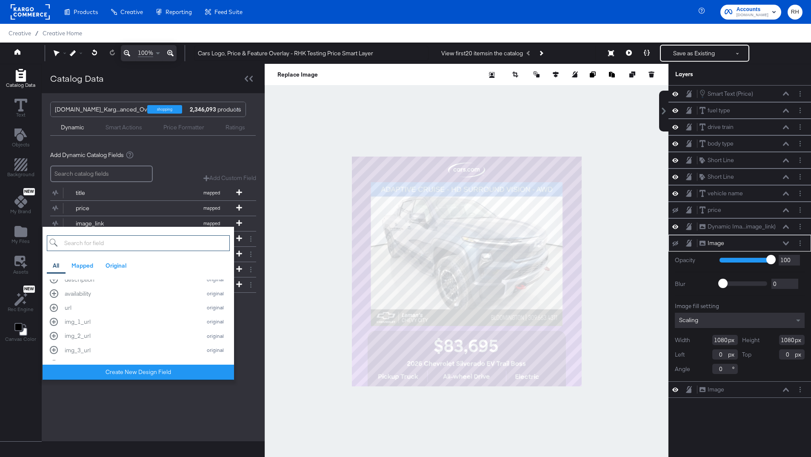
scroll to position [569, 0]
click at [108, 412] on div "Cars.com_Karg...anced_Overlays shopping 2,346,093 products Dynamic Smart Action…" at bounding box center [153, 267] width 223 height 348
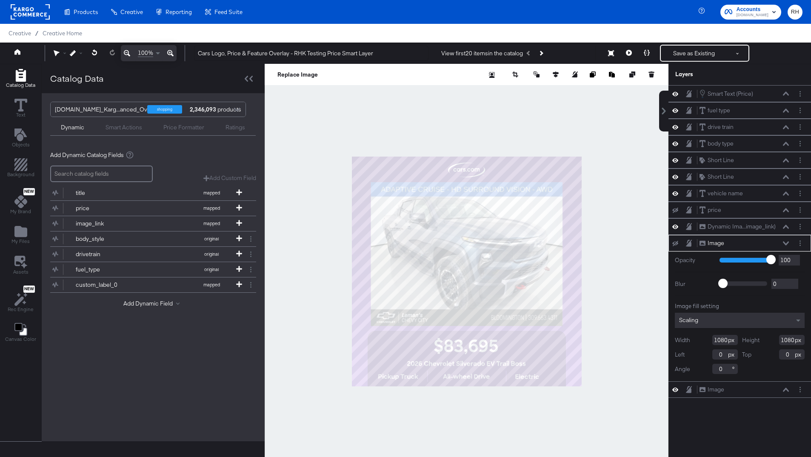
click at [103, 177] on input "search" at bounding box center [101, 174] width 103 height 17
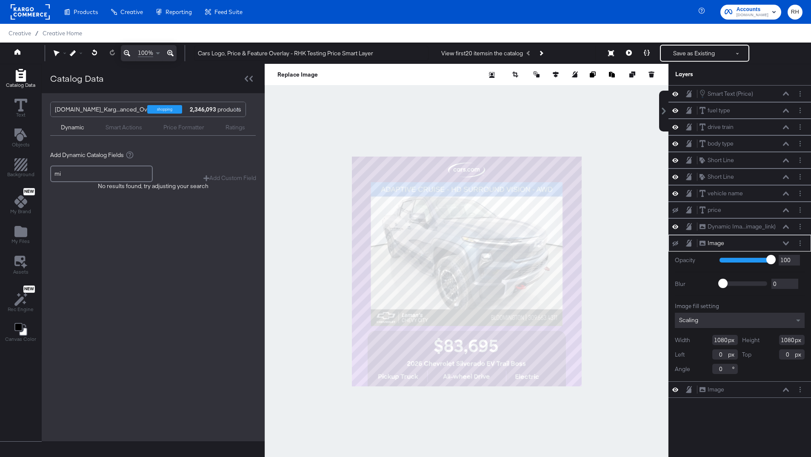
type input "m"
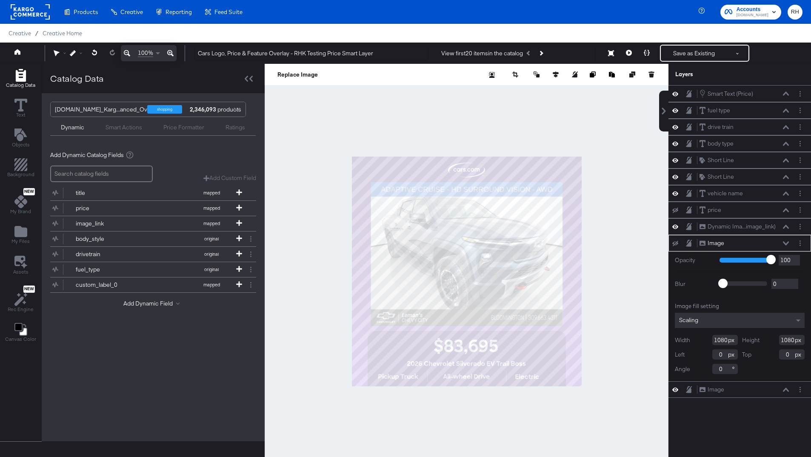
type input "p"
click at [170, 300] on button "Add Dynamic Field" at bounding box center [153, 304] width 60 height 8
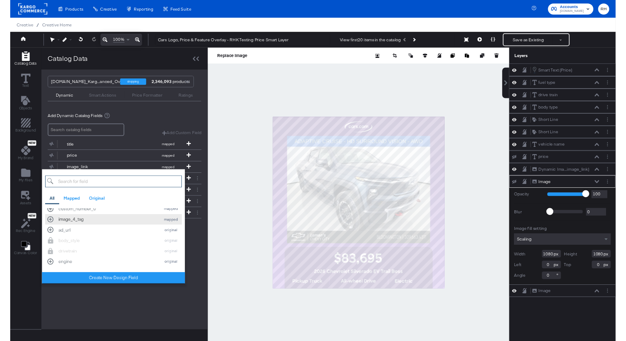
scroll to position [0, 0]
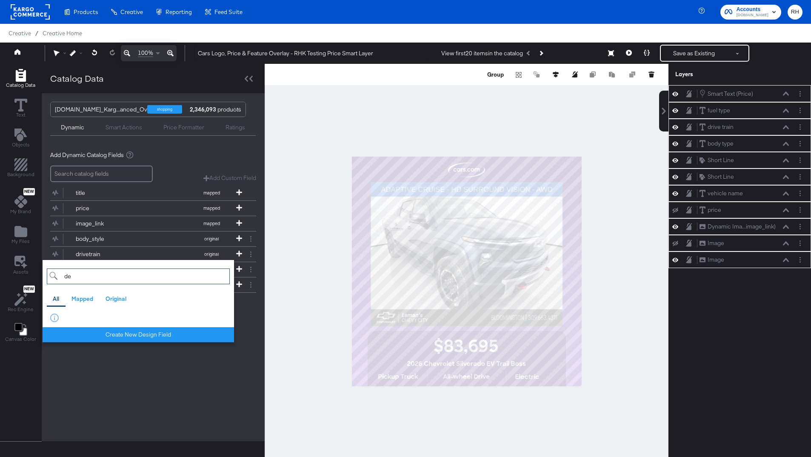
type input "d"
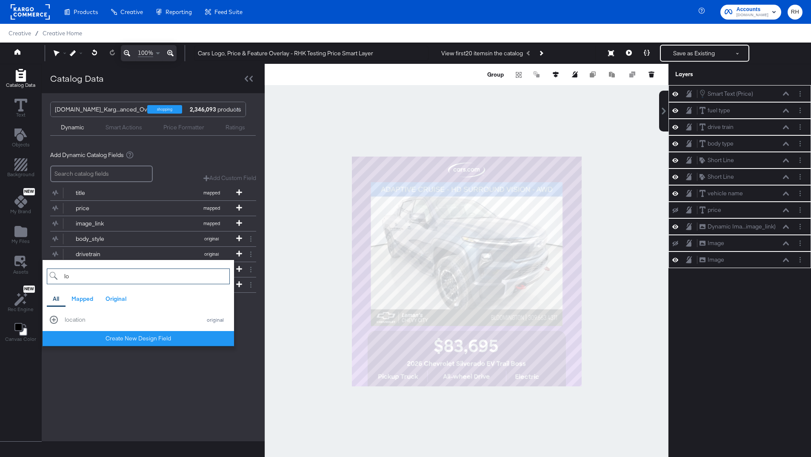
type input "l"
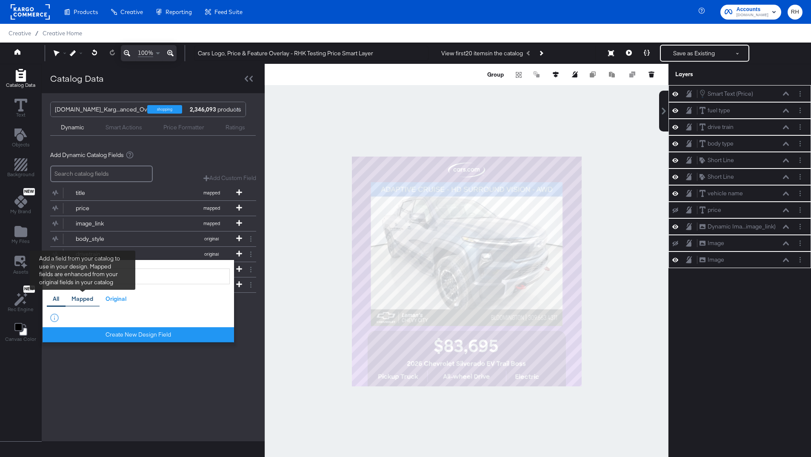
click at [81, 300] on div "Mapped" at bounding box center [83, 299] width 22 height 8
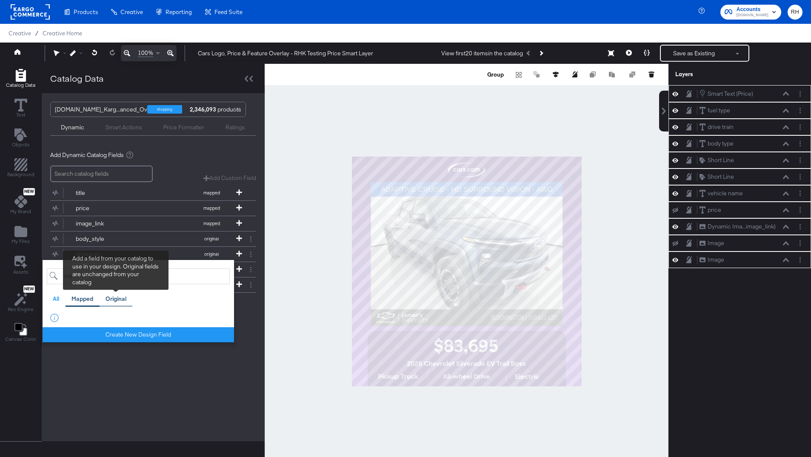
click at [120, 297] on div "Original" at bounding box center [116, 299] width 21 height 8
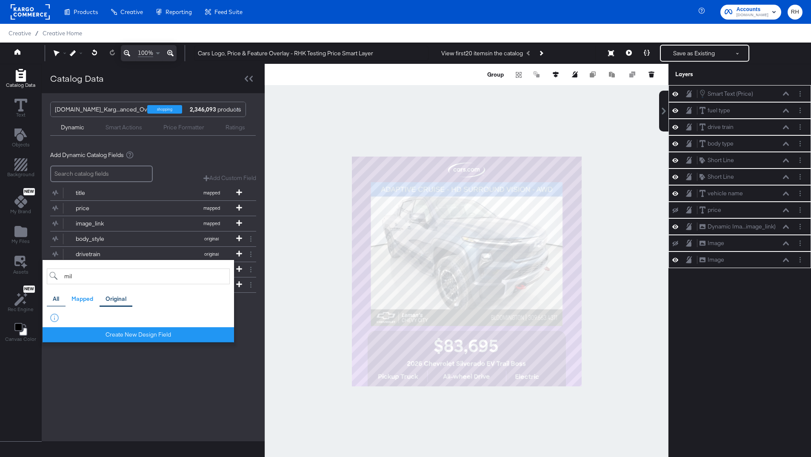
click at [52, 304] on div "All" at bounding box center [56, 299] width 19 height 17
click at [79, 279] on input "mil" at bounding box center [138, 277] width 183 height 16
type input "mile"
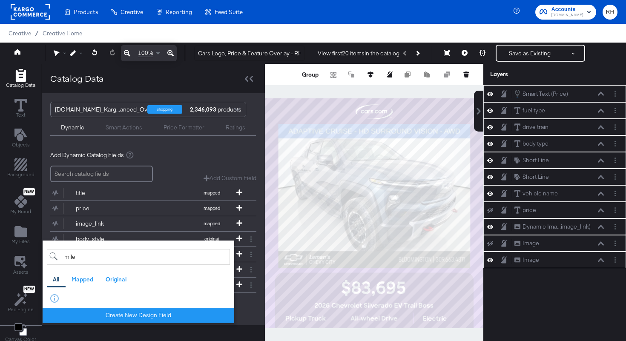
click at [37, 10] on rect at bounding box center [30, 11] width 39 height 15
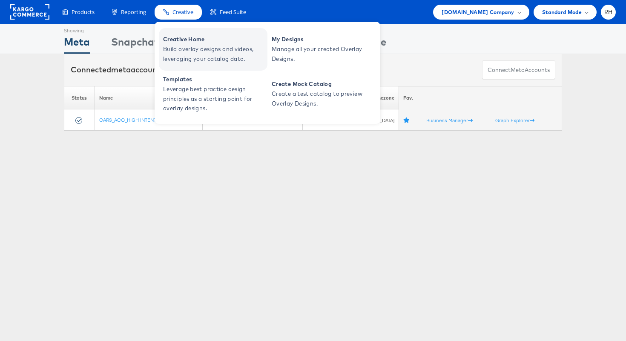
click at [179, 48] on span "Build overlay designs and videos, leveraging your catalog data." at bounding box center [214, 54] width 102 height 20
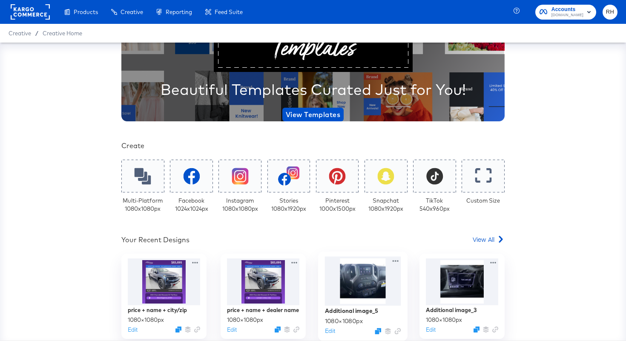
scroll to position [68, 0]
